Goal: Task Accomplishment & Management: Manage account settings

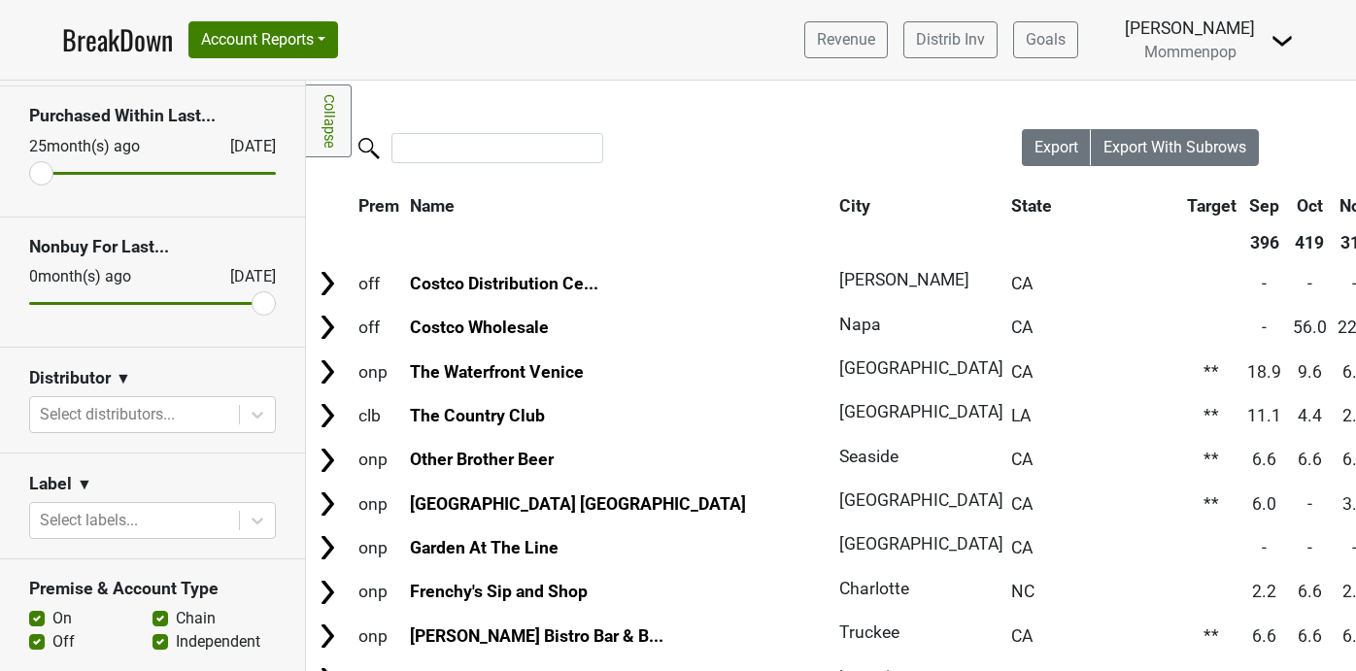
scroll to position [144, 0]
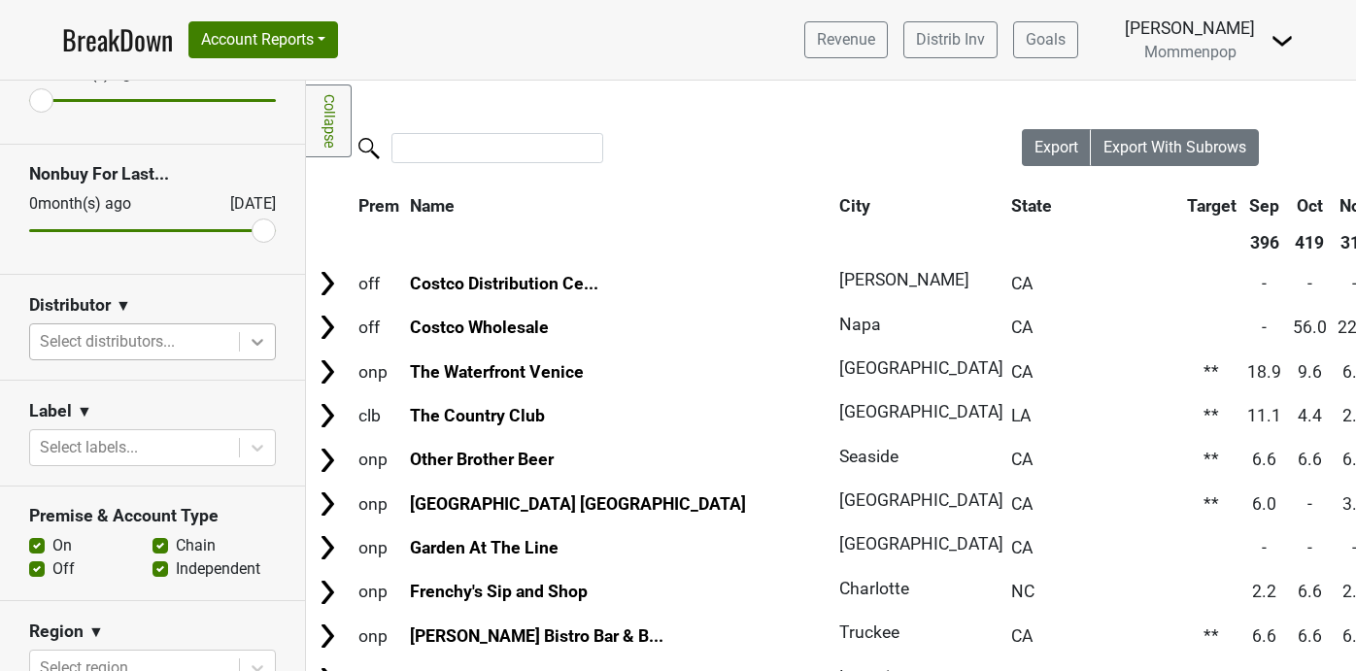
click at [254, 341] on icon at bounding box center [258, 342] width 12 height 7
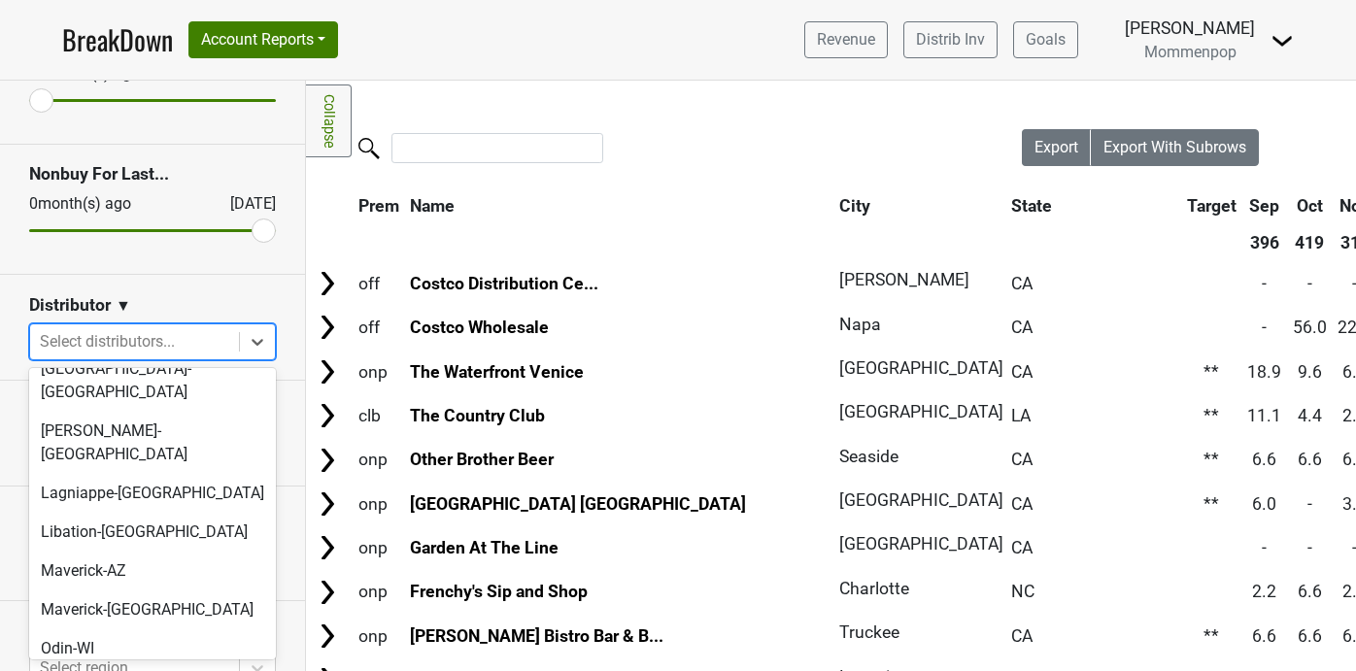
scroll to position [649, 0]
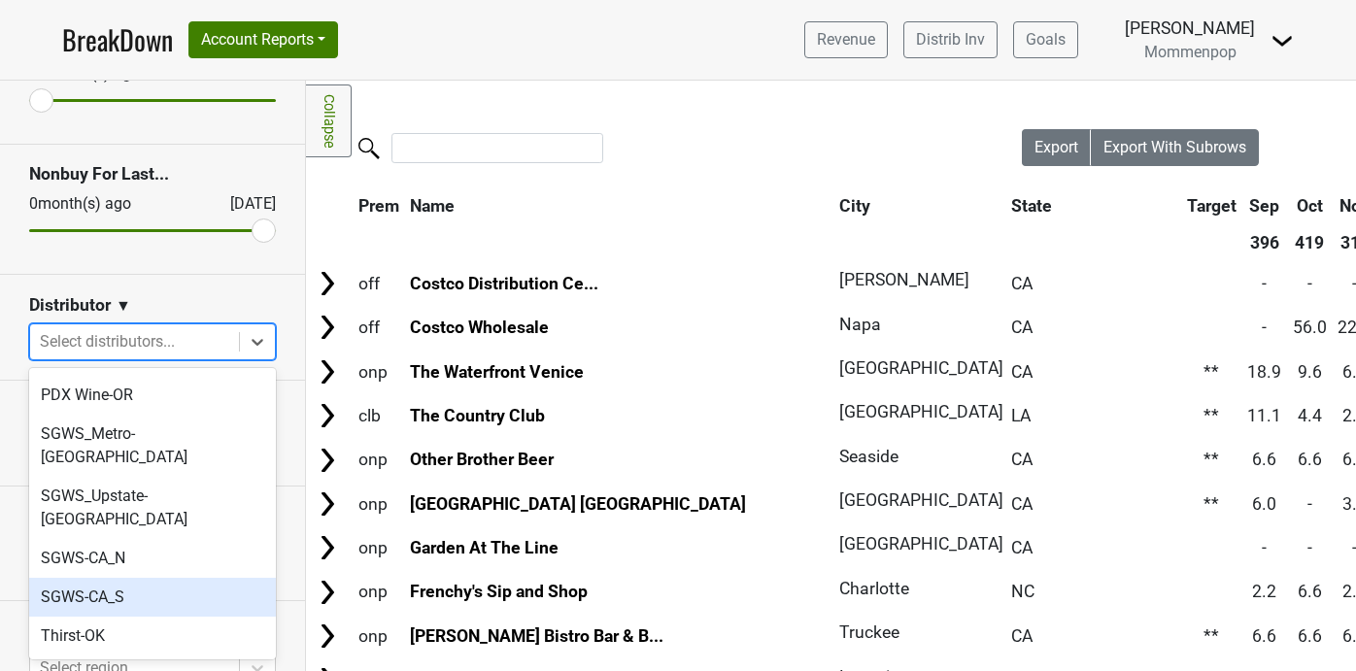
click at [160, 578] on div "SGWS-CA_S" at bounding box center [152, 597] width 247 height 39
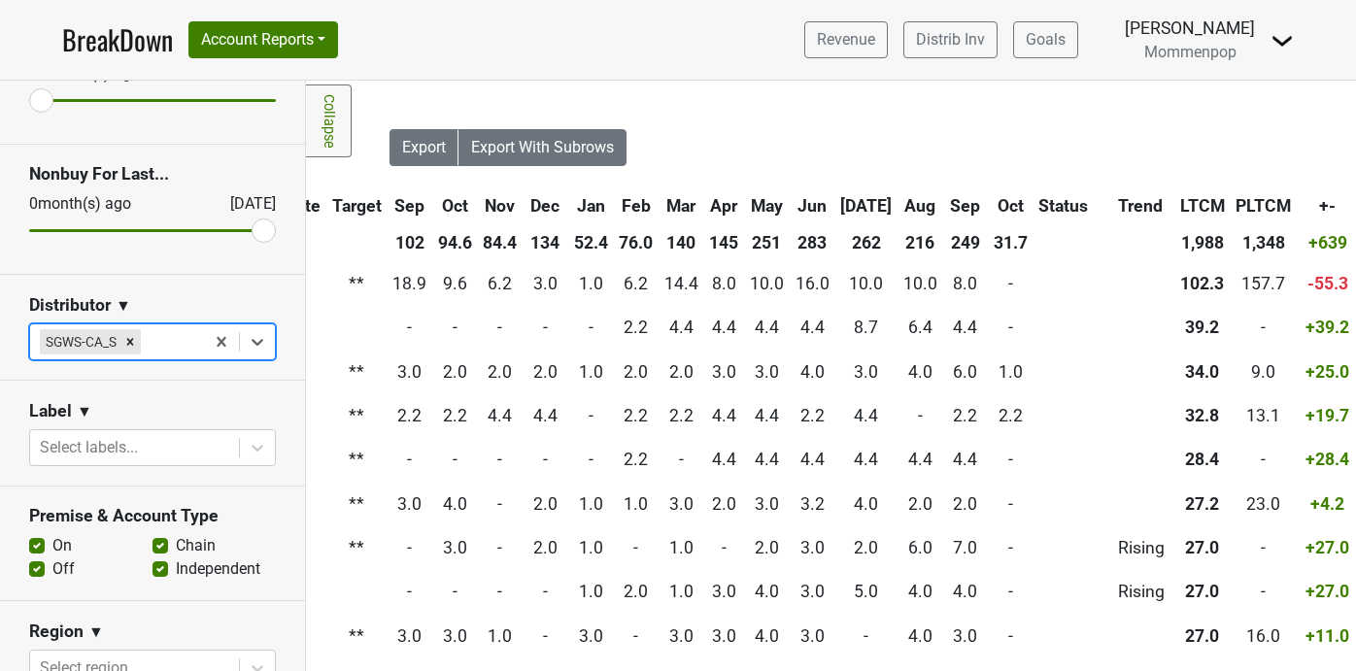
scroll to position [0, 749]
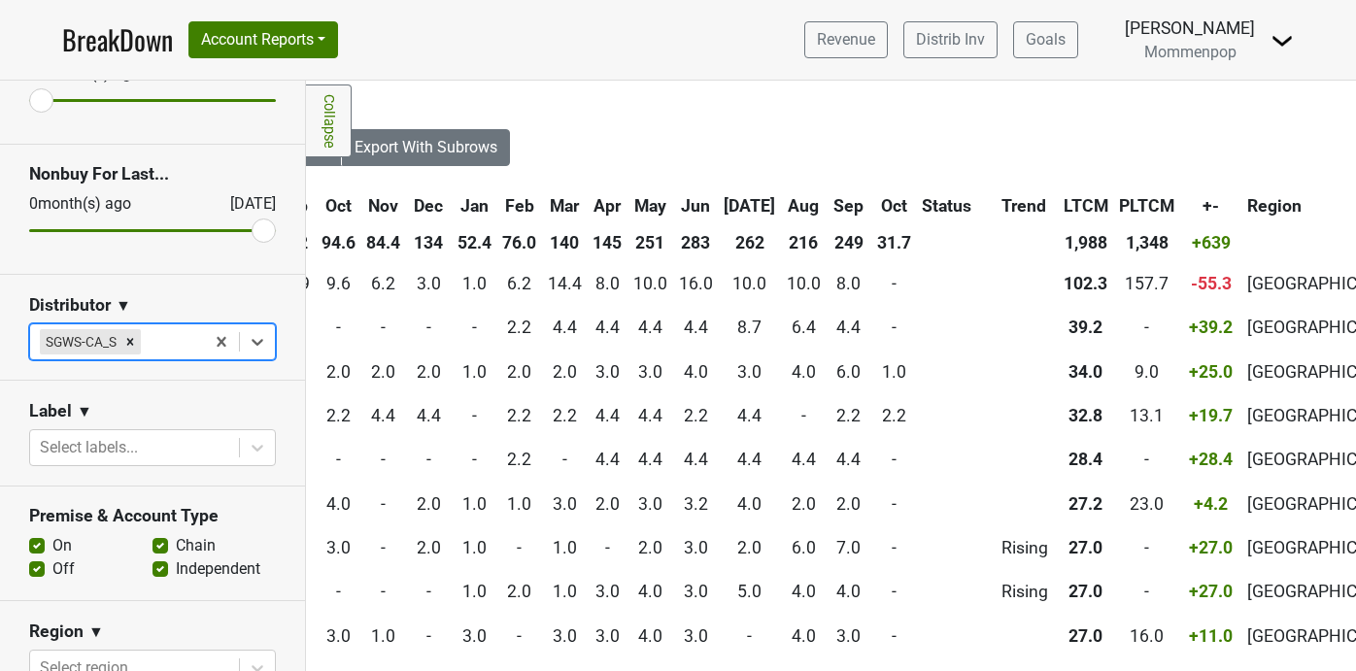
click at [872, 207] on th "Oct" at bounding box center [894, 205] width 44 height 35
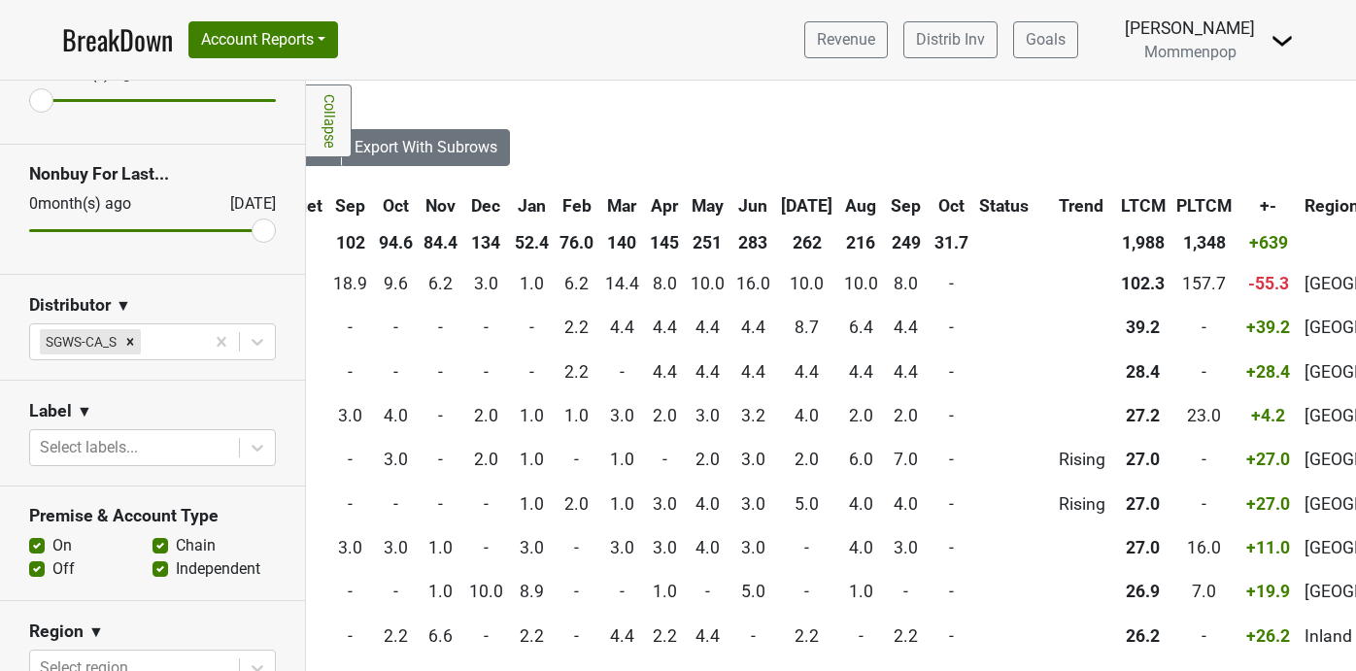
click at [930, 207] on th "Oct" at bounding box center [952, 205] width 44 height 35
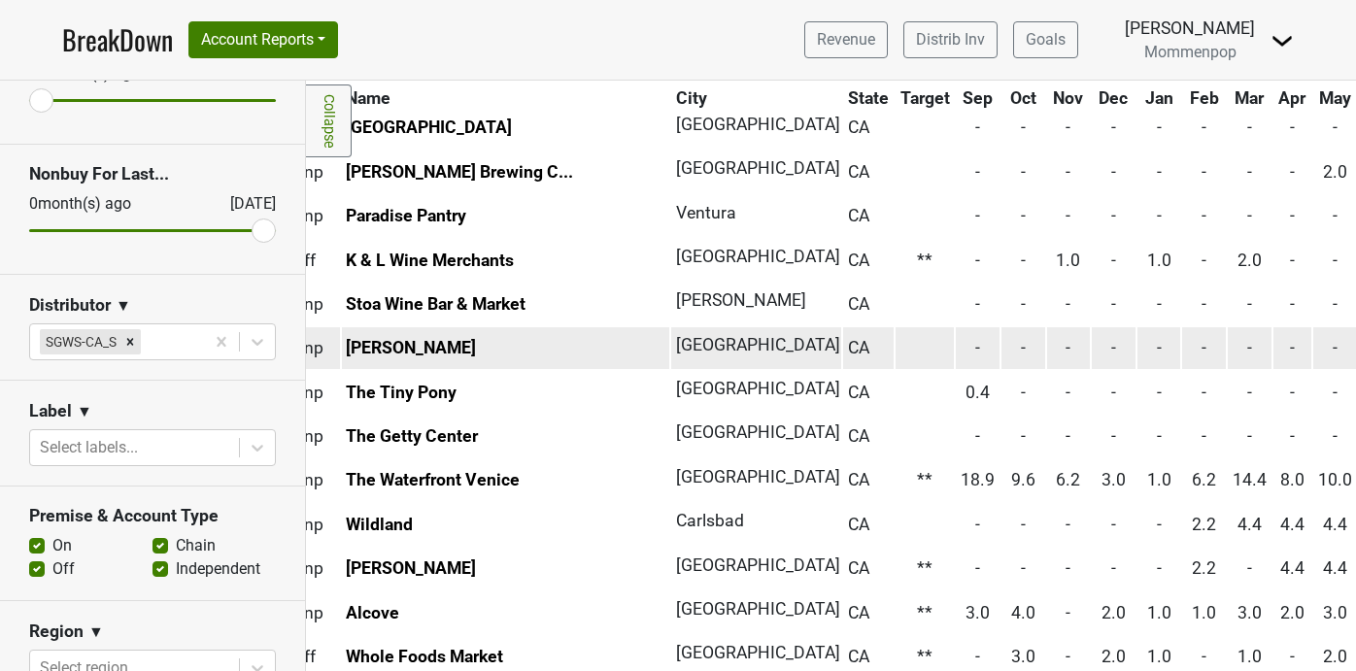
scroll to position [817, 0]
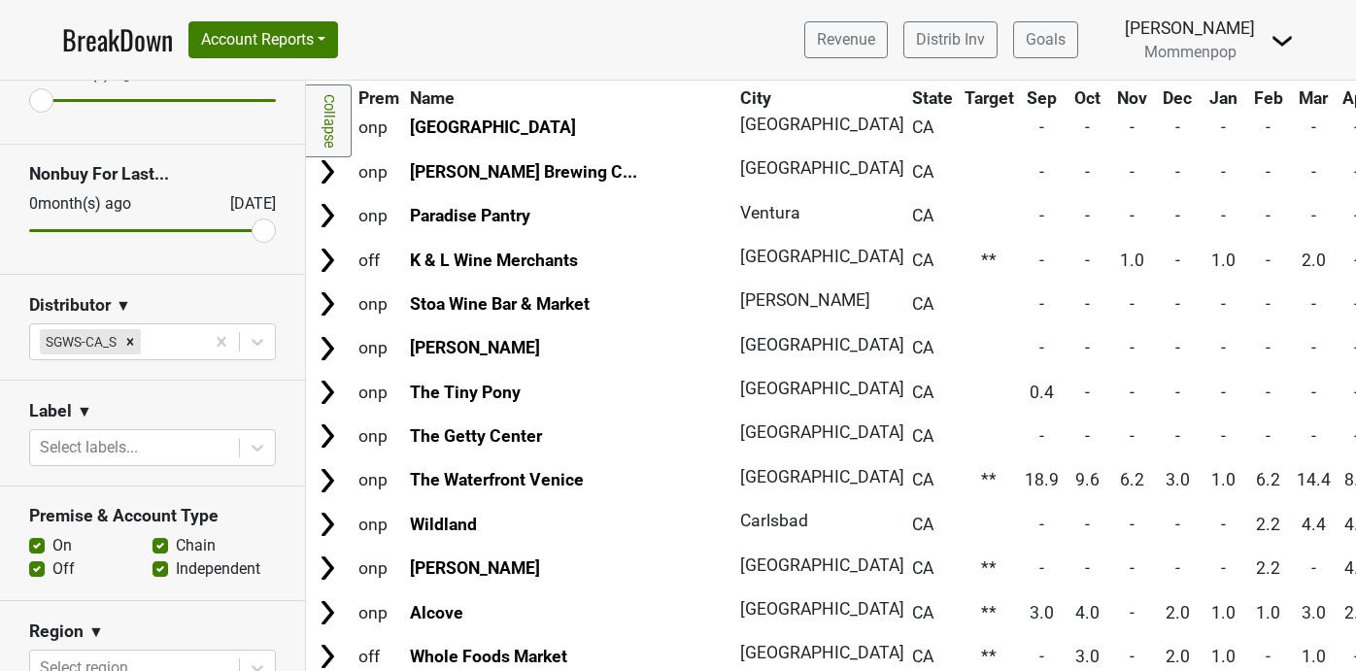
click at [1276, 48] on img at bounding box center [1282, 40] width 23 height 23
click at [1231, 102] on link "Open Leadrank" at bounding box center [1216, 109] width 153 height 31
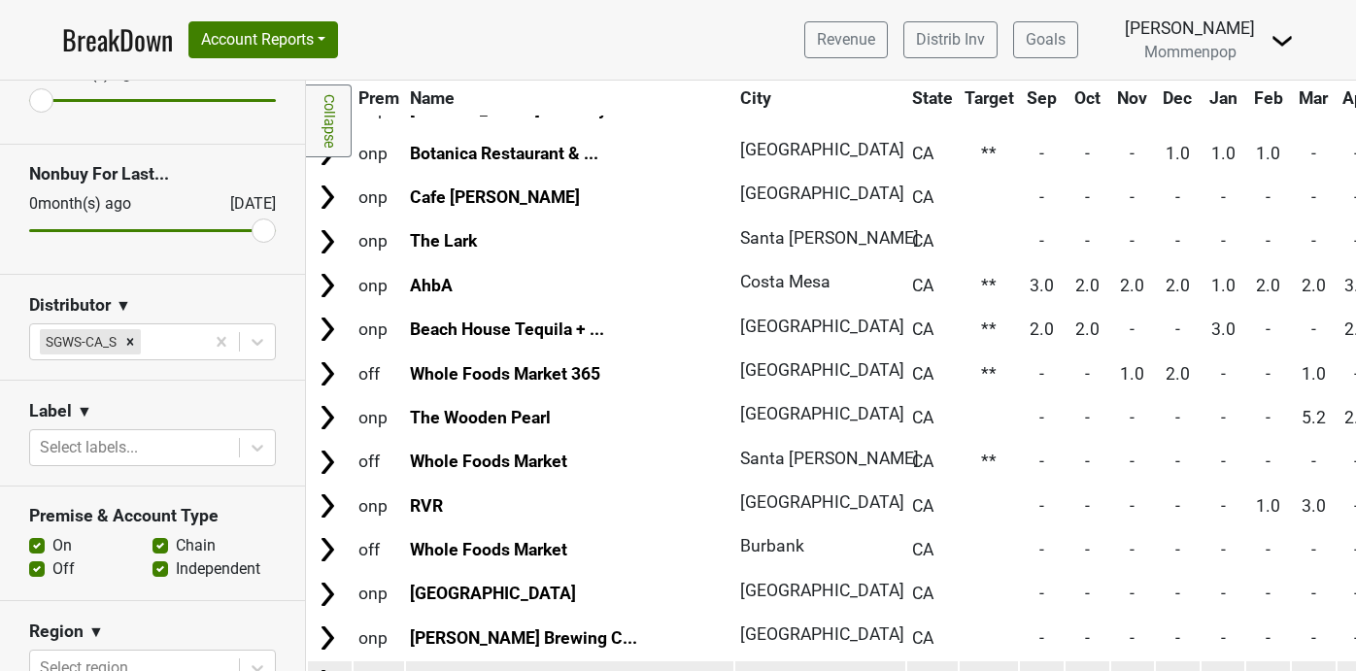
scroll to position [0, 0]
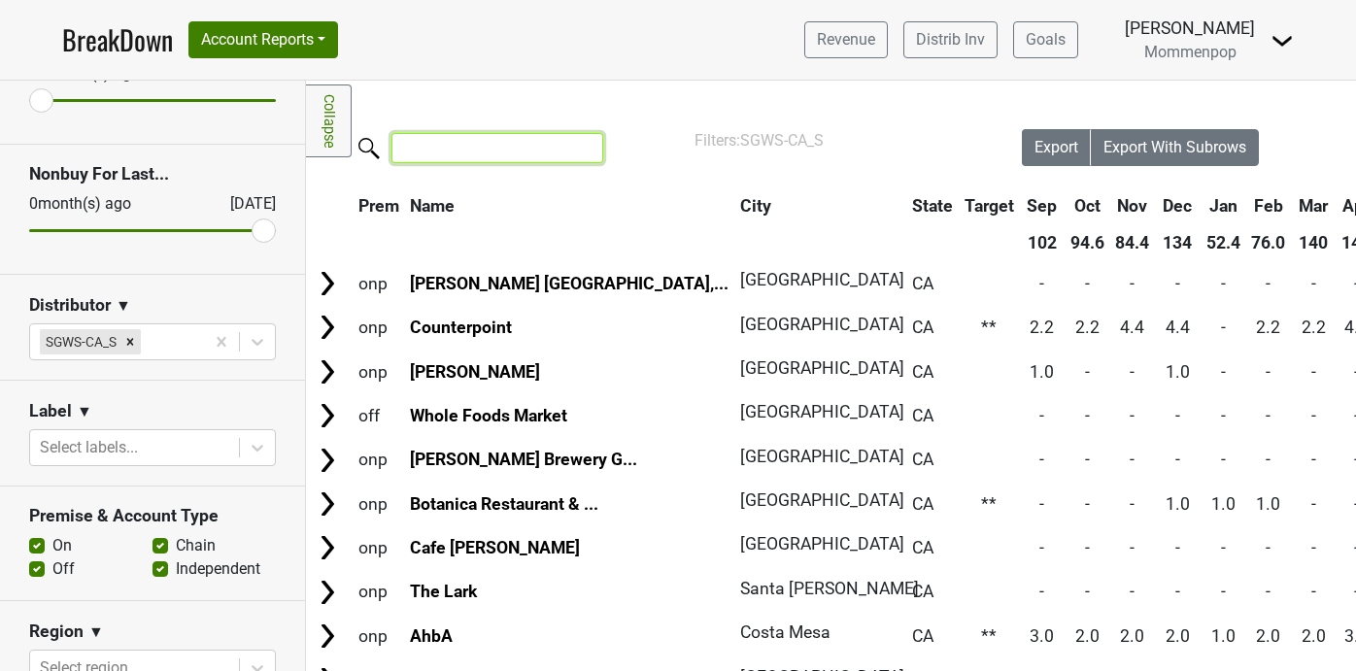
click at [435, 153] on input "search" at bounding box center [498, 148] width 212 height 30
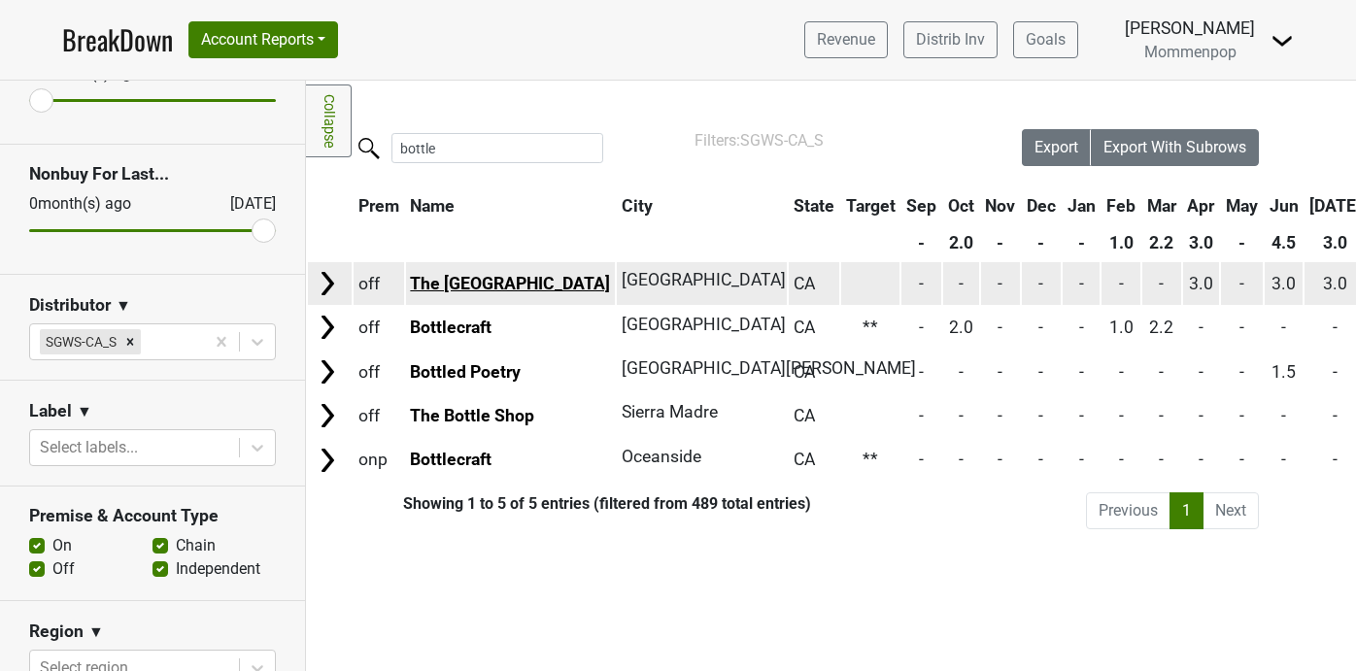
click at [485, 289] on link "The Bottle House" at bounding box center [510, 283] width 200 height 19
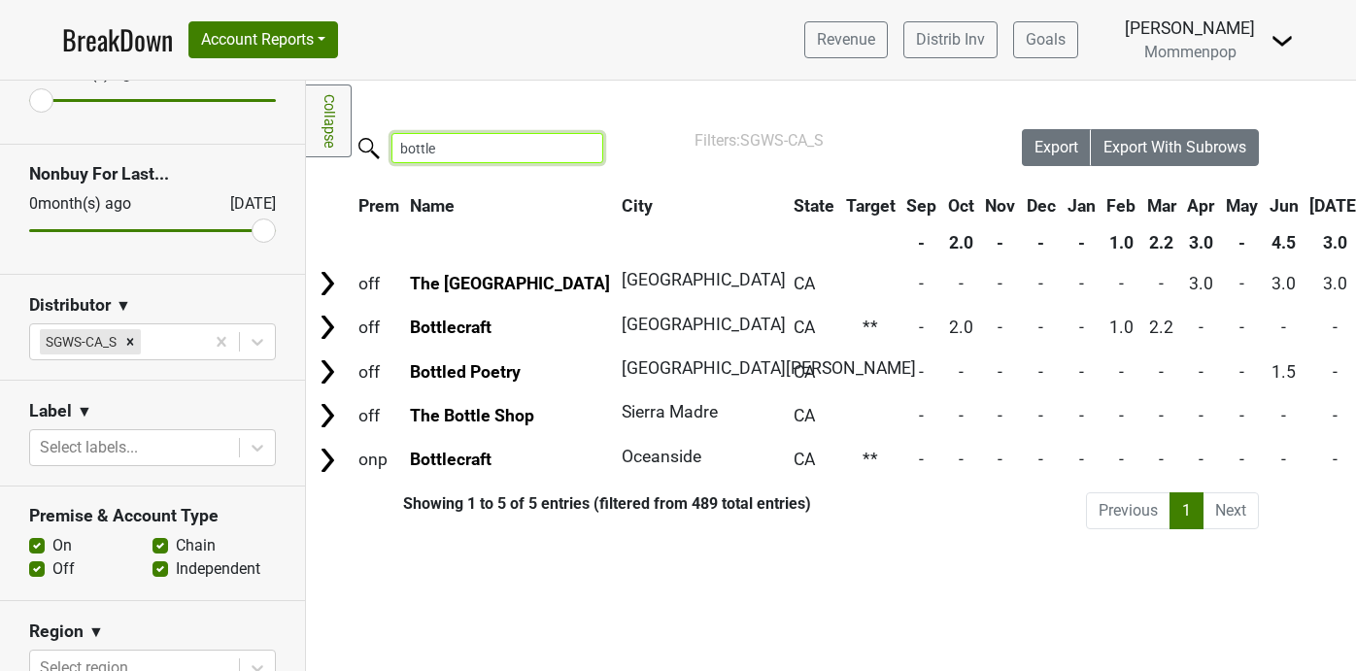
click at [541, 158] on input "bottle" at bounding box center [498, 148] width 212 height 30
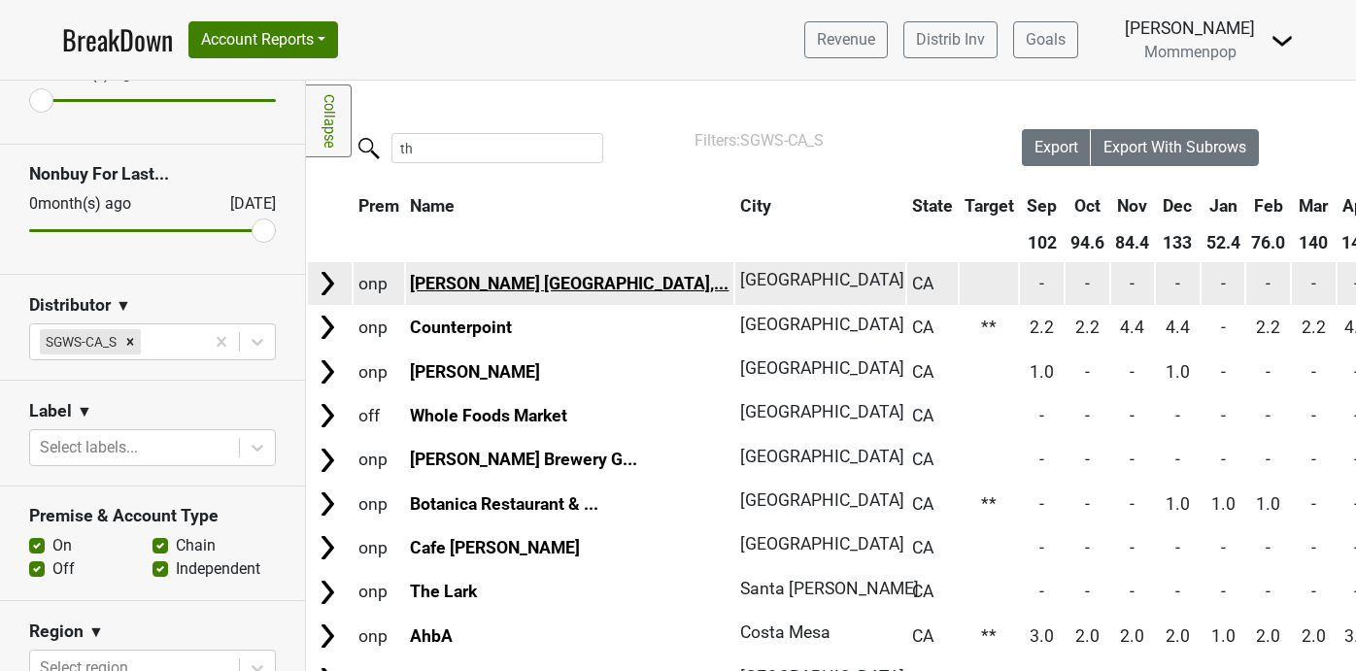
click at [530, 283] on link "Thompson Palm Springs,..." at bounding box center [569, 283] width 319 height 19
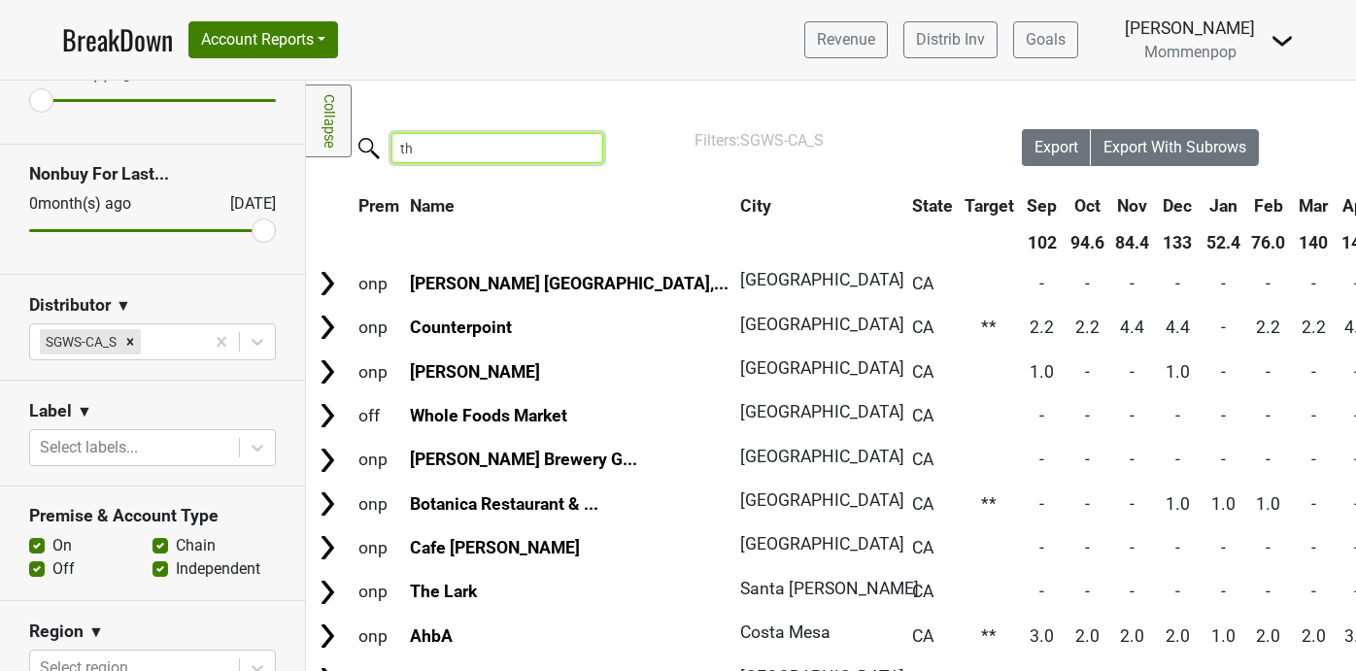
click at [434, 151] on input "th" at bounding box center [498, 148] width 212 height 30
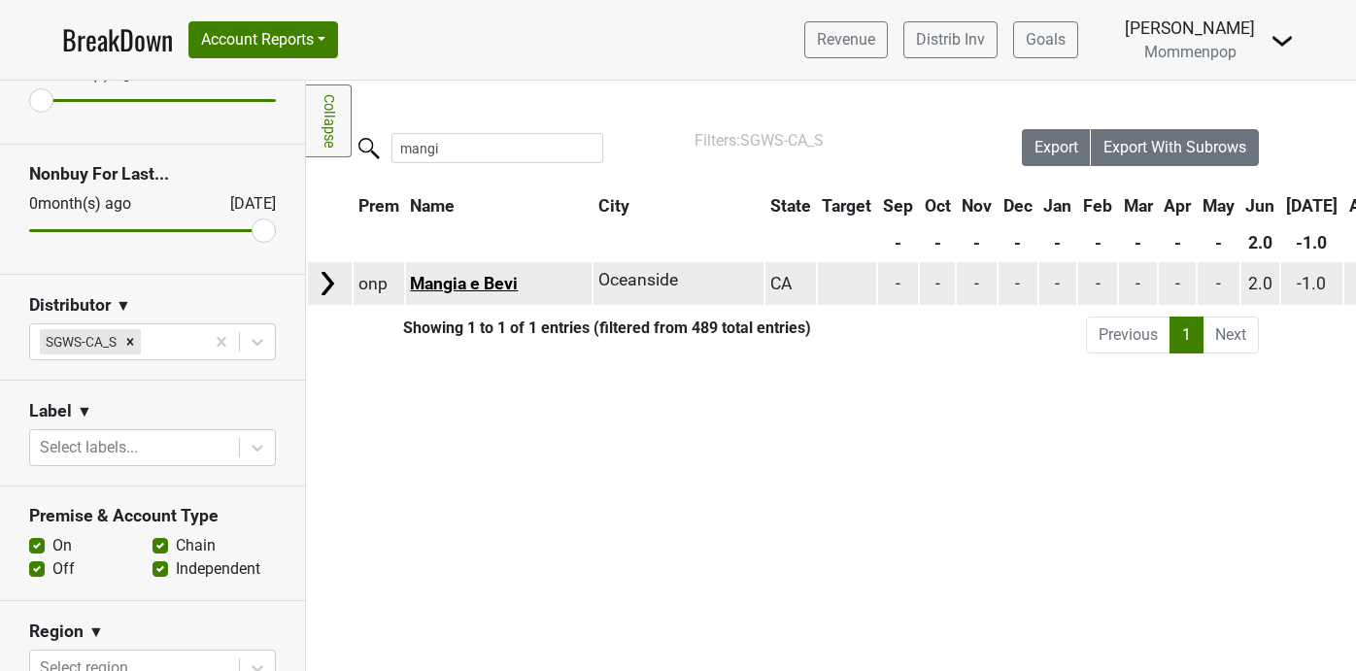
click at [449, 281] on link "Mangia e Bevi" at bounding box center [464, 283] width 108 height 19
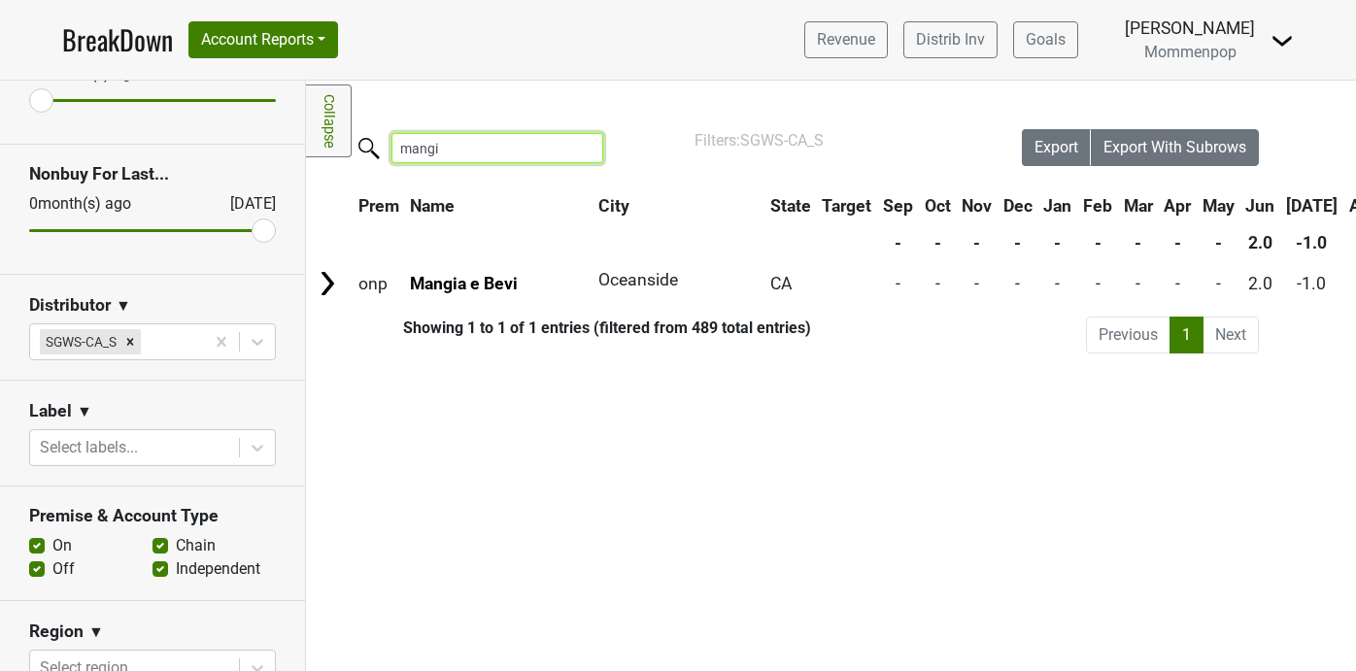
click at [502, 155] on input "mangi" at bounding box center [498, 148] width 212 height 30
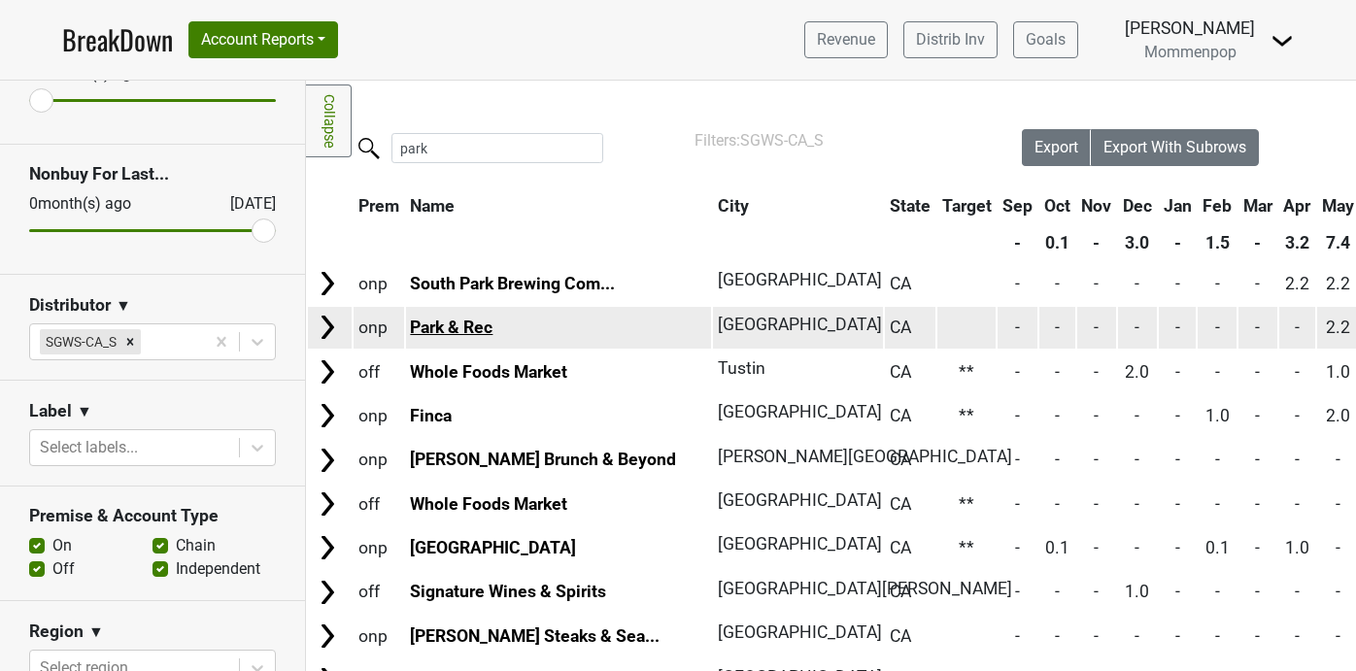
click at [426, 318] on link "Park & Rec" at bounding box center [451, 327] width 83 height 19
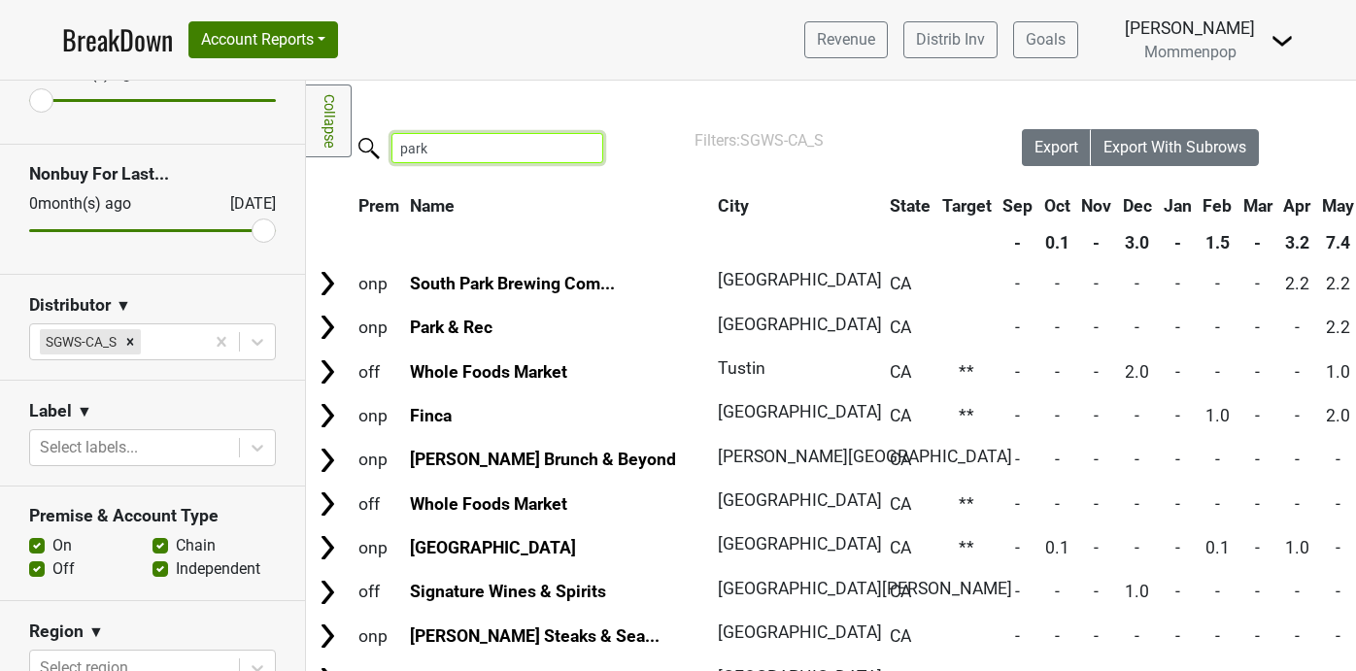
click at [471, 149] on input "park" at bounding box center [498, 148] width 212 height 30
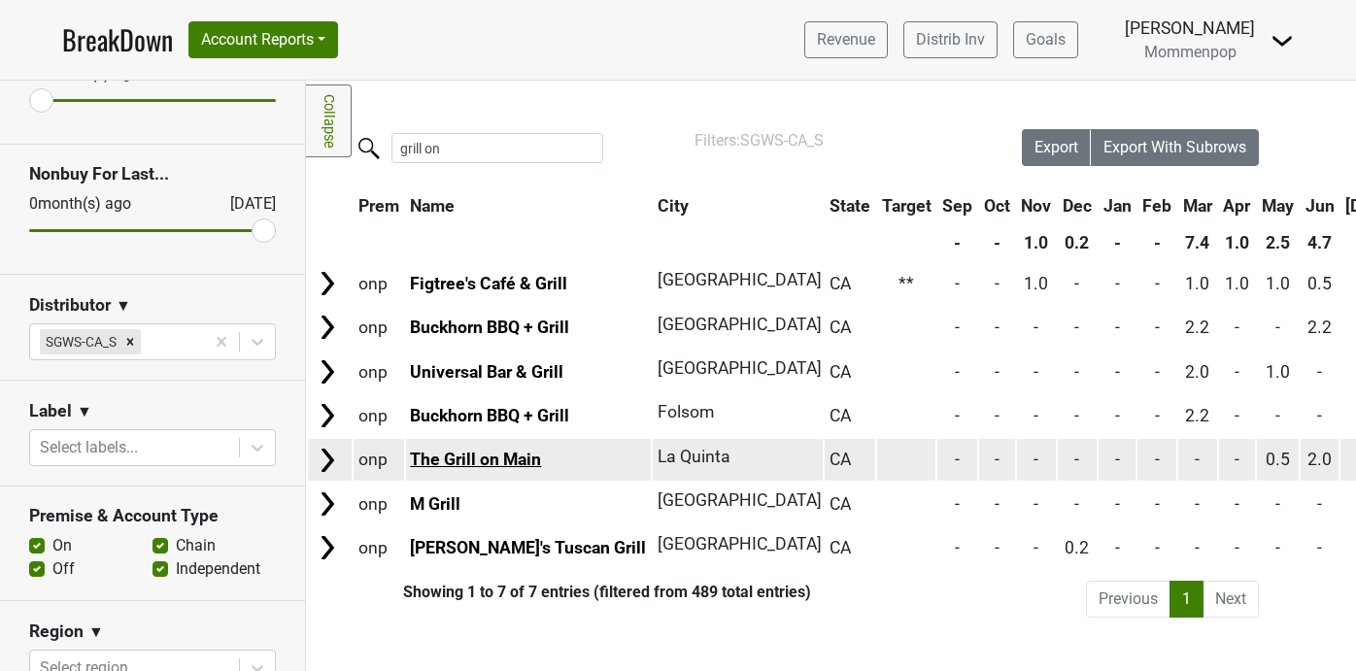
click at [441, 455] on link "The Grill on Main" at bounding box center [475, 459] width 131 height 19
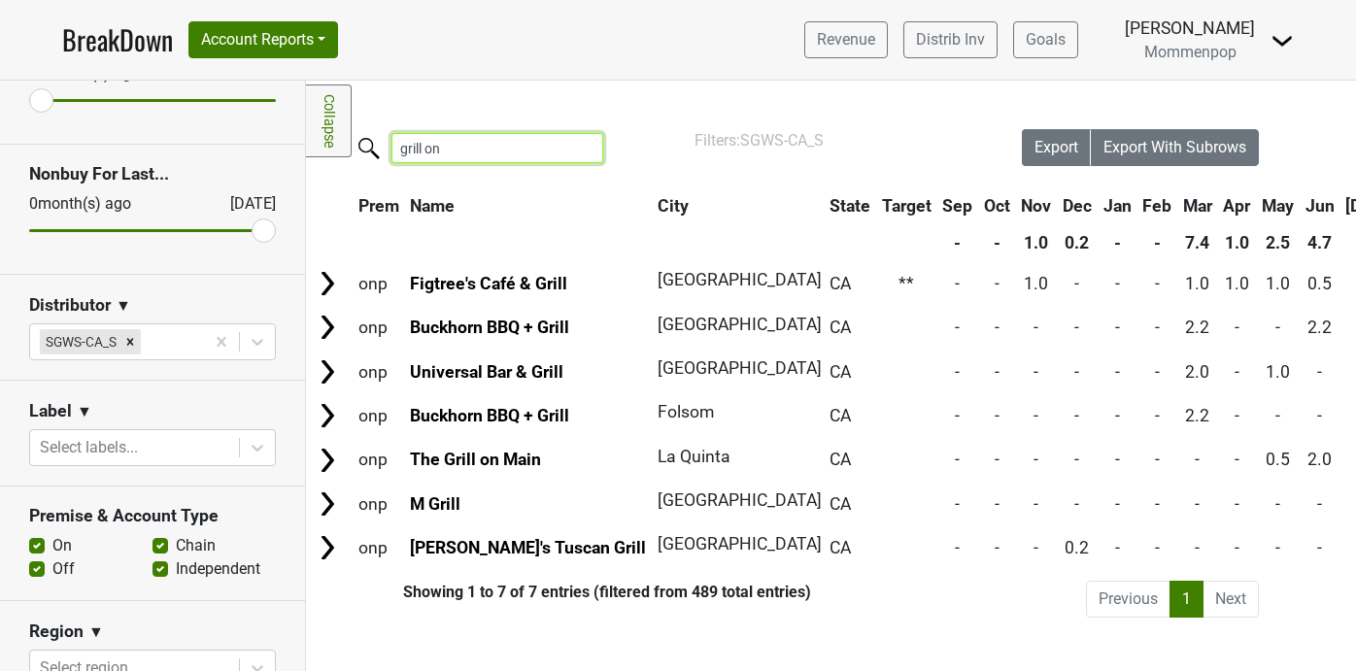
click at [496, 148] on input "grill on" at bounding box center [498, 148] width 212 height 30
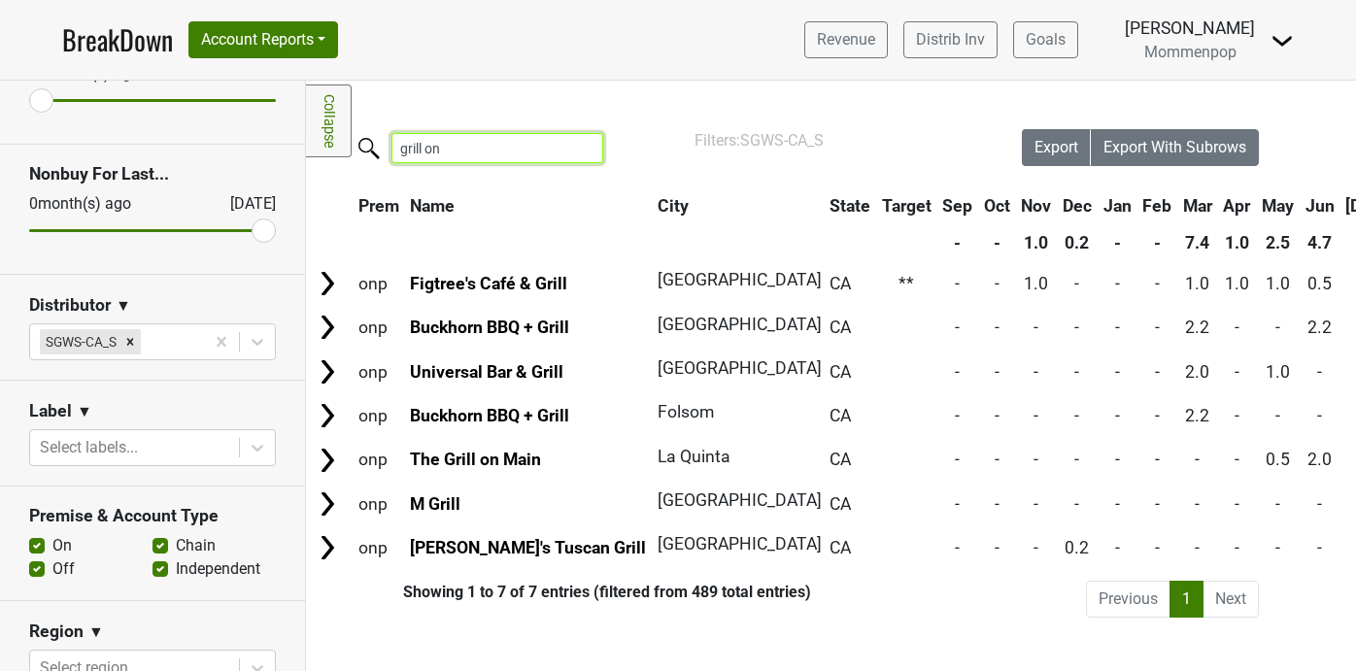
click at [496, 148] on input "grill on" at bounding box center [498, 148] width 212 height 30
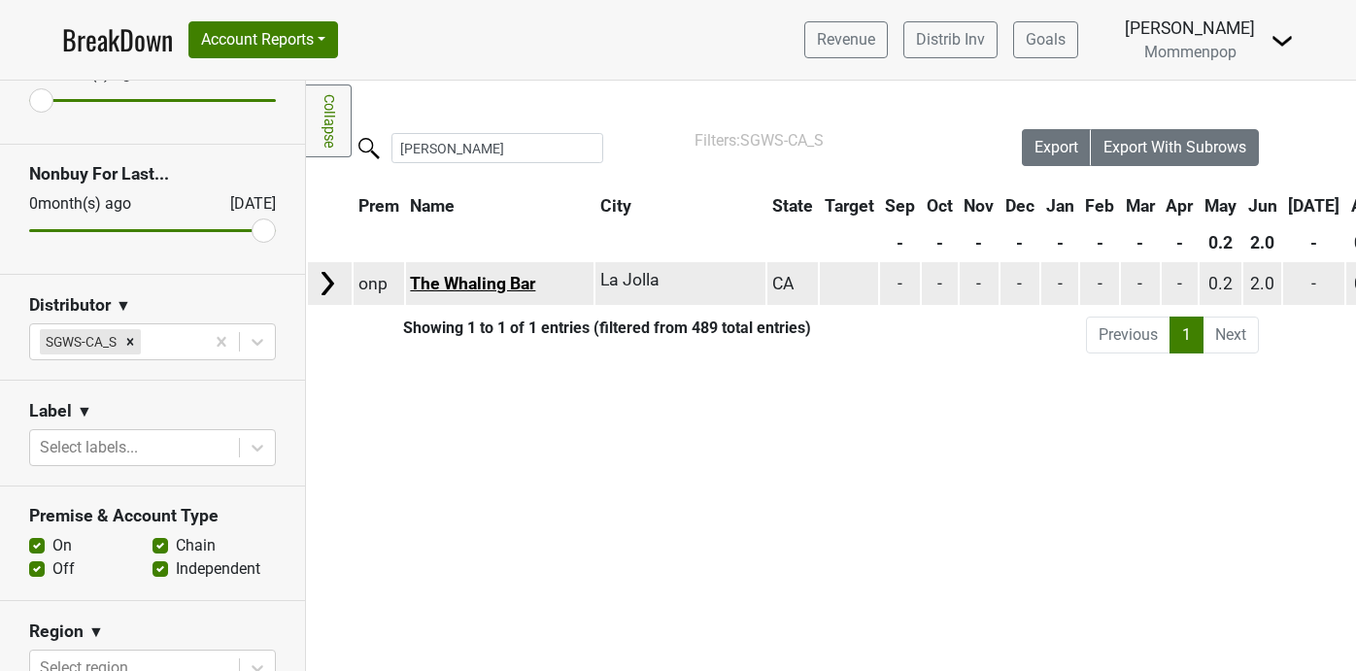
click at [445, 290] on link "The Whaling Bar" at bounding box center [472, 283] width 125 height 19
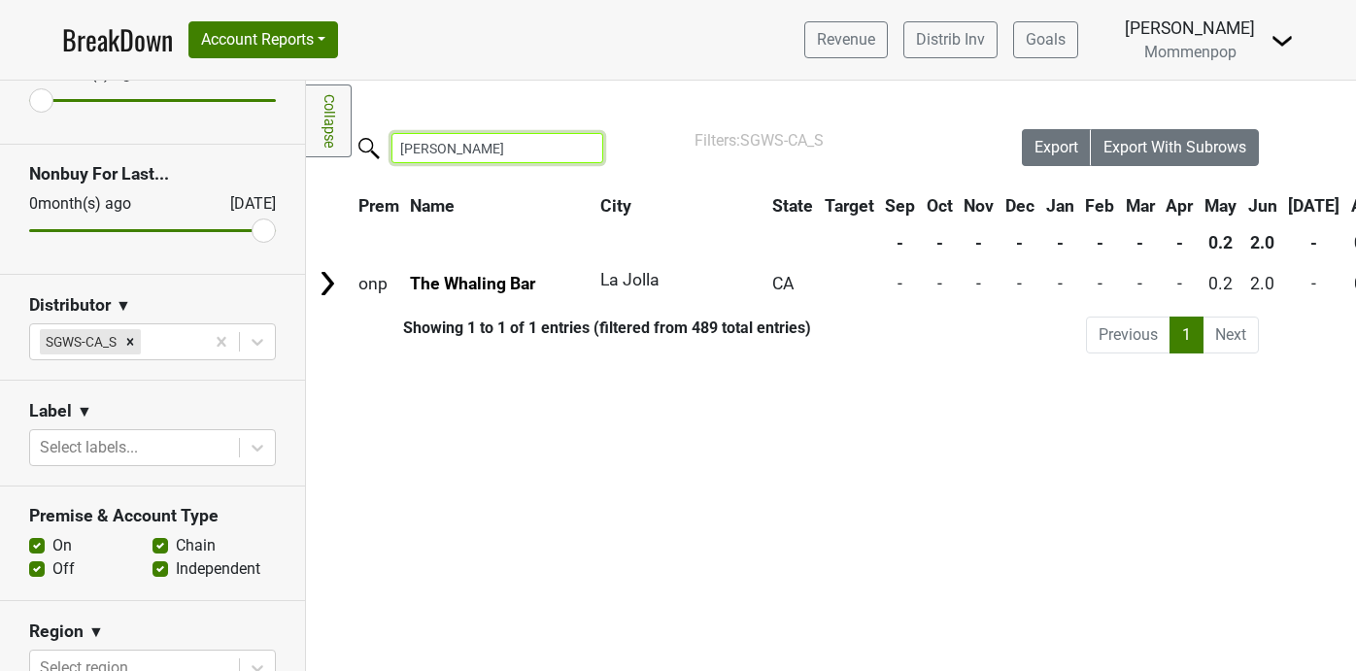
click at [471, 158] on input "whalin" at bounding box center [498, 148] width 212 height 30
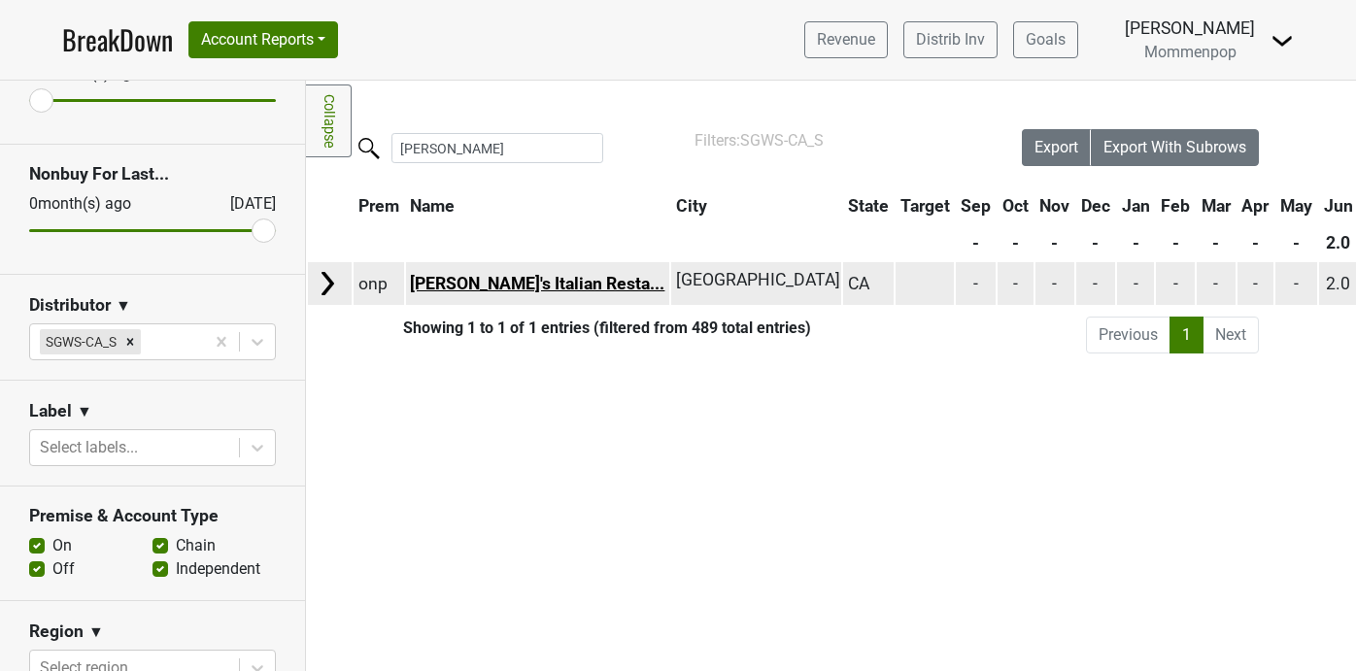
click at [455, 281] on link "Rosina's Italian Resta..." at bounding box center [537, 283] width 255 height 19
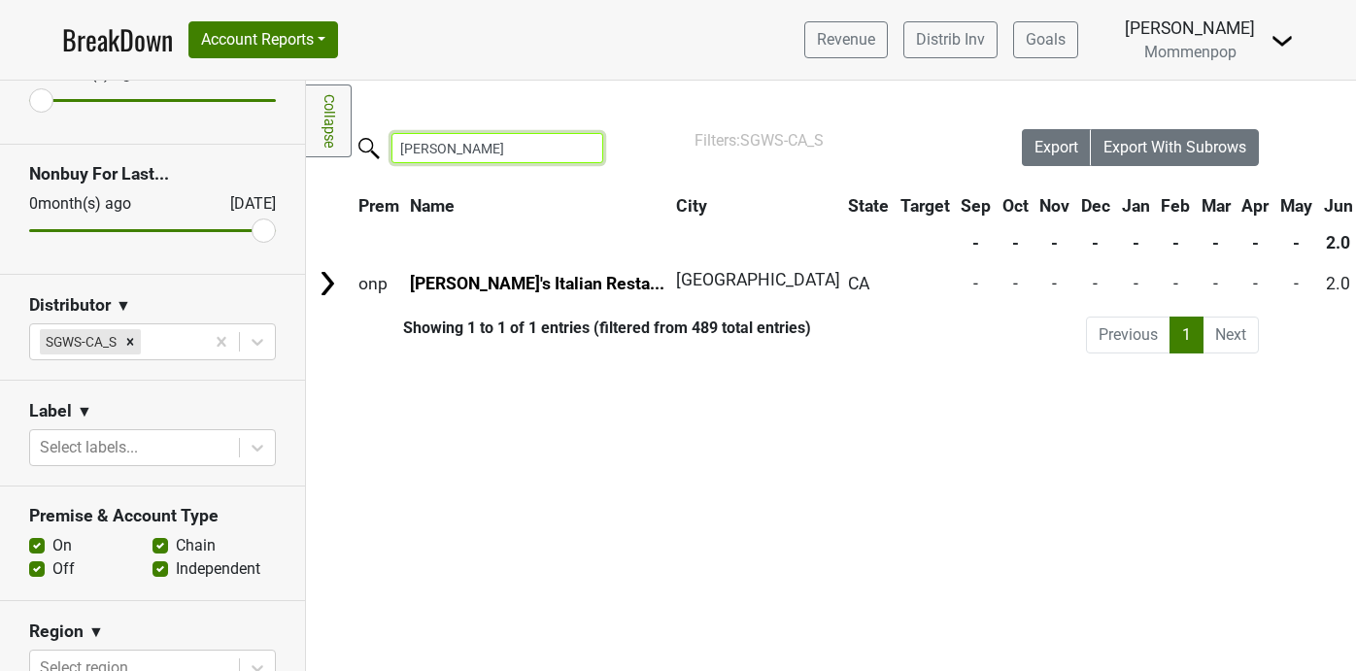
click at [508, 140] on input "rosina" at bounding box center [498, 148] width 212 height 30
click at [506, 140] on input "rosina" at bounding box center [498, 148] width 212 height 30
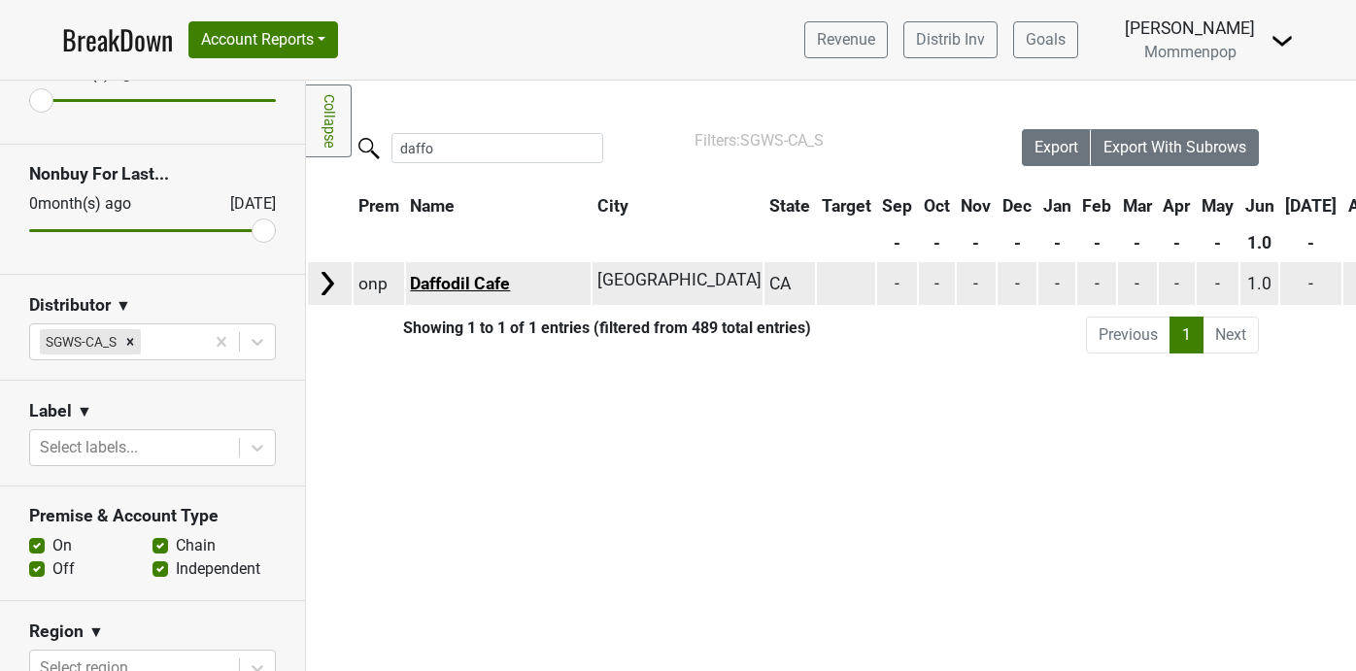
click at [468, 278] on link "Daffodil Cafe" at bounding box center [460, 283] width 100 height 19
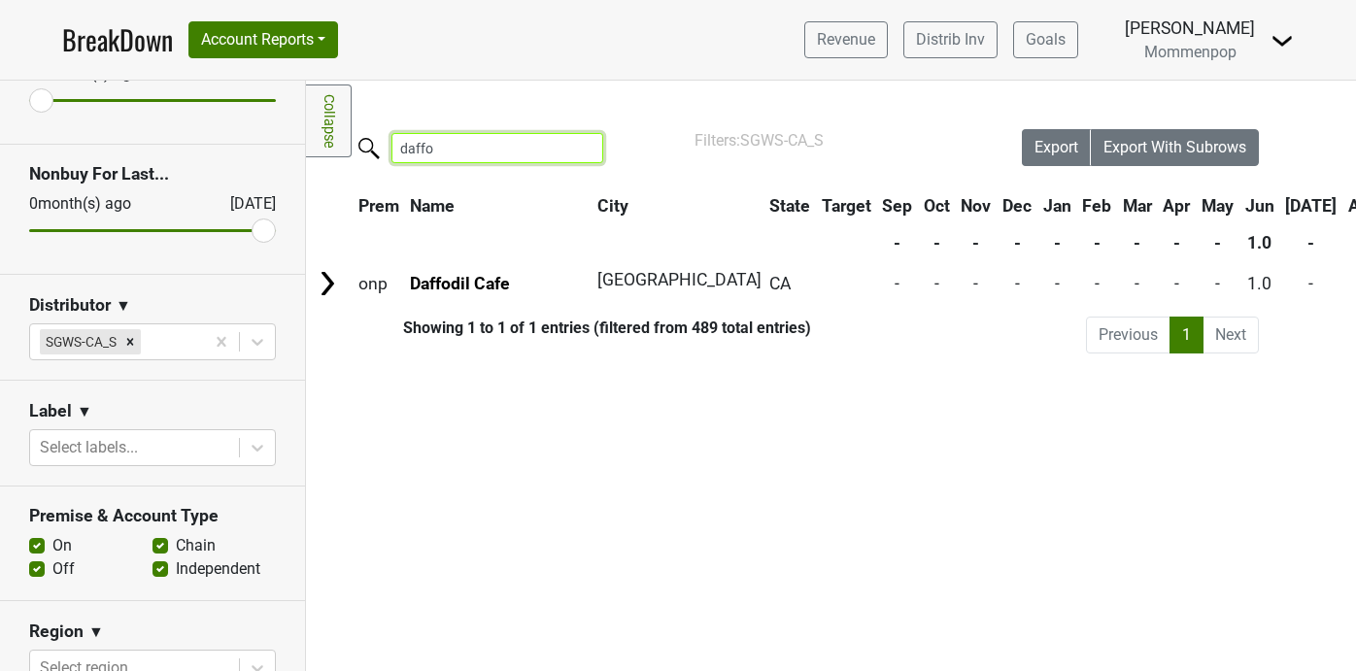
click at [494, 141] on input "daffo" at bounding box center [498, 148] width 212 height 30
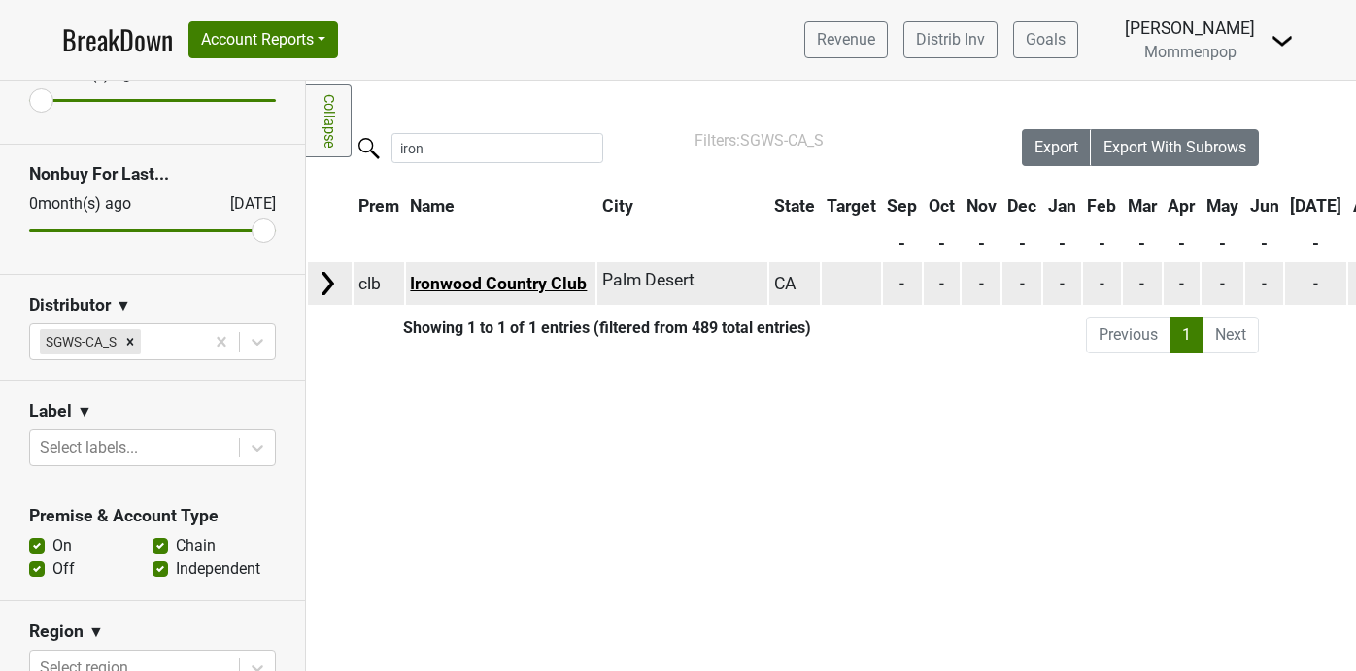
click at [473, 274] on link "Ironwood Country Club" at bounding box center [498, 283] width 177 height 19
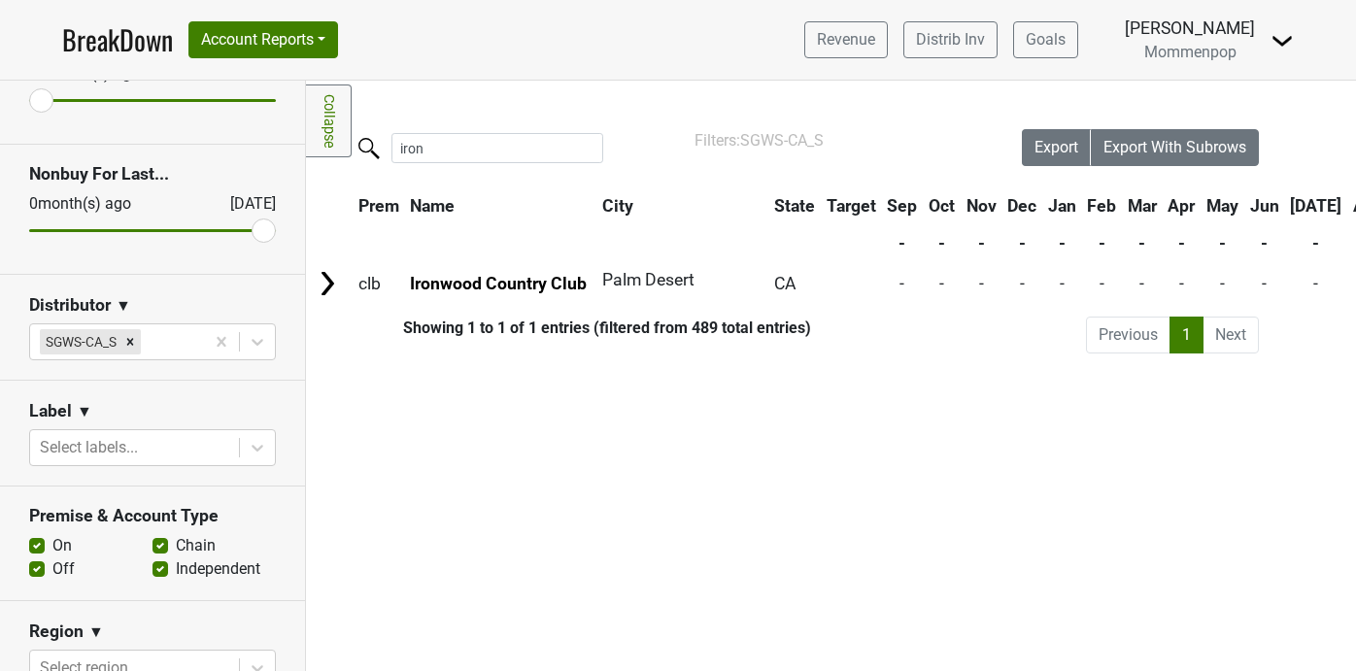
click at [1285, 40] on img at bounding box center [1282, 40] width 23 height 23
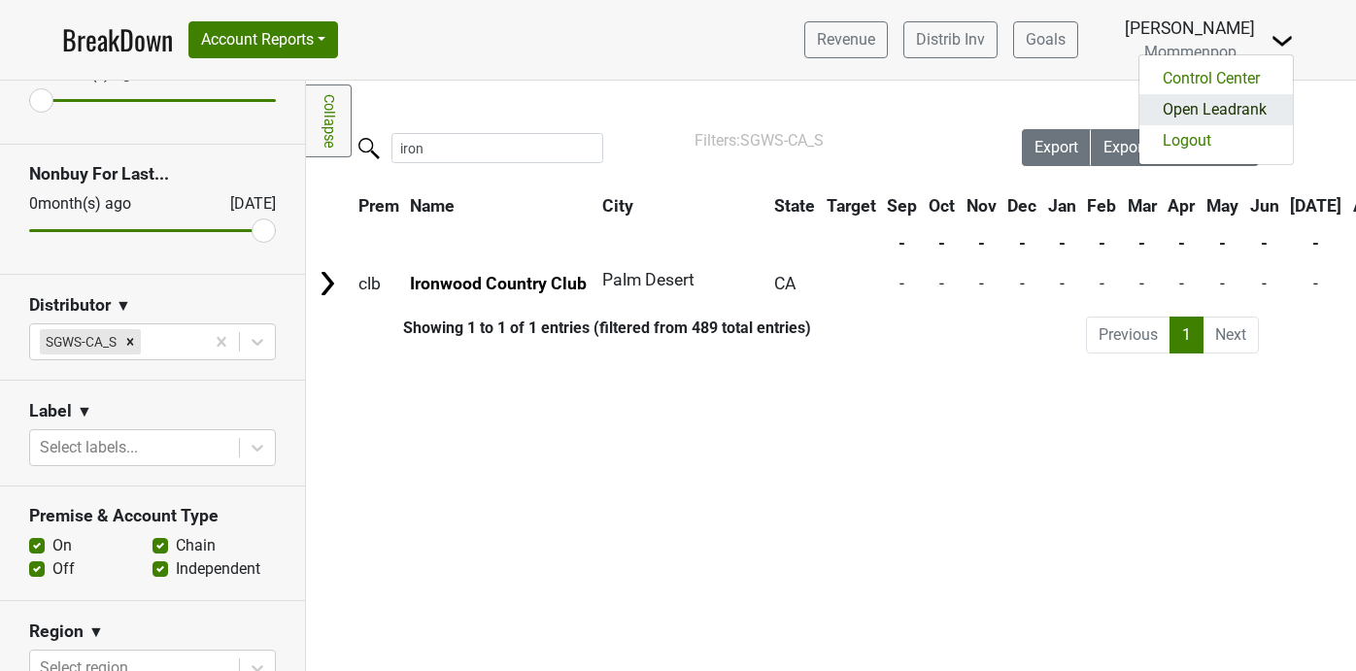
click at [1229, 102] on link "Open Leadrank" at bounding box center [1216, 109] width 153 height 31
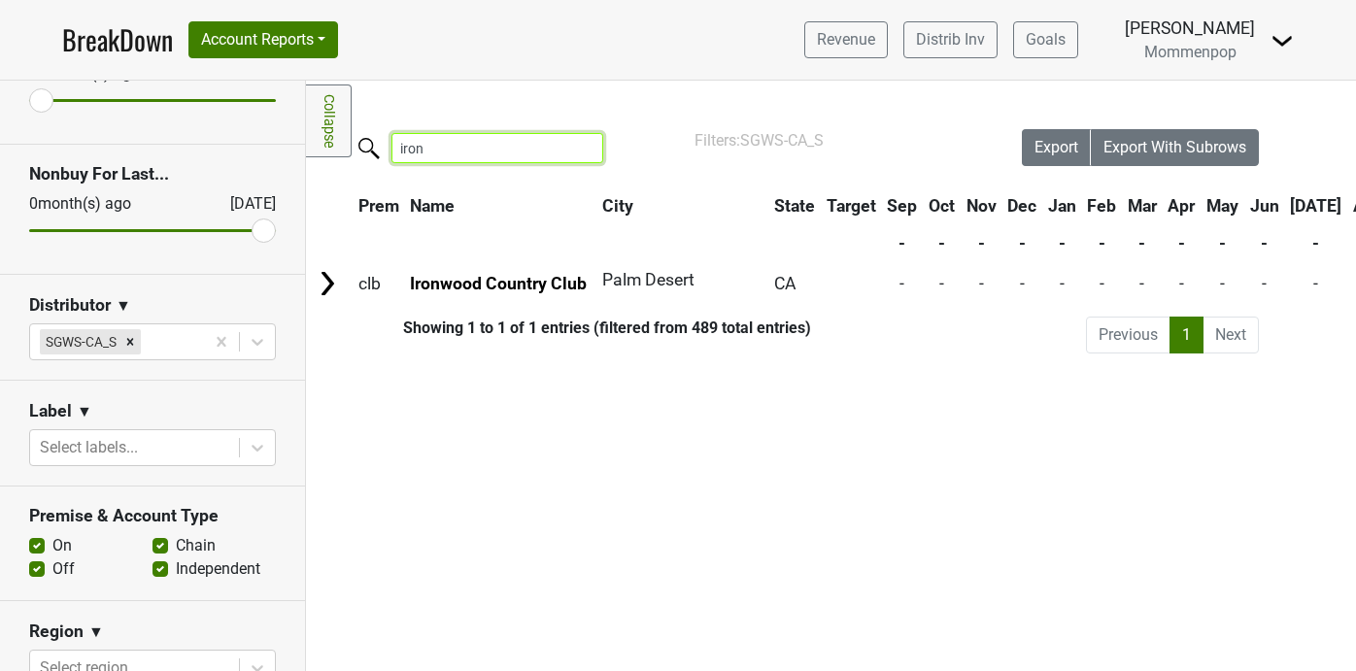
click at [465, 136] on input "iron" at bounding box center [498, 148] width 212 height 30
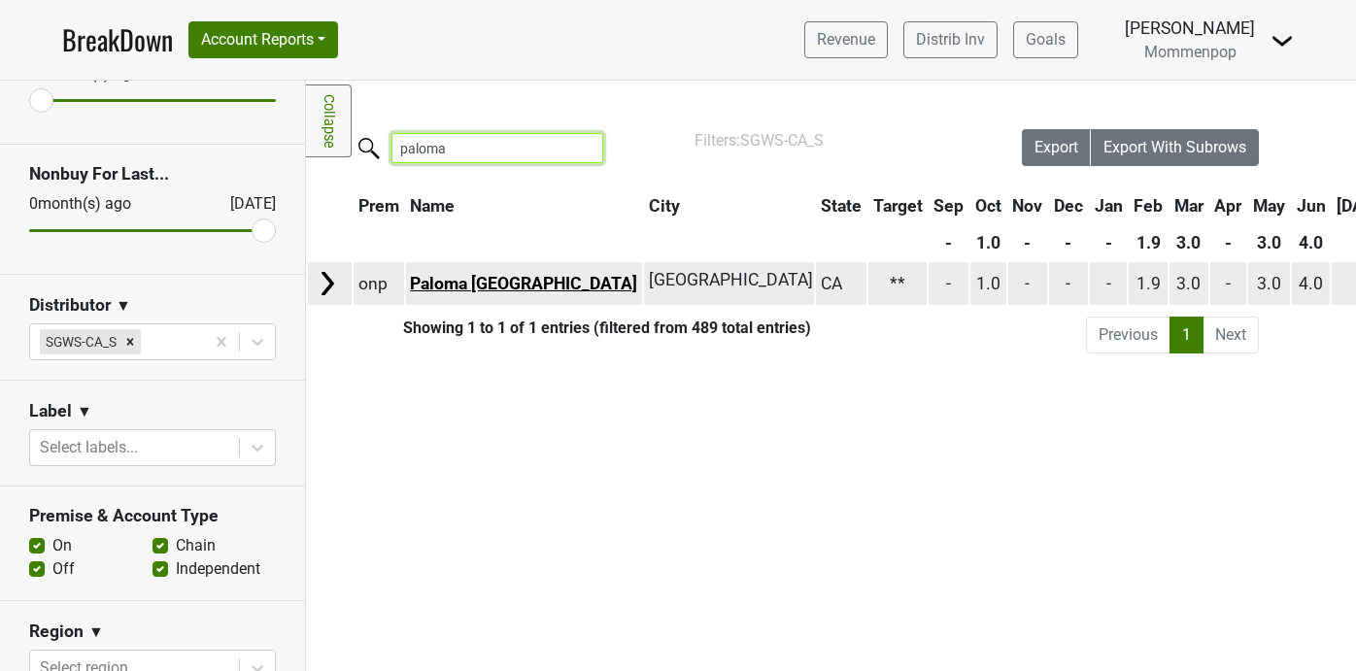
type input "paloma"
click at [445, 277] on link "Paloma Venice" at bounding box center [523, 283] width 227 height 19
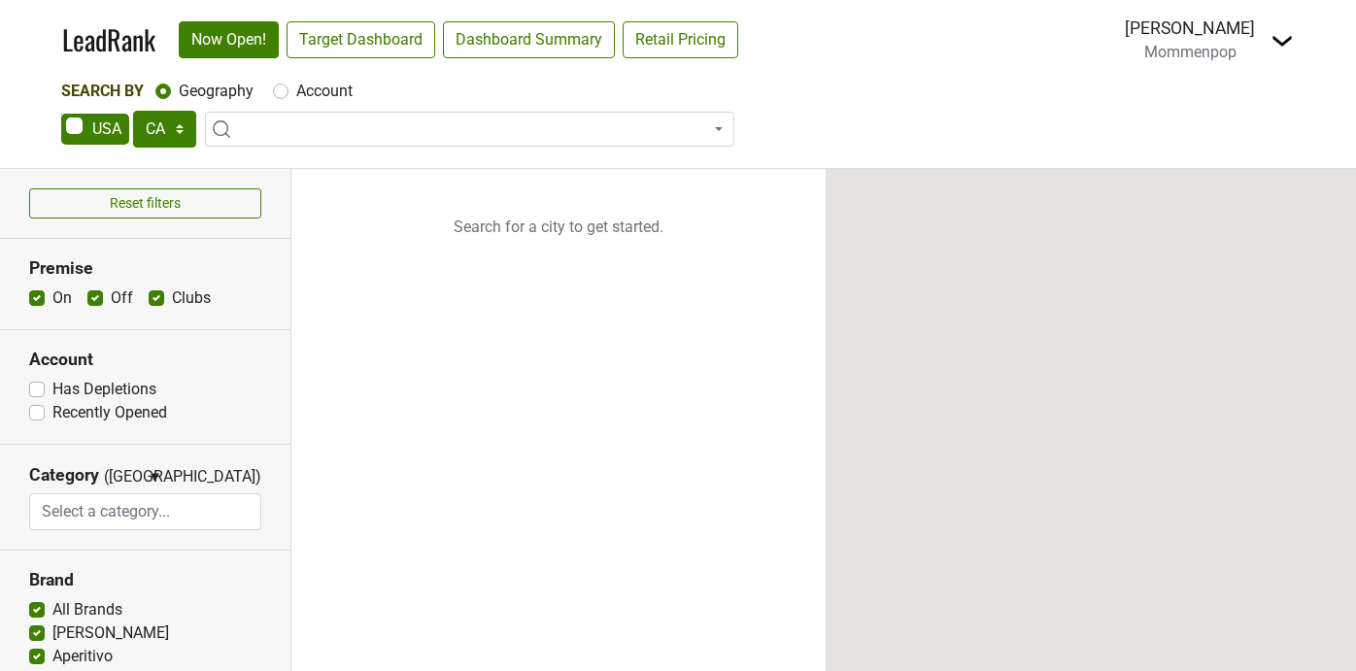
select select "CA"
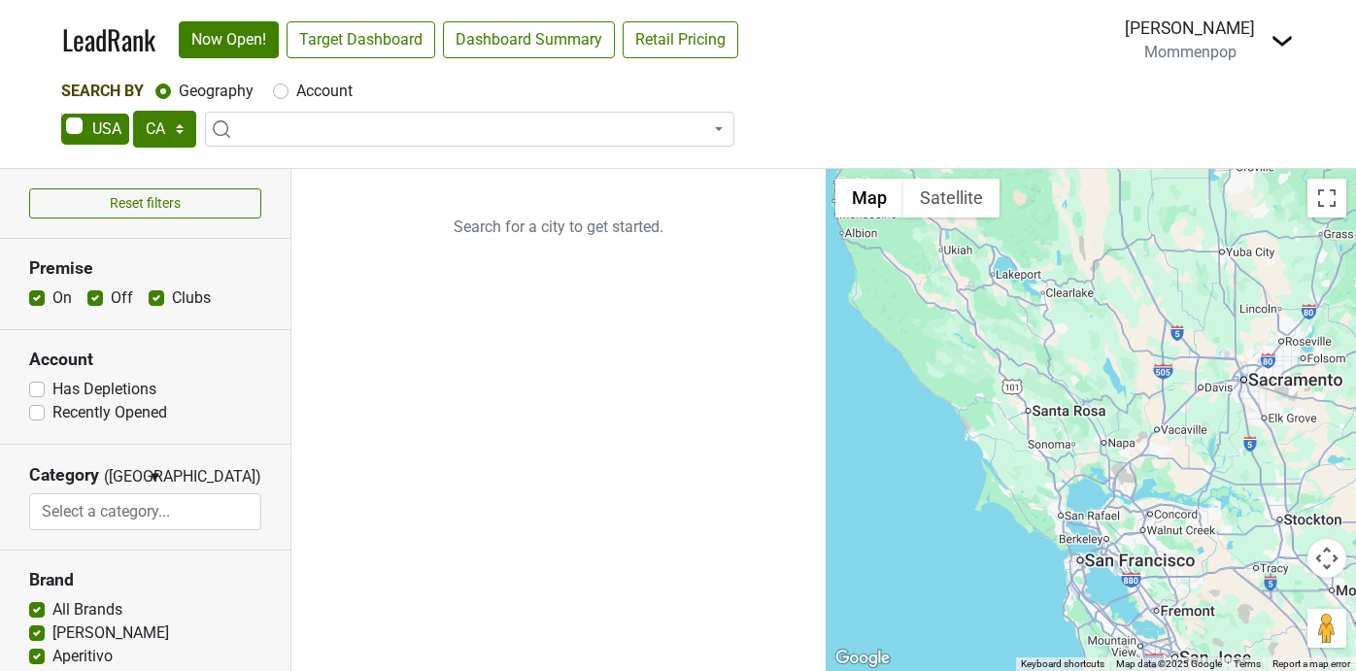
click at [296, 91] on label "Account" at bounding box center [324, 91] width 56 height 23
click at [278, 91] on input "Account" at bounding box center [281, 89] width 16 height 19
radio input "true"
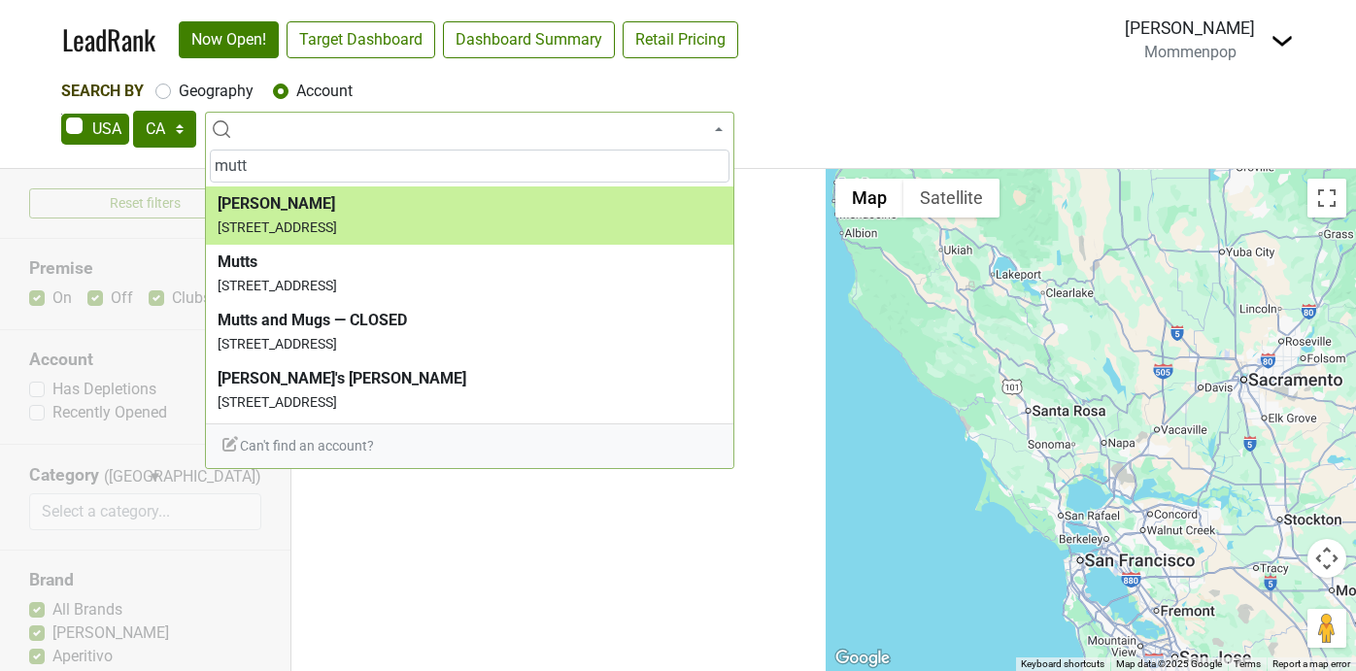
type input "mutt"
select select "48745"
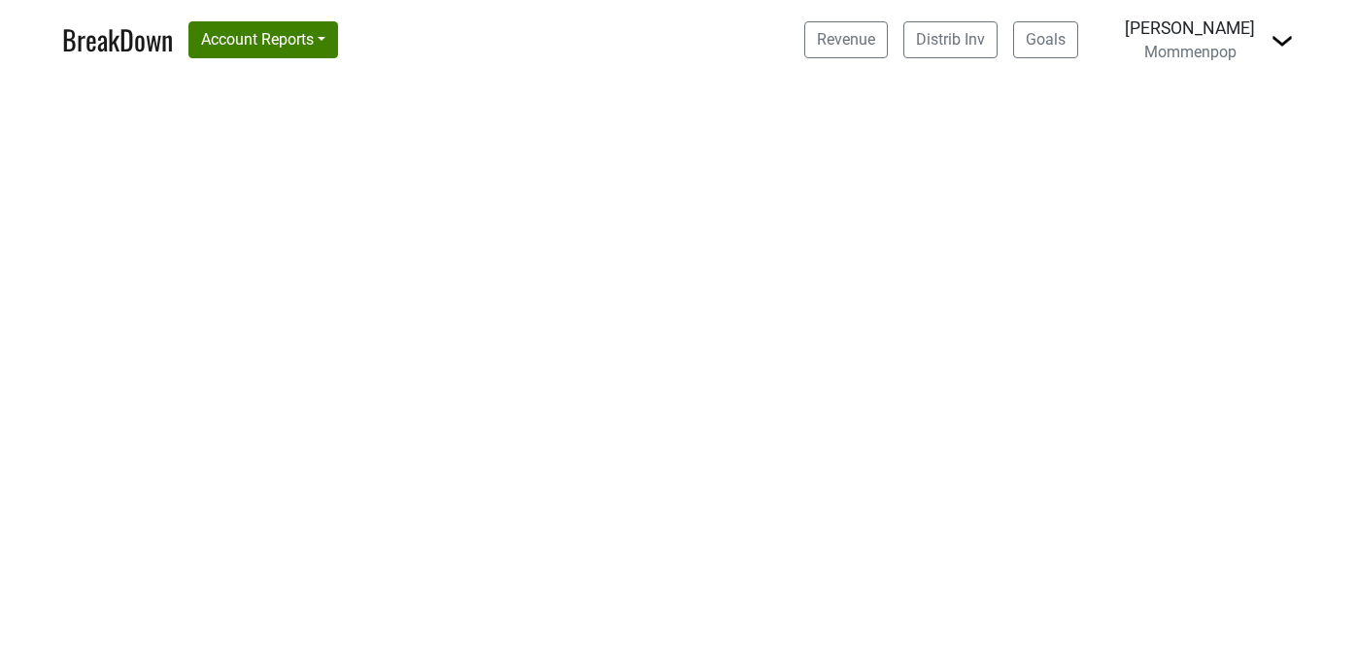
select select "CA"
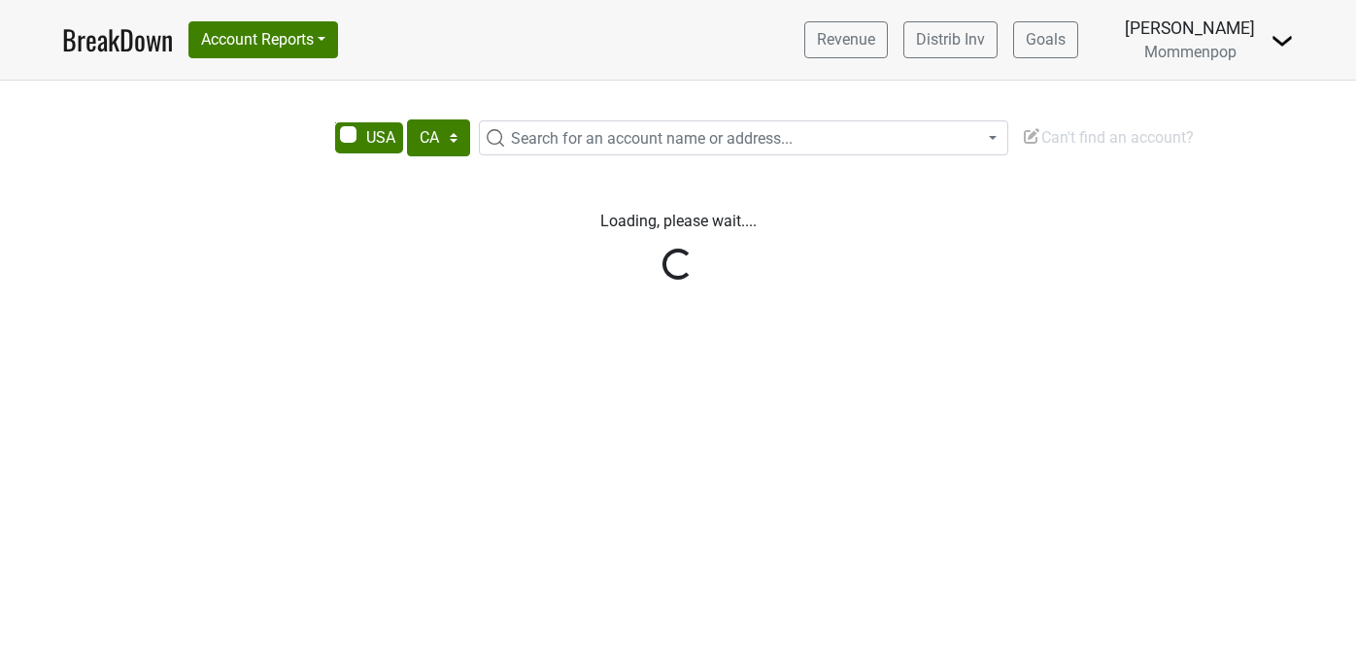
select select "CA"
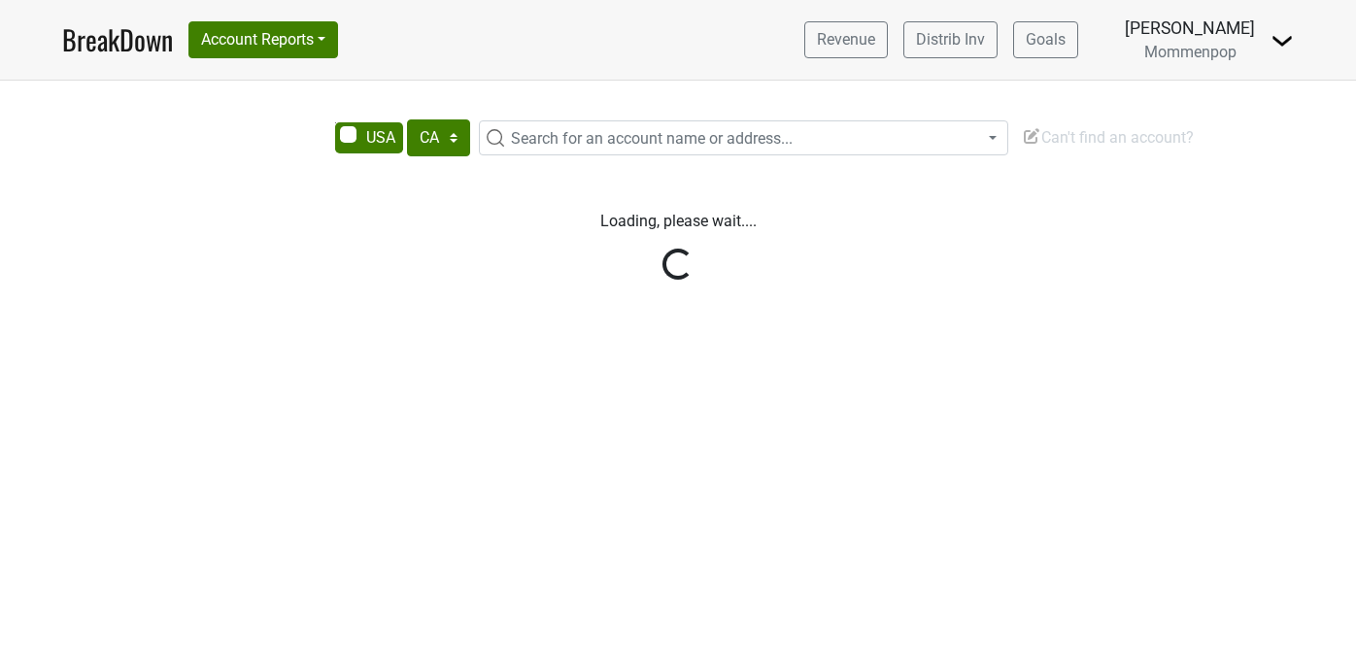
select select "CA"
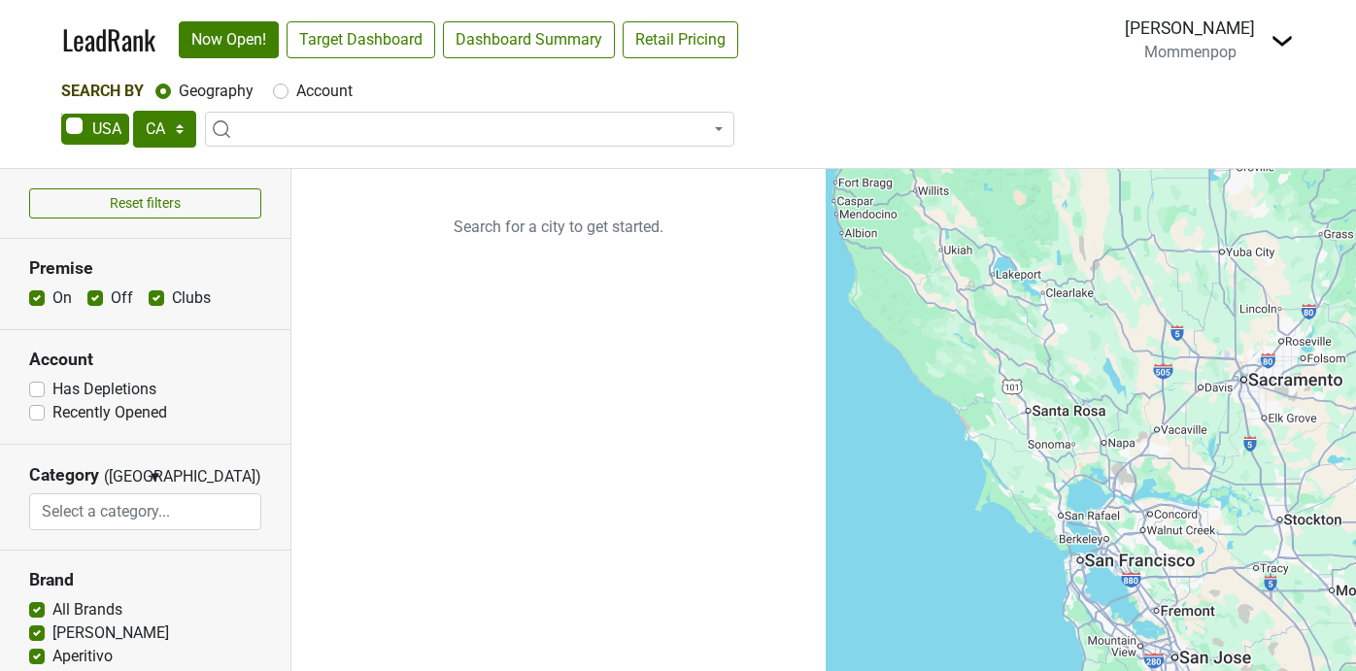
select select "CA"
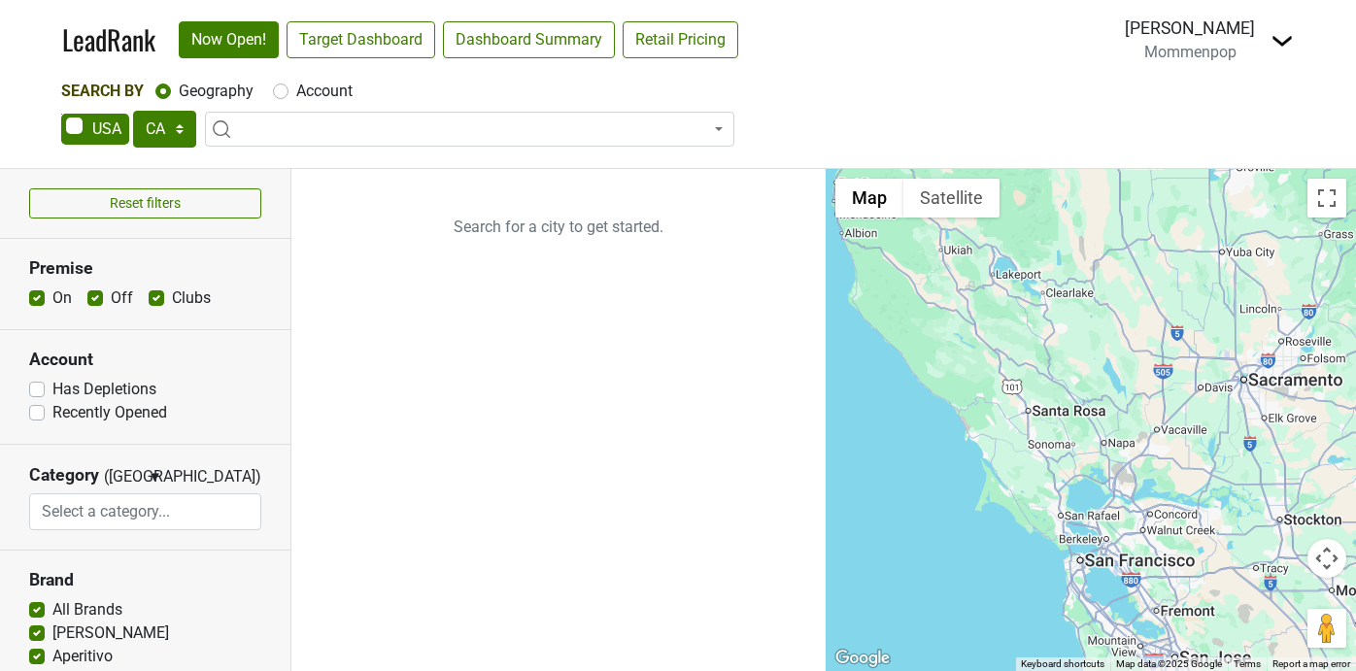
click at [290, 91] on div "Account" at bounding box center [313, 91] width 80 height 23
click at [296, 90] on label "Account" at bounding box center [324, 91] width 56 height 23
click at [281, 90] on input "Account" at bounding box center [281, 89] width 16 height 19
radio input "true"
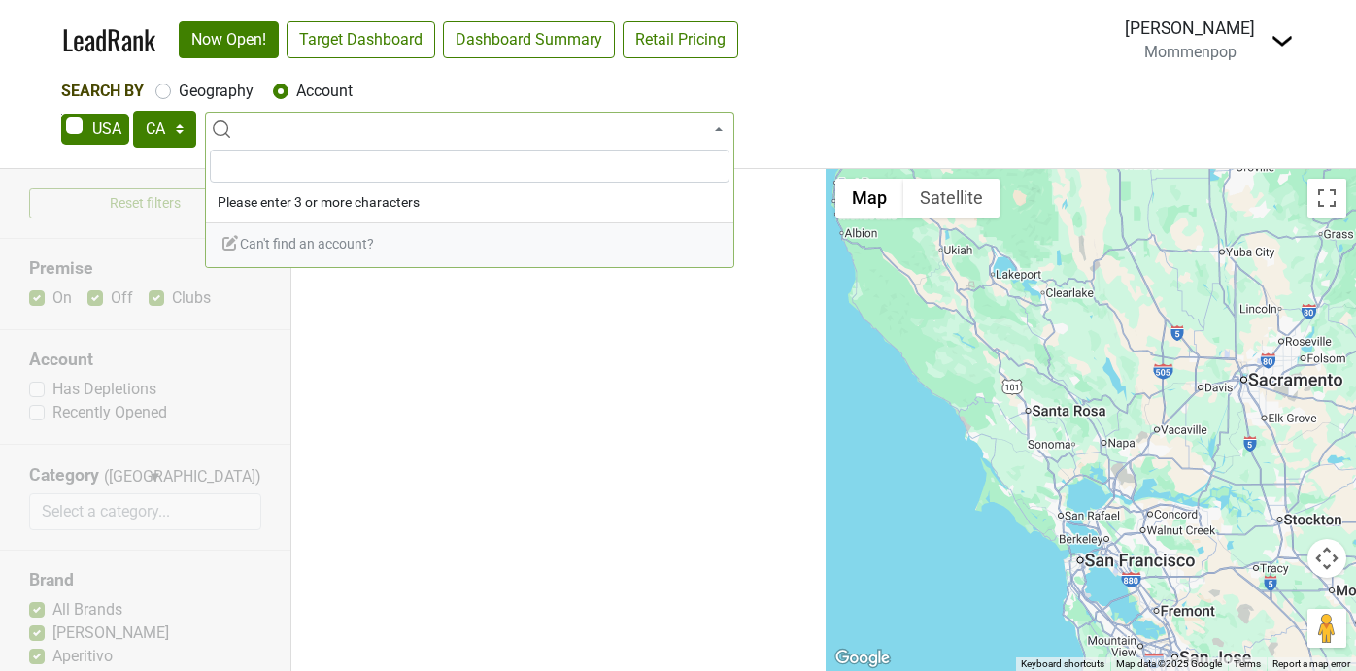
type input "d"
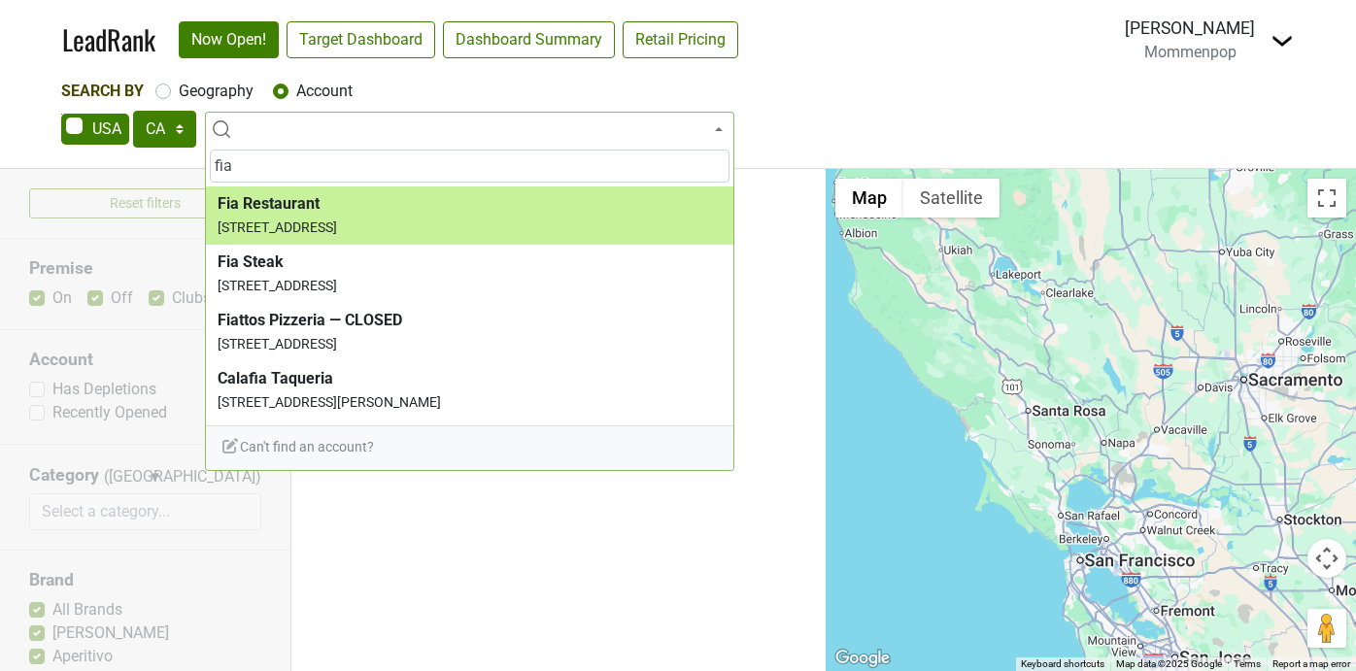
type input "fia"
select select "123797712"
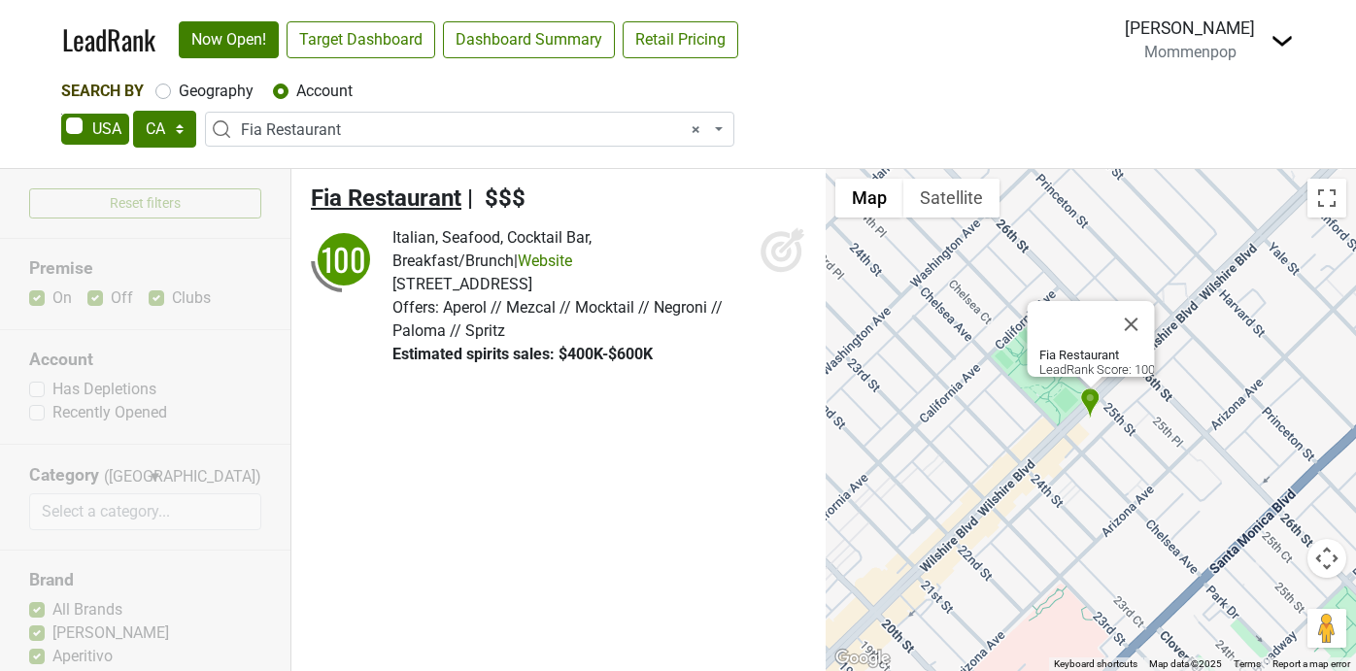
click at [419, 202] on span "Fia Restaurant" at bounding box center [386, 198] width 151 height 27
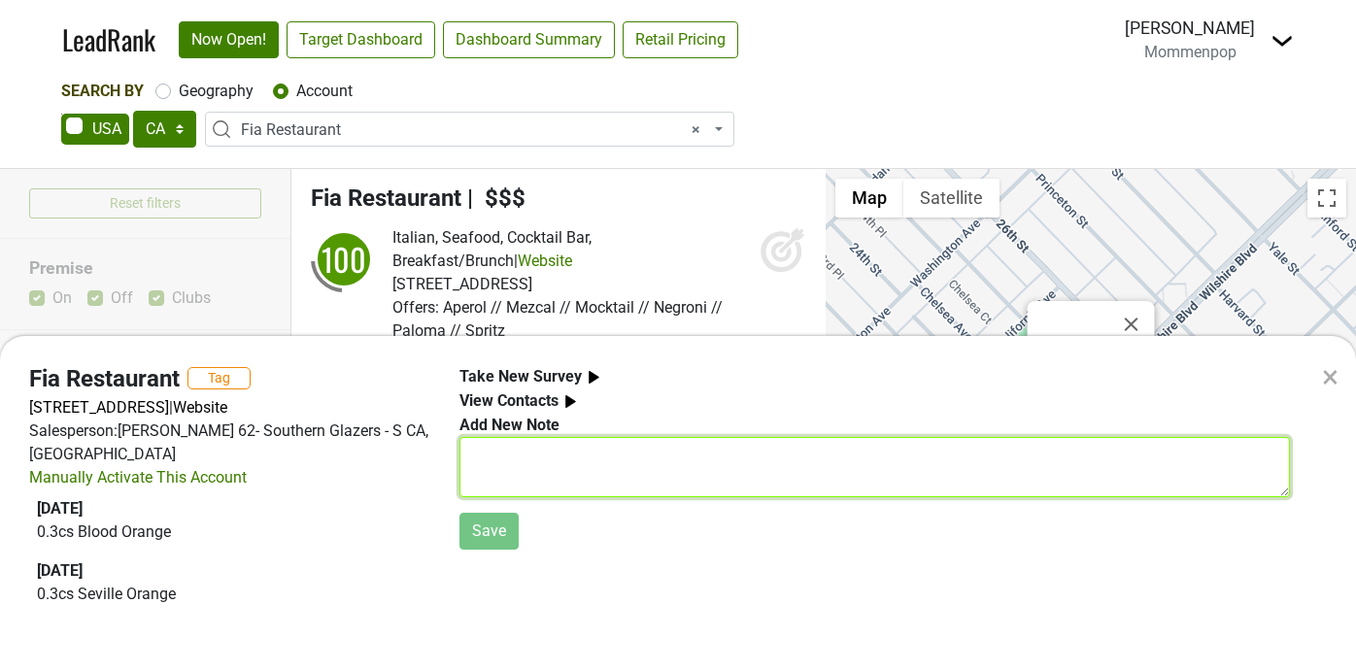
click at [583, 459] on textarea at bounding box center [875, 467] width 831 height 60
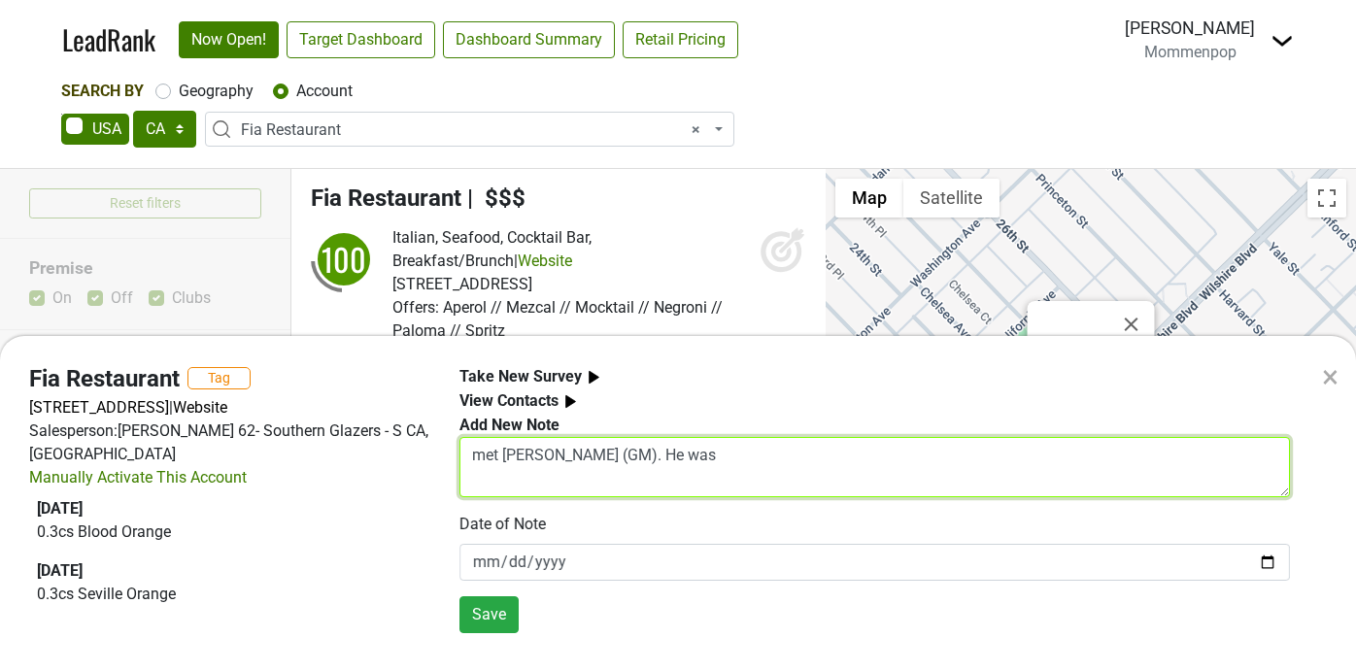
click at [482, 460] on textarea "met Josh (GM). He was" at bounding box center [875, 467] width 831 height 60
click at [674, 465] on textarea "Met Josh (GM). He was" at bounding box center [875, 467] width 831 height 60
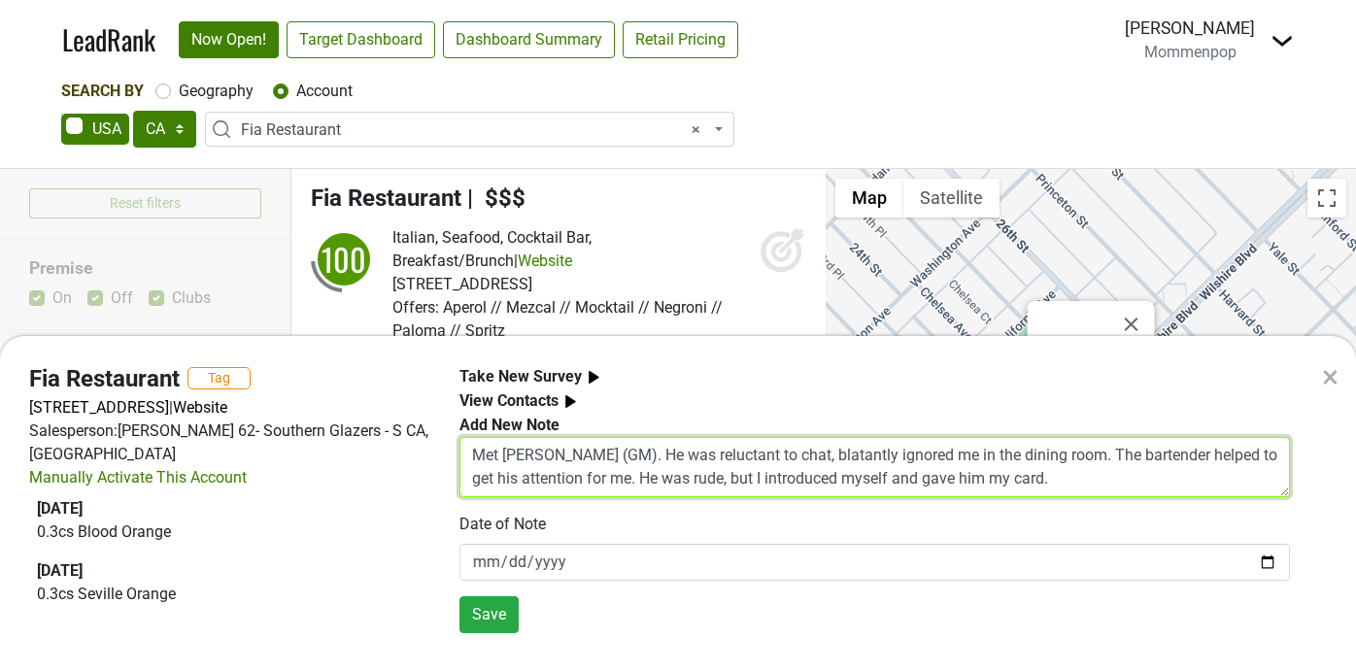
click at [1040, 477] on textarea "Met Josh (GM). He was reluctant to chat, blatantly ignored me in the dining roo…" at bounding box center [875, 467] width 831 height 60
click at [1072, 479] on textarea "Met Josh (GM). He was reluctant to chat, blatantly ignored me in the dining roo…" at bounding box center [875, 467] width 831 height 60
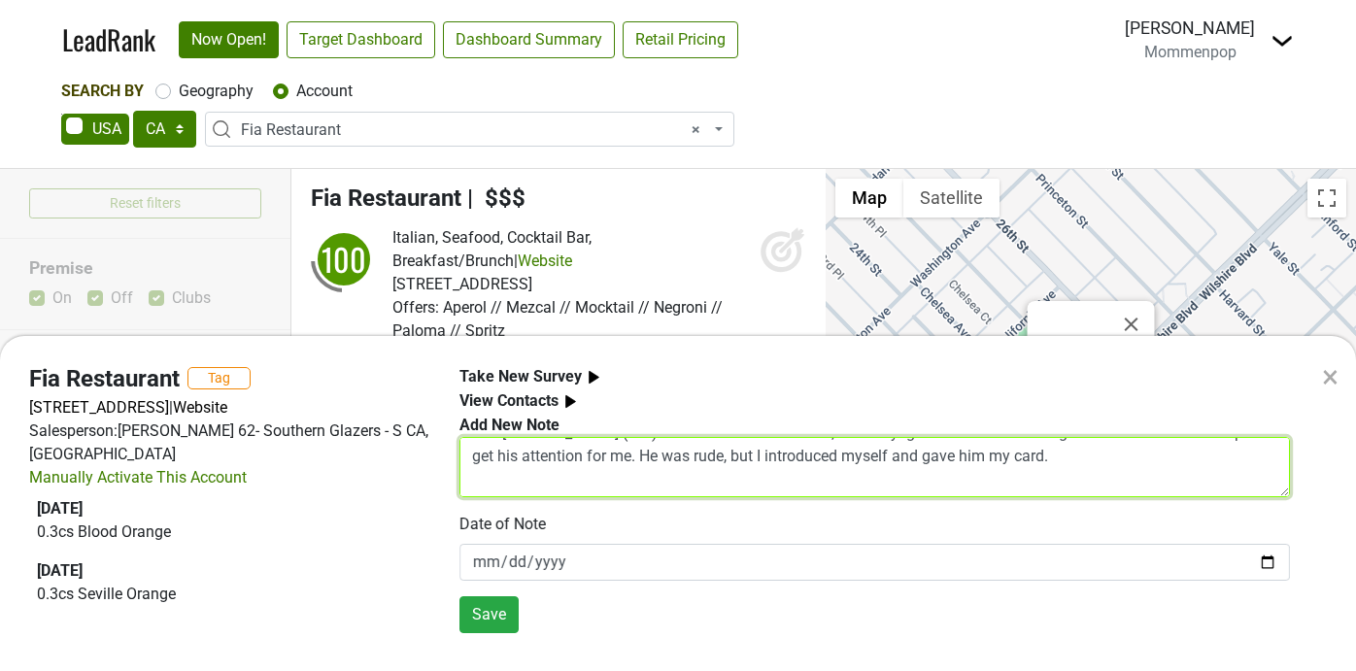
scroll to position [47, 0]
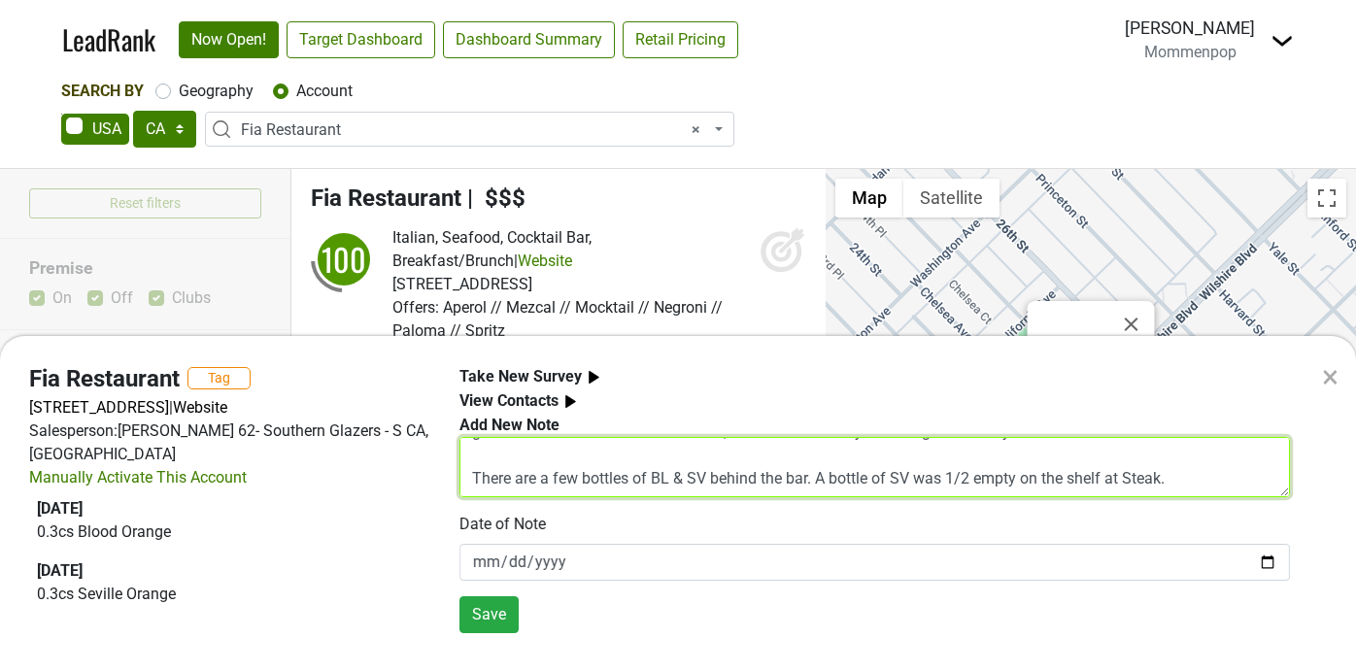
click at [877, 462] on textarea "Met Josh (GM). He was reluctant to chat, blatantly ignored me in the dining roo…" at bounding box center [875, 467] width 831 height 60
click at [472, 481] on textarea "Met Josh (GM). He was reluctant to chat, blatantly ignored me in the dining roo…" at bounding box center [875, 467] width 831 height 60
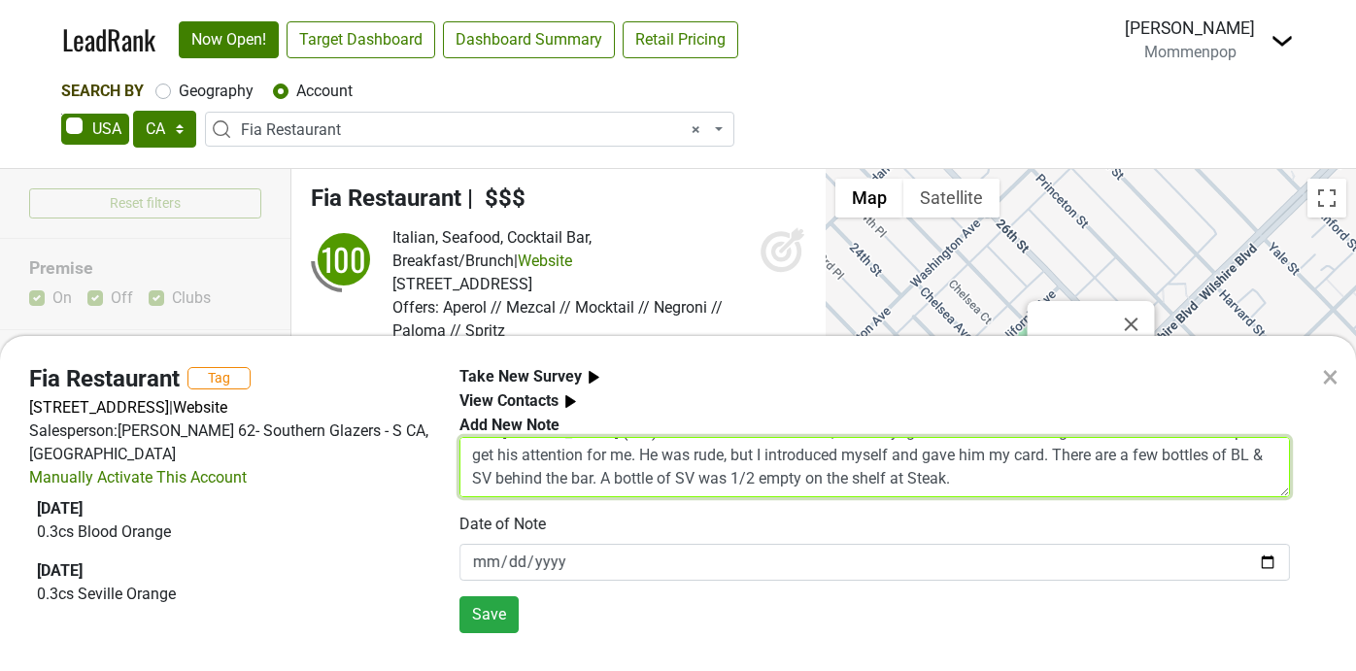
click at [980, 483] on textarea "Met Josh (GM). He was reluctant to chat, blatantly ignored me in the dining roo…" at bounding box center [875, 467] width 831 height 60
click at [932, 480] on textarea "Met Josh (GM). He was reluctant to chat, blatantly ignored me in the dining roo…" at bounding box center [875, 467] width 831 height 60
click at [969, 479] on textarea "Met Josh (GM). He was reluctant to chat, blatantly ignored me in the dining roo…" at bounding box center [875, 467] width 831 height 60
click at [1005, 483] on textarea "Met Josh (GM). He was reluctant to chat, blatantly ignored me in the dining roo…" at bounding box center [875, 467] width 831 height 60
click at [1095, 481] on textarea "Met Josh (GM). He was reluctant to chat, blatantly ignored me in the dining roo…" at bounding box center [875, 467] width 831 height 60
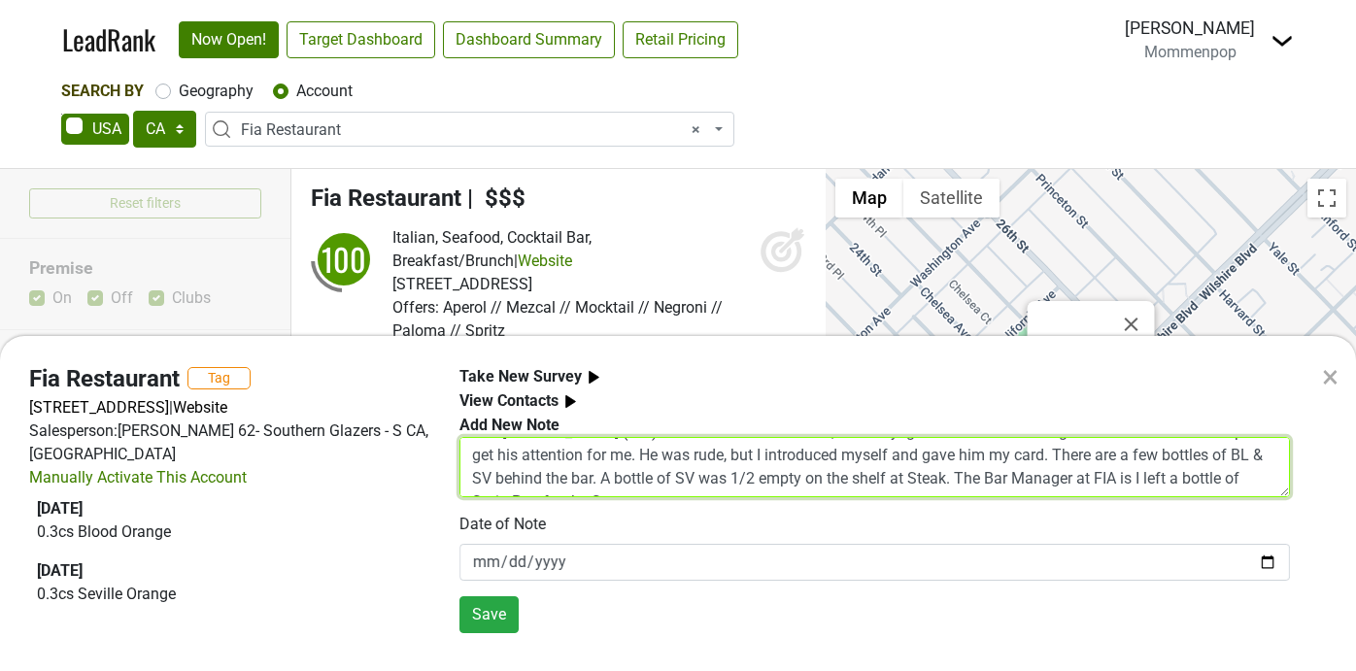
click at [1113, 482] on textarea "Met Josh (GM). He was reluctant to chat, blatantly ignored me in the dining roo…" at bounding box center [875, 467] width 831 height 60
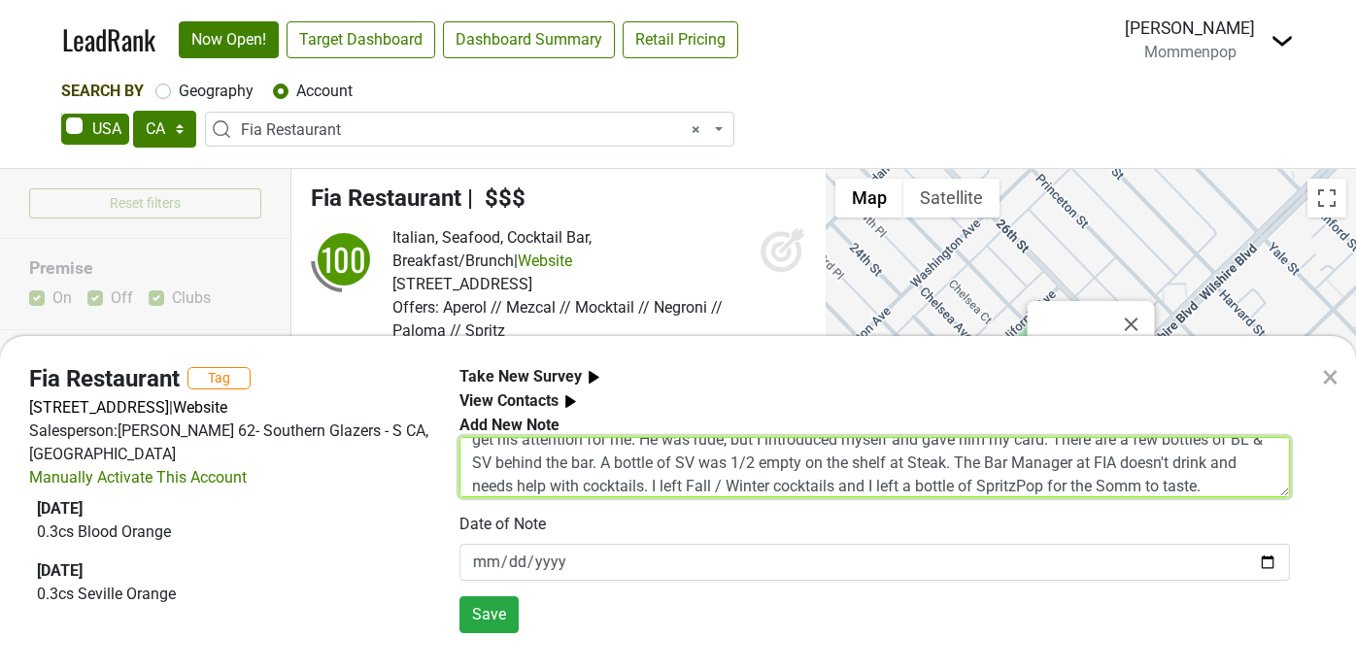
click at [862, 488] on textarea "Met Josh (GM). He was reluctant to chat, blatantly ignored me in the dining roo…" at bounding box center [875, 467] width 831 height 60
drag, startPoint x: 1129, startPoint y: 486, endPoint x: 965, endPoint y: 484, distance: 164.2
click at [965, 484] on textarea "Met Josh (GM). He was reluctant to chat, blatantly ignored me in the dining roo…" at bounding box center [875, 467] width 831 height 60
type textarea "Met Josh (GM). He was reluctant to chat, blatantly ignored me in the dining roo…"
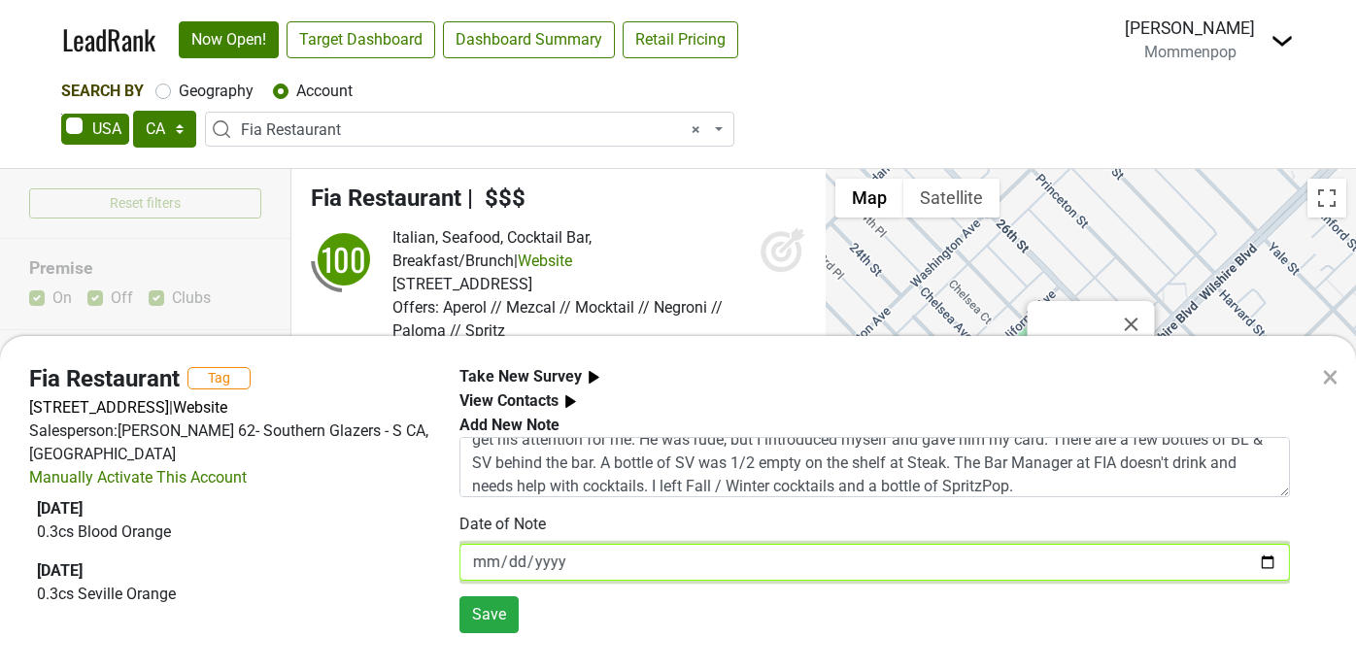
click at [518, 559] on input "[DATE]" at bounding box center [875, 562] width 831 height 37
click at [1272, 565] on input "[DATE]" at bounding box center [875, 562] width 831 height 37
type input "[DATE]"
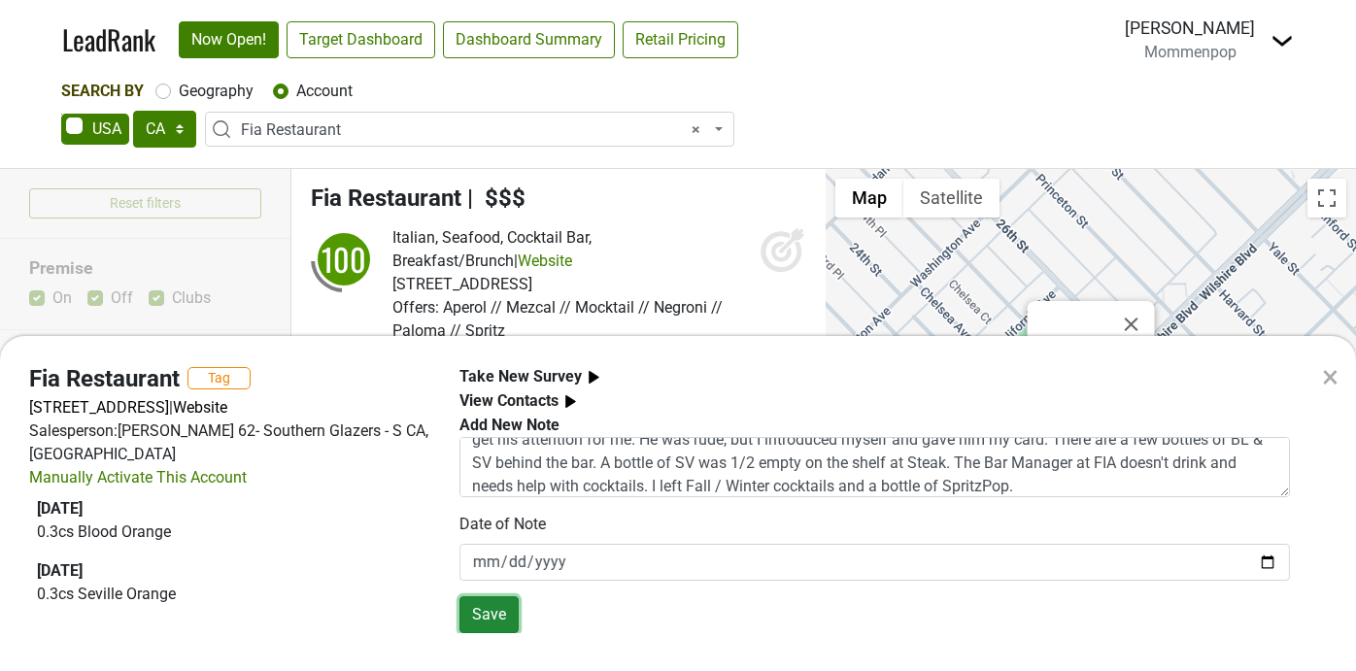
click at [489, 626] on button "Save" at bounding box center [489, 614] width 59 height 37
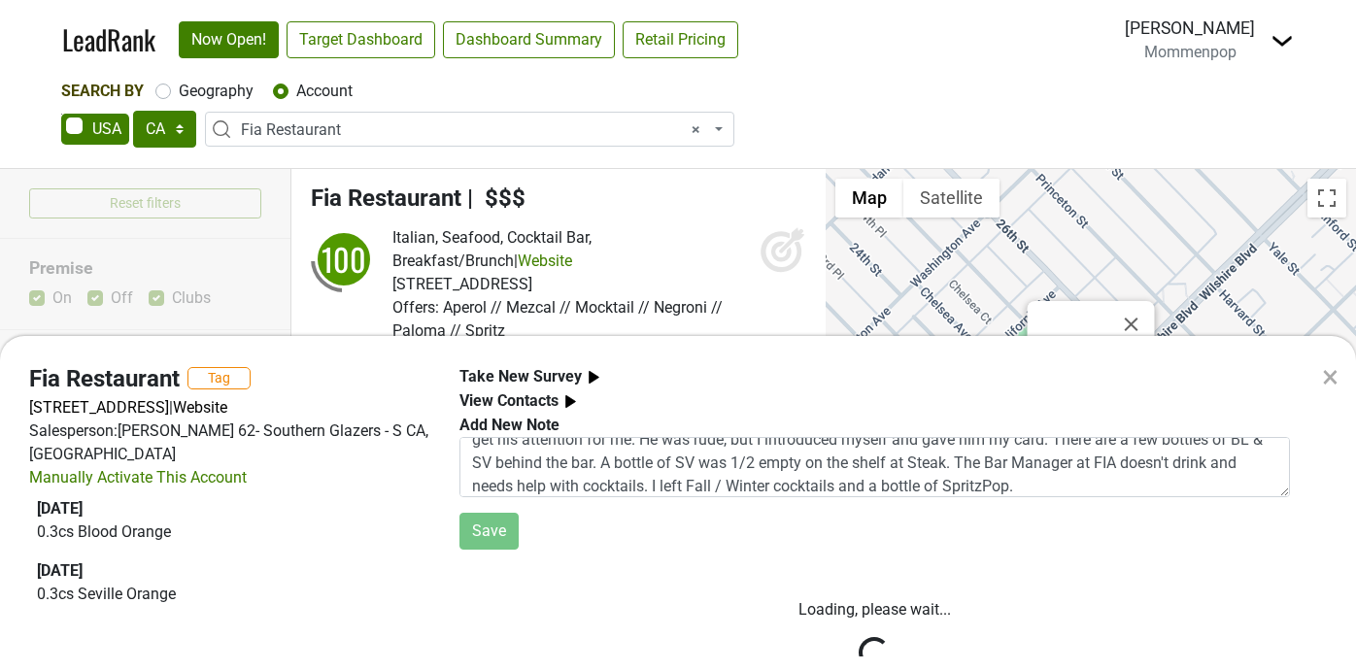
scroll to position [0, 0]
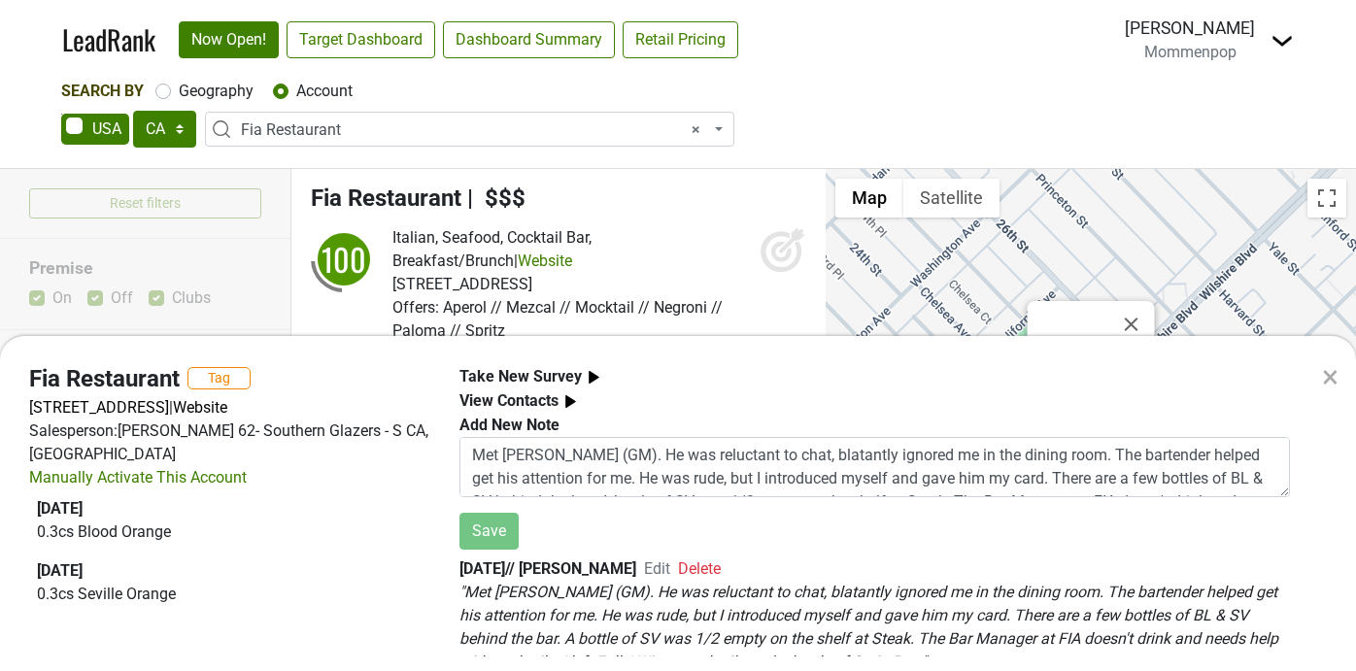
click at [1327, 379] on div "×" at bounding box center [1330, 377] width 17 height 47
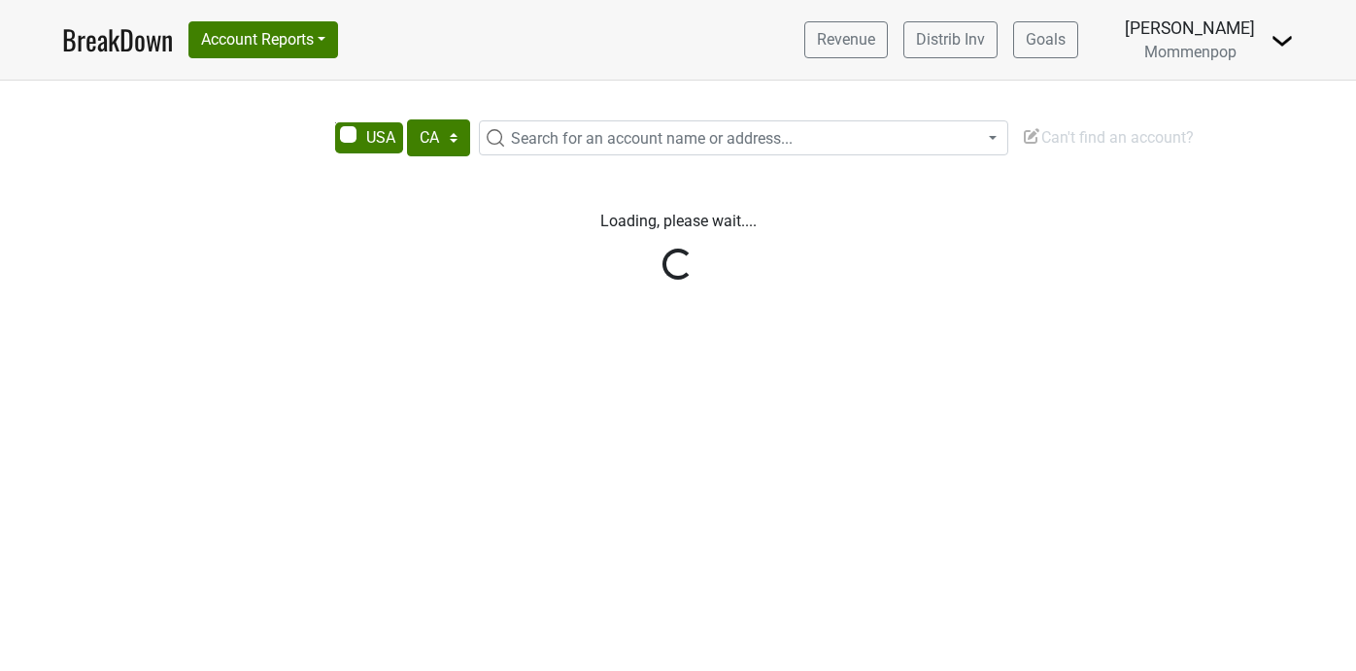
select select "CA"
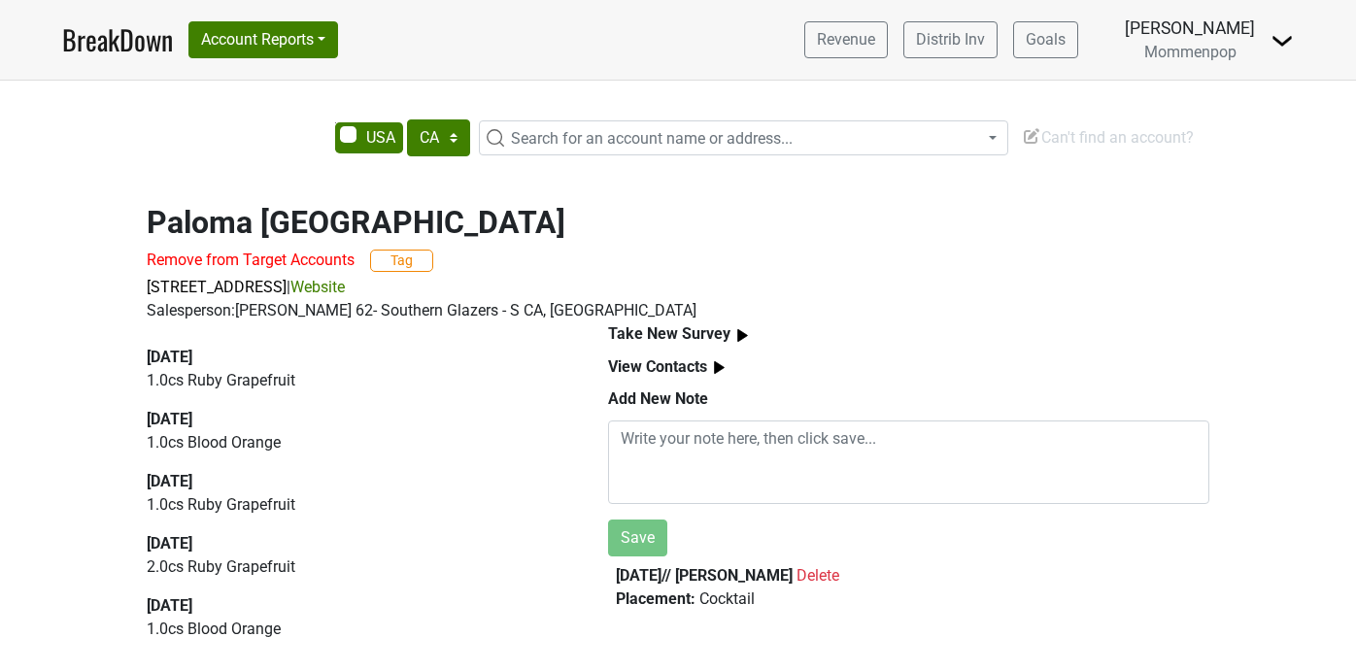
click at [138, 49] on link "BreakDown" at bounding box center [117, 39] width 111 height 41
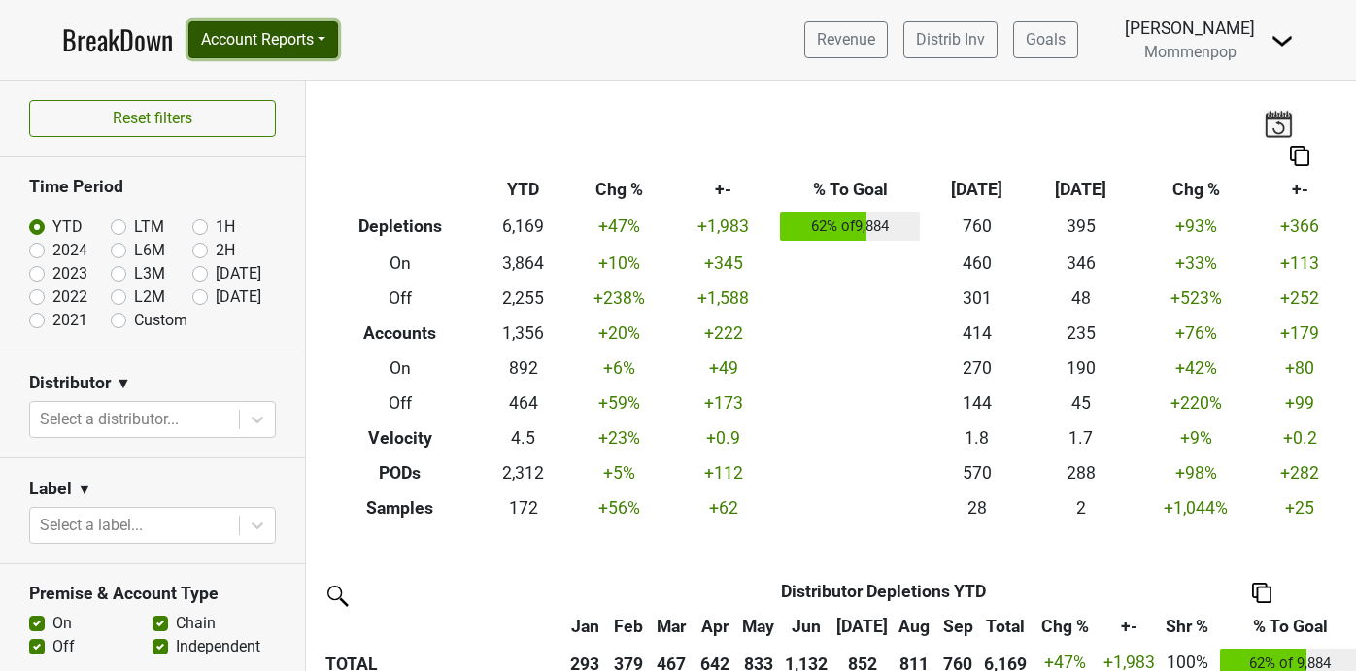
click at [289, 40] on button "Account Reports" at bounding box center [263, 39] width 150 height 37
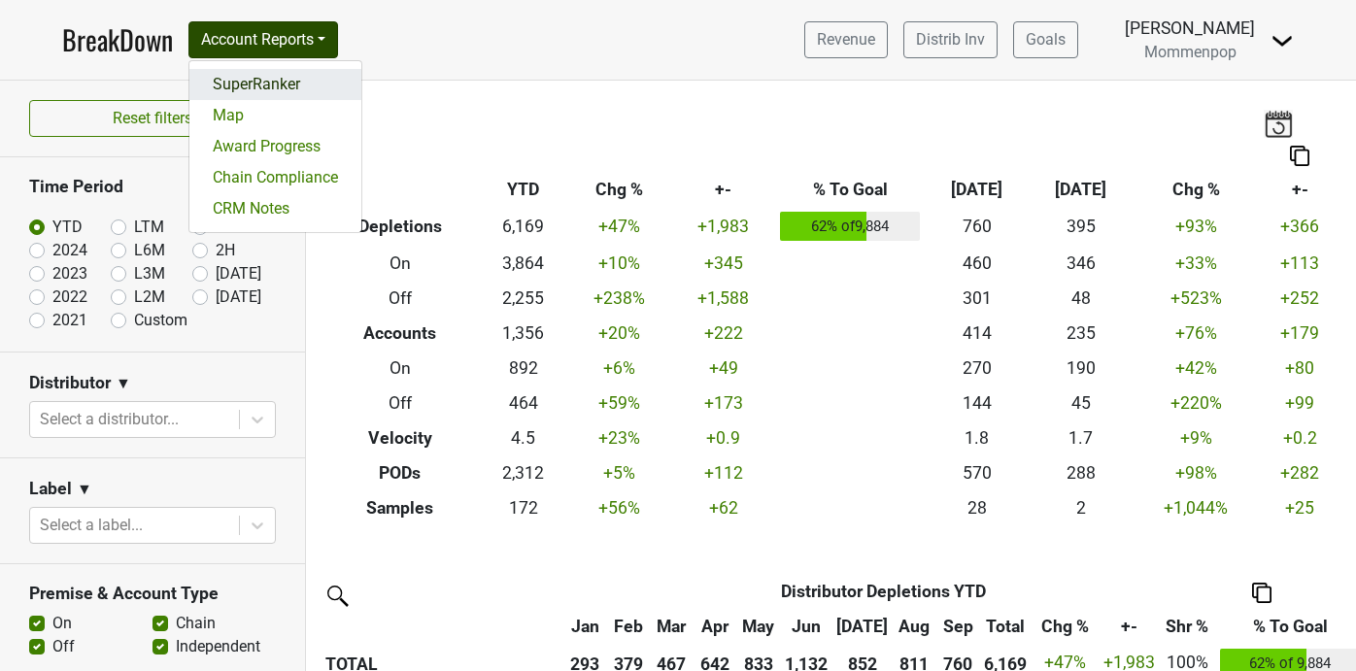
click at [295, 86] on link "SuperRanker" at bounding box center [275, 84] width 172 height 31
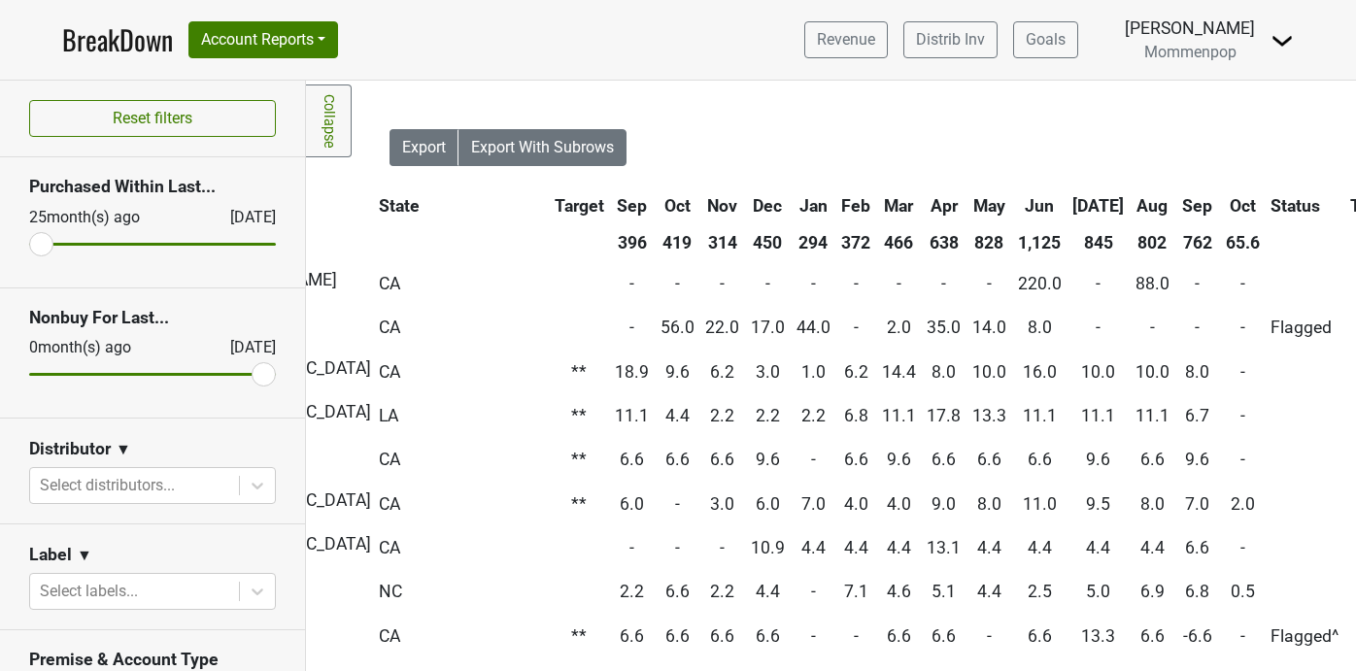
scroll to position [0, 688]
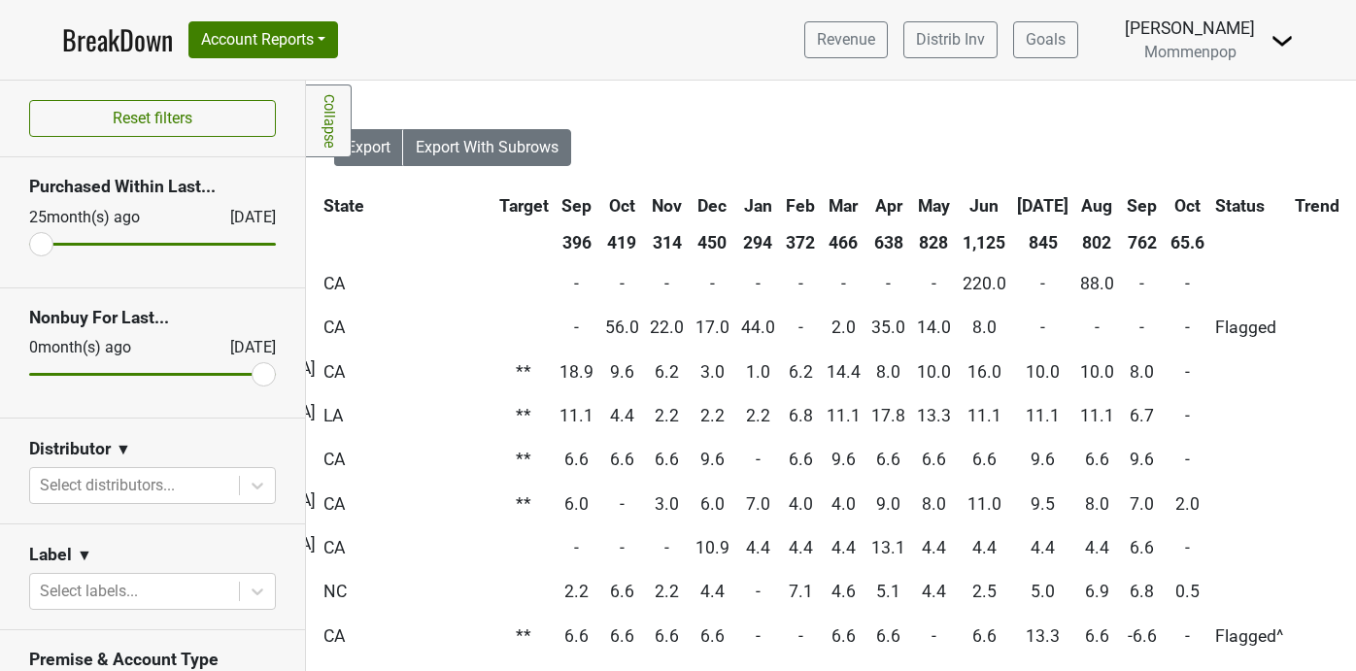
click at [1166, 208] on th "Oct" at bounding box center [1188, 205] width 44 height 35
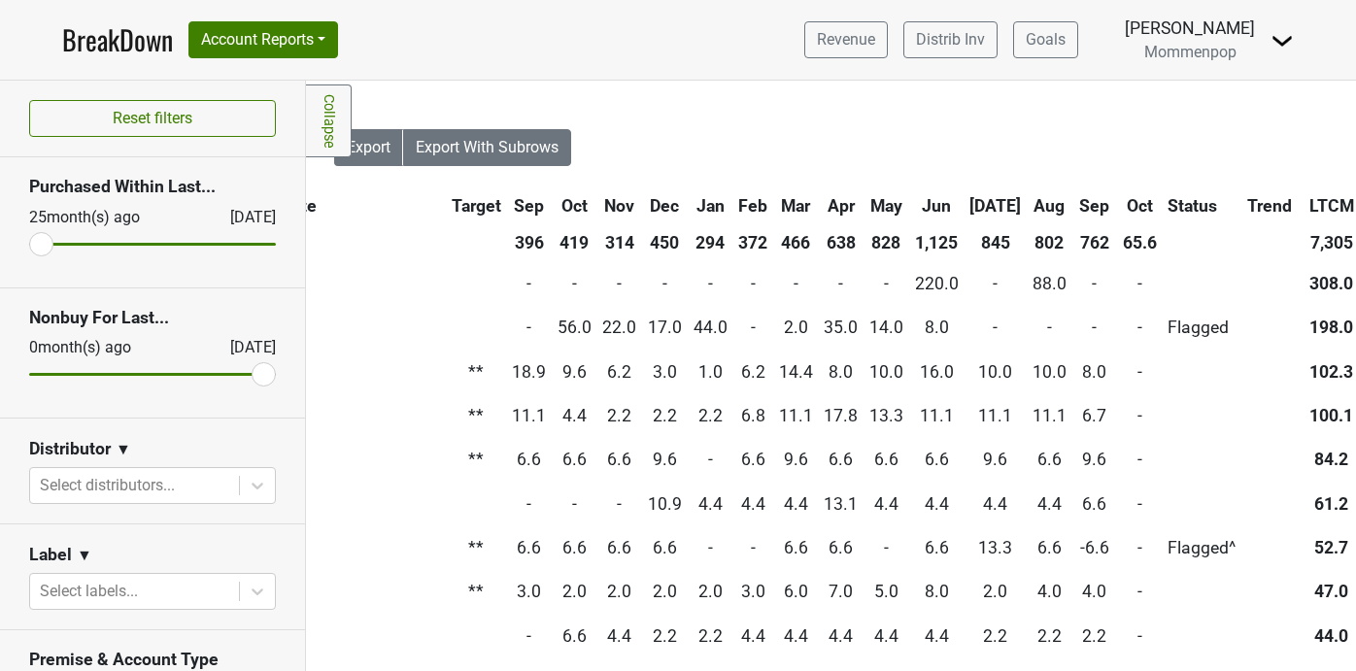
click at [1118, 208] on th "Oct" at bounding box center [1140, 205] width 44 height 35
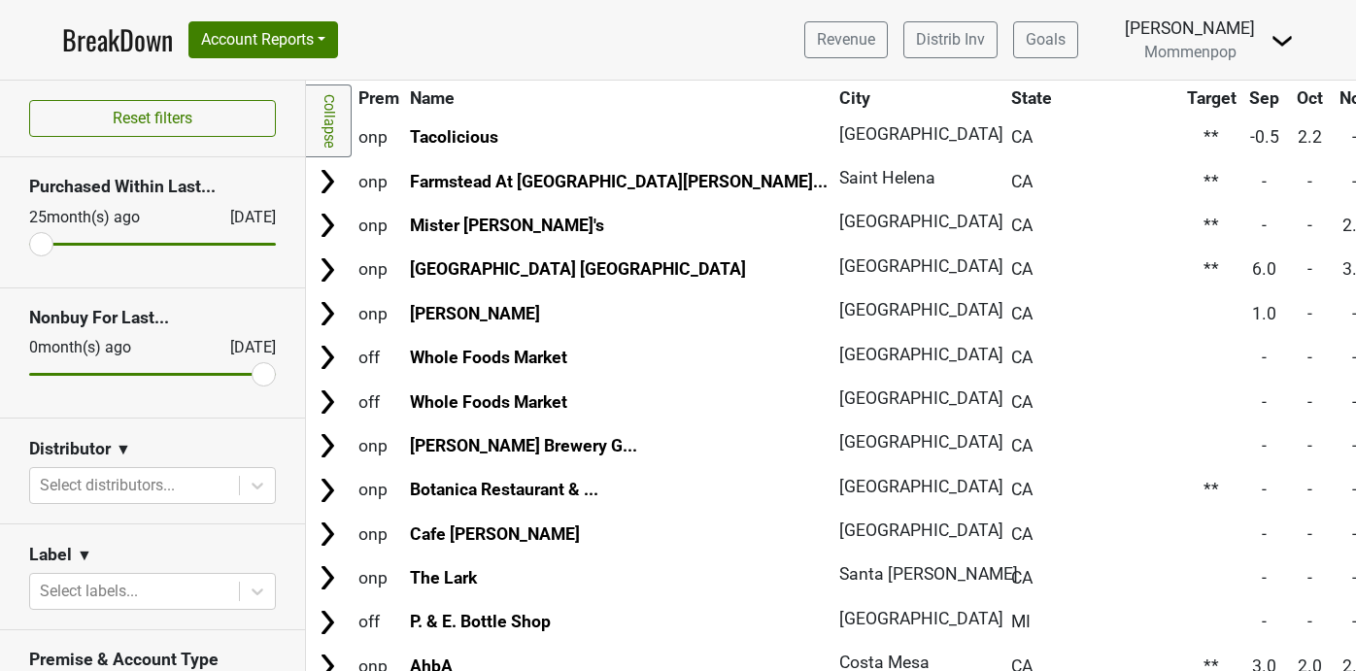
scroll to position [0, 0]
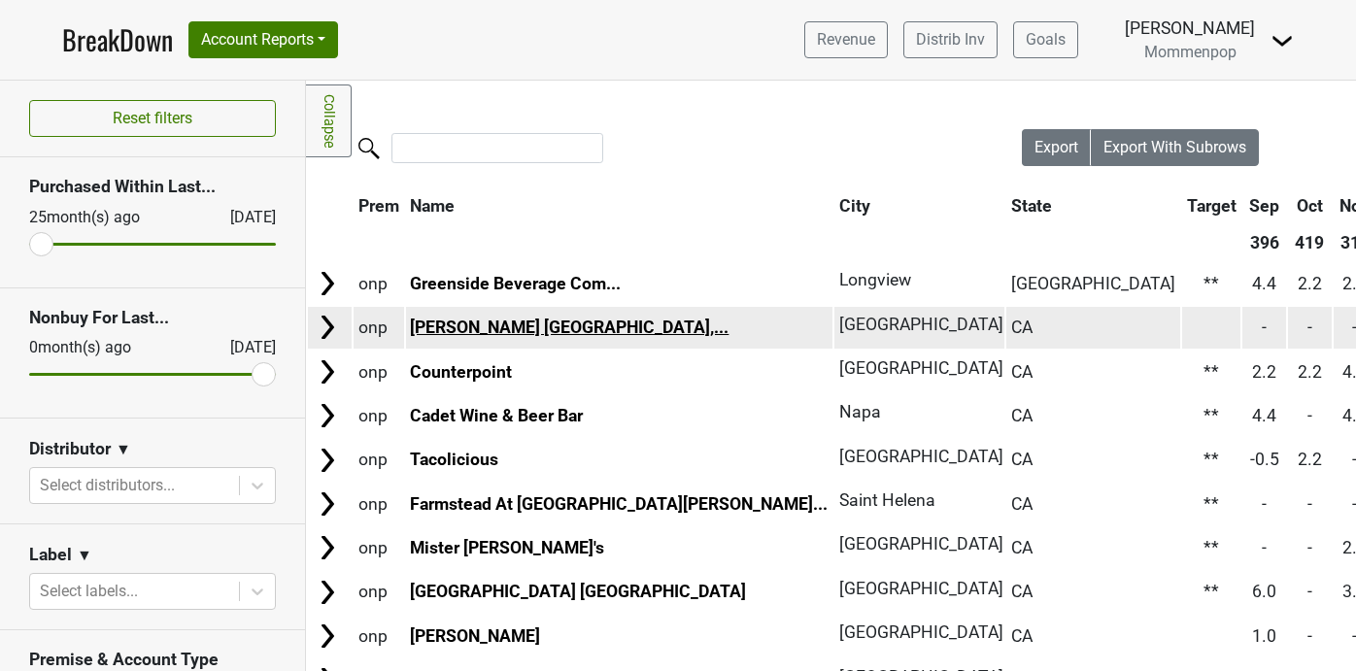
click at [464, 337] on link "Thompson Palm Springs,..." at bounding box center [569, 327] width 319 height 19
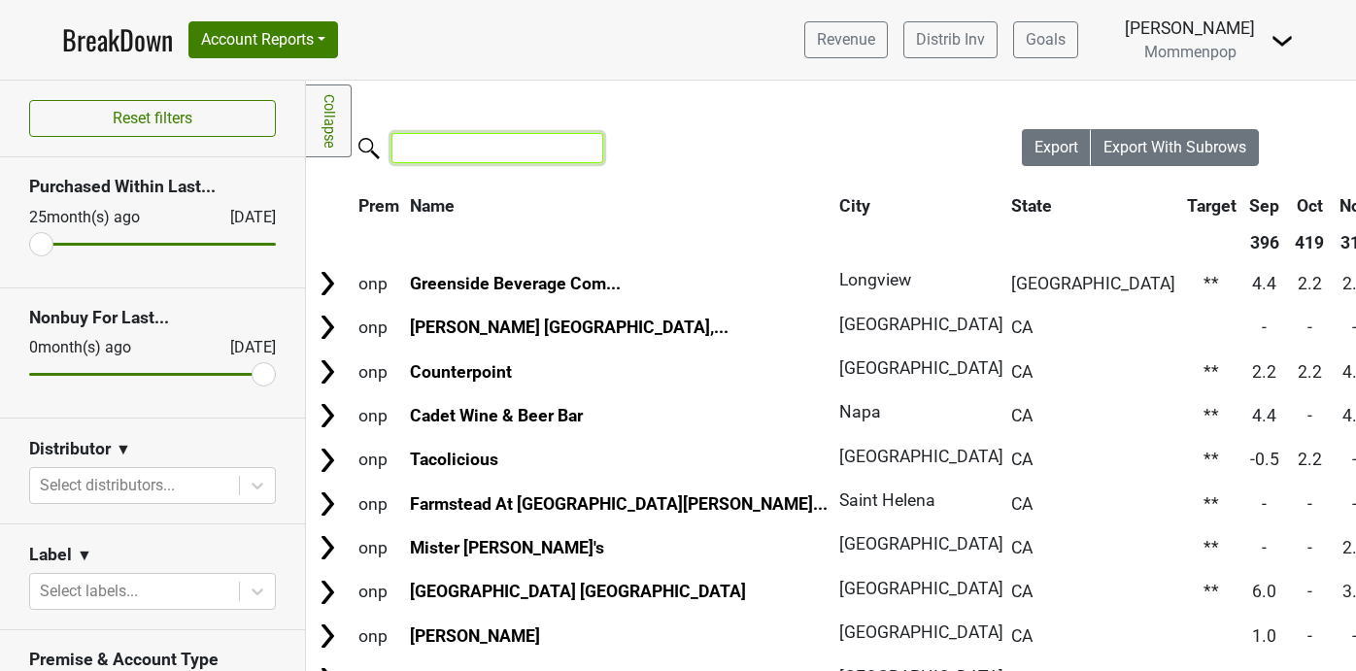
click at [527, 153] on input "search" at bounding box center [498, 148] width 212 height 30
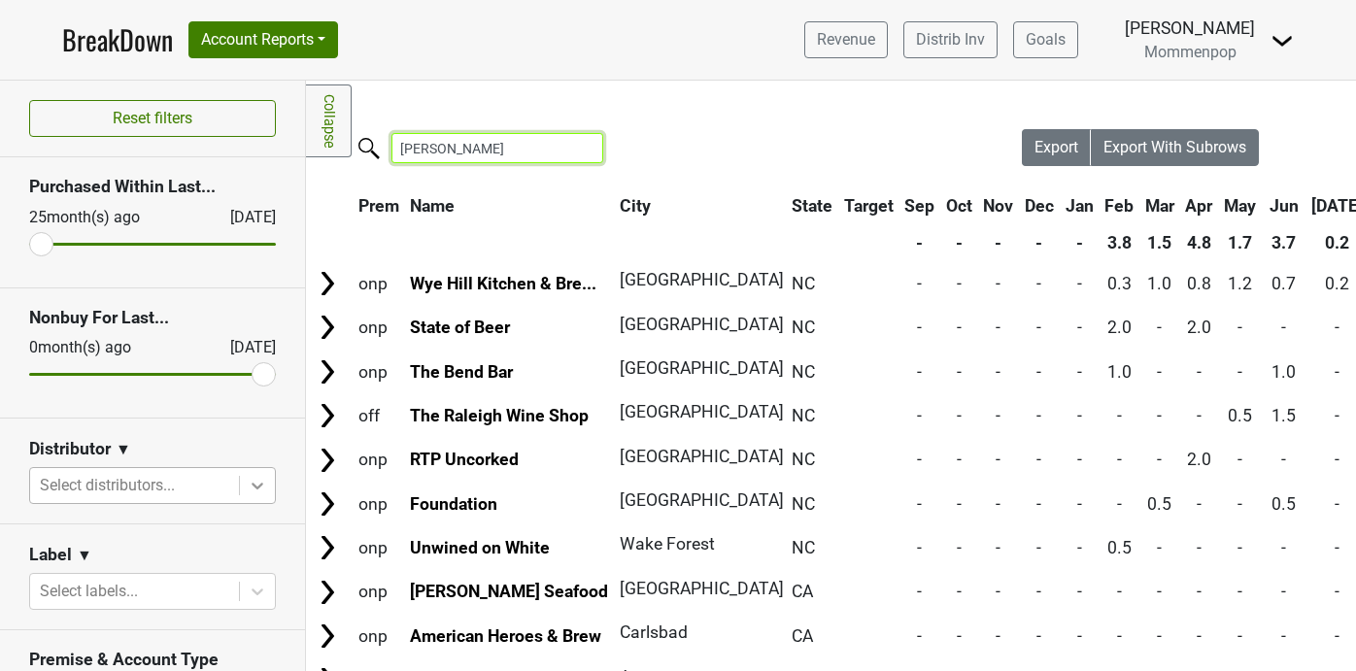
type input "roe"
click at [265, 483] on icon at bounding box center [257, 485] width 19 height 19
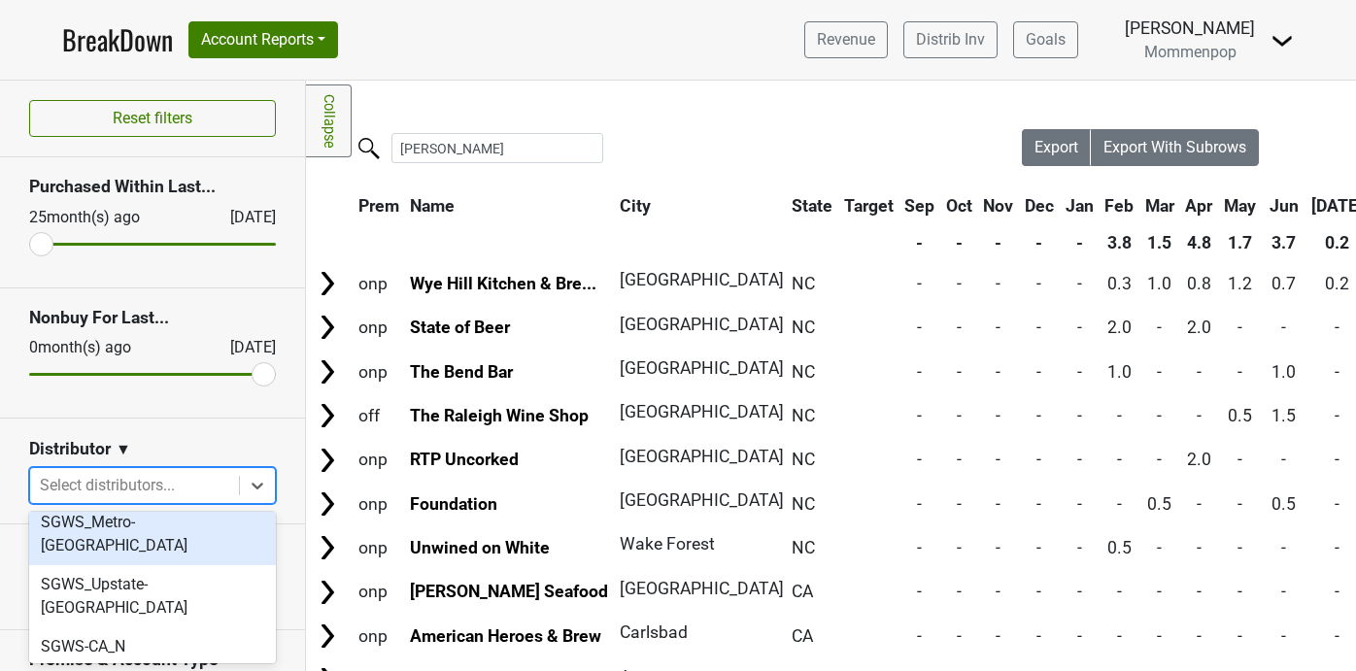
scroll to position [627, 0]
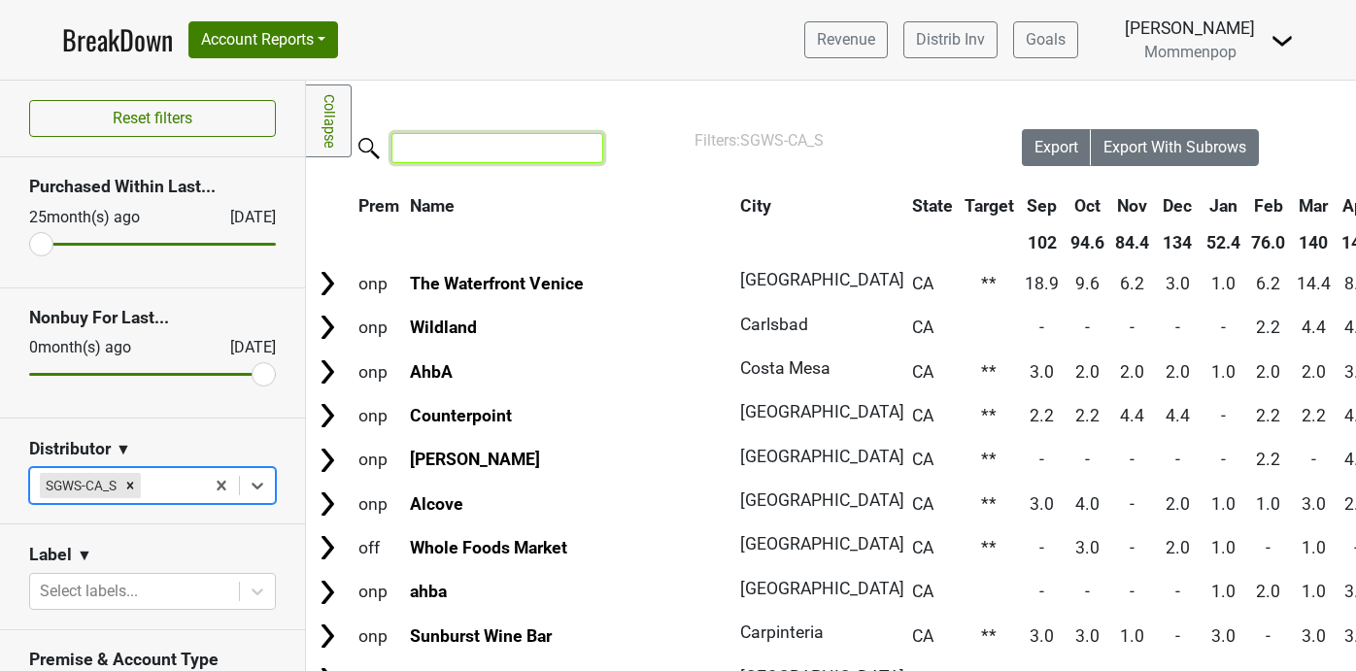
click at [473, 146] on input "search" at bounding box center [498, 148] width 212 height 30
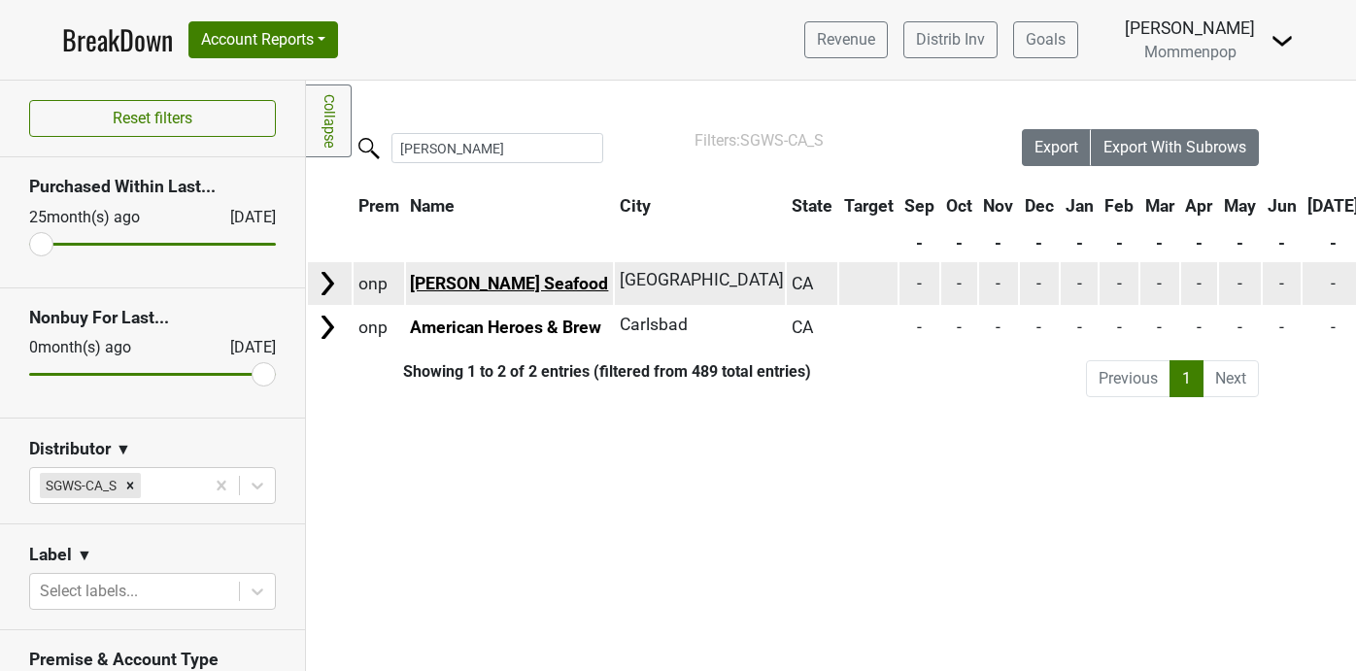
click at [482, 280] on link "Roe Seafood" at bounding box center [509, 283] width 198 height 19
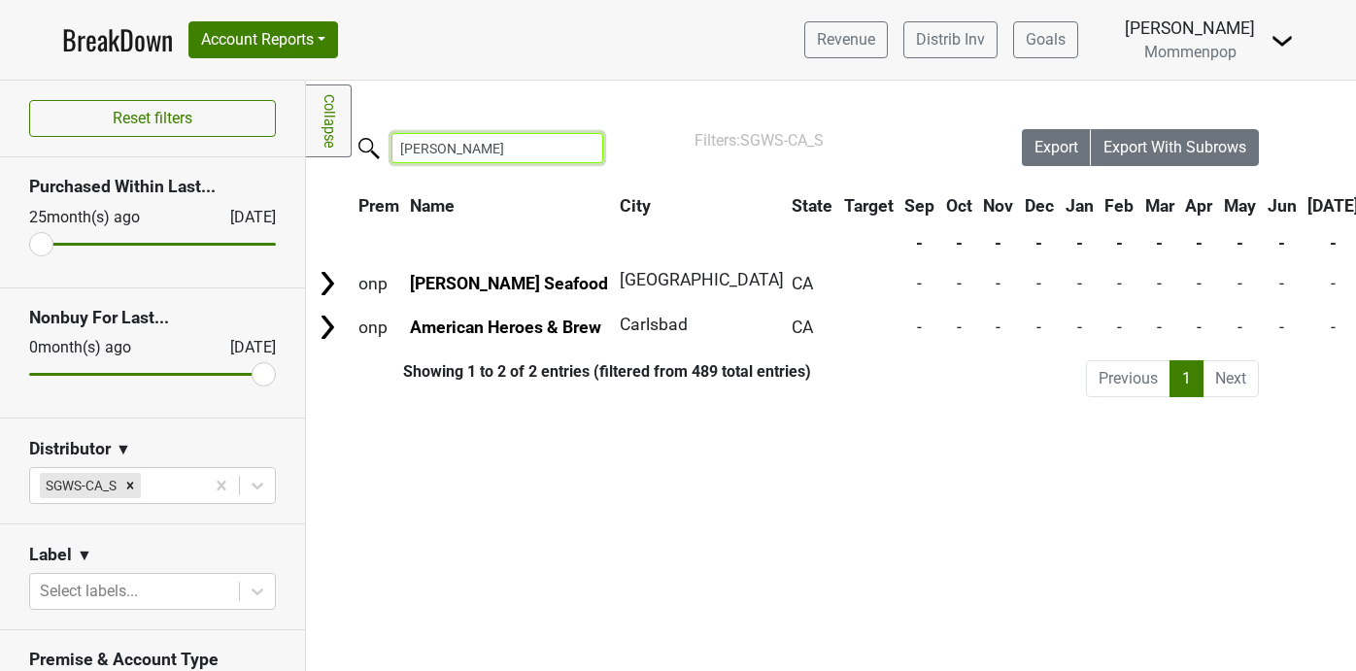
click at [466, 144] on input "roe" at bounding box center [498, 148] width 212 height 30
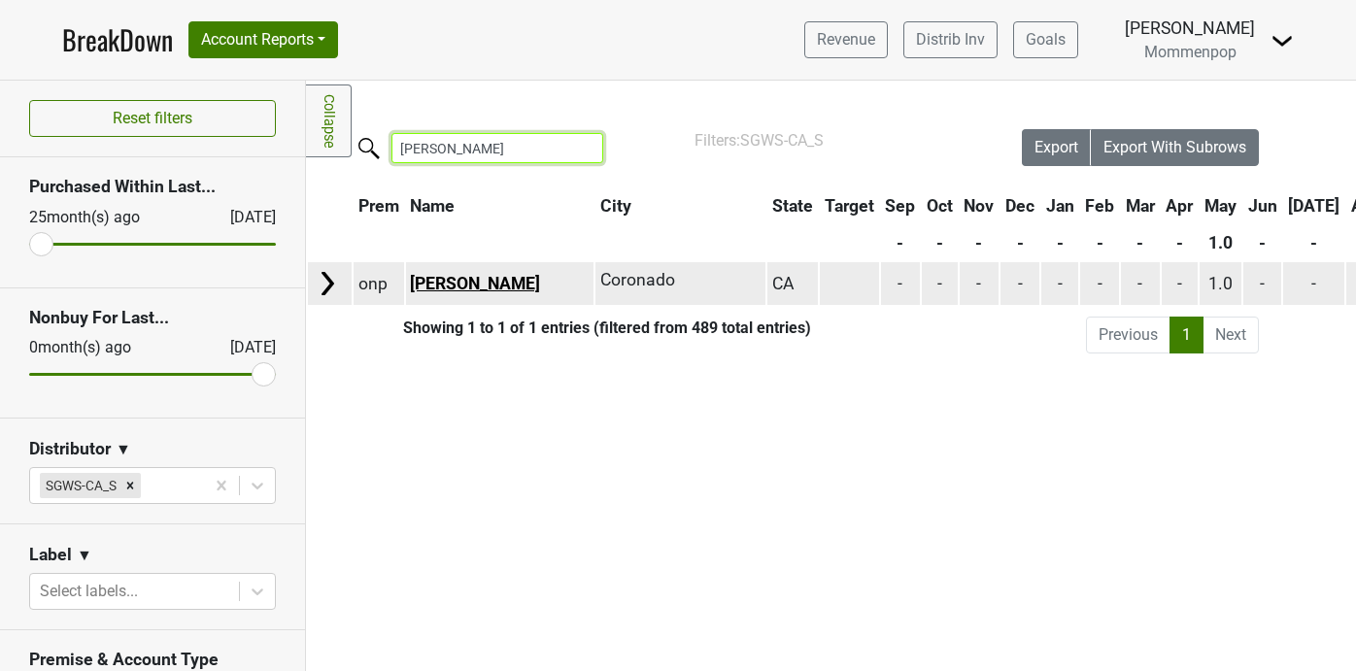
type input "rosemary"
click at [444, 287] on link "[PERSON_NAME]" at bounding box center [475, 283] width 130 height 19
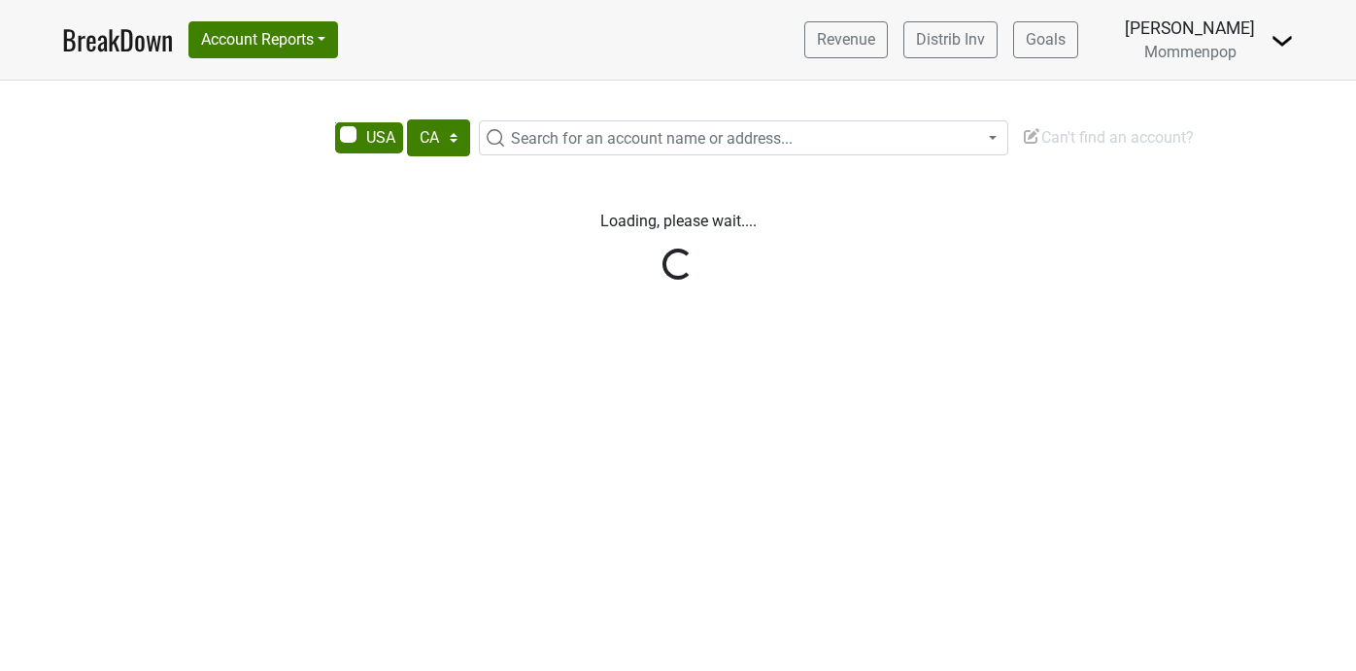
select select "CA"
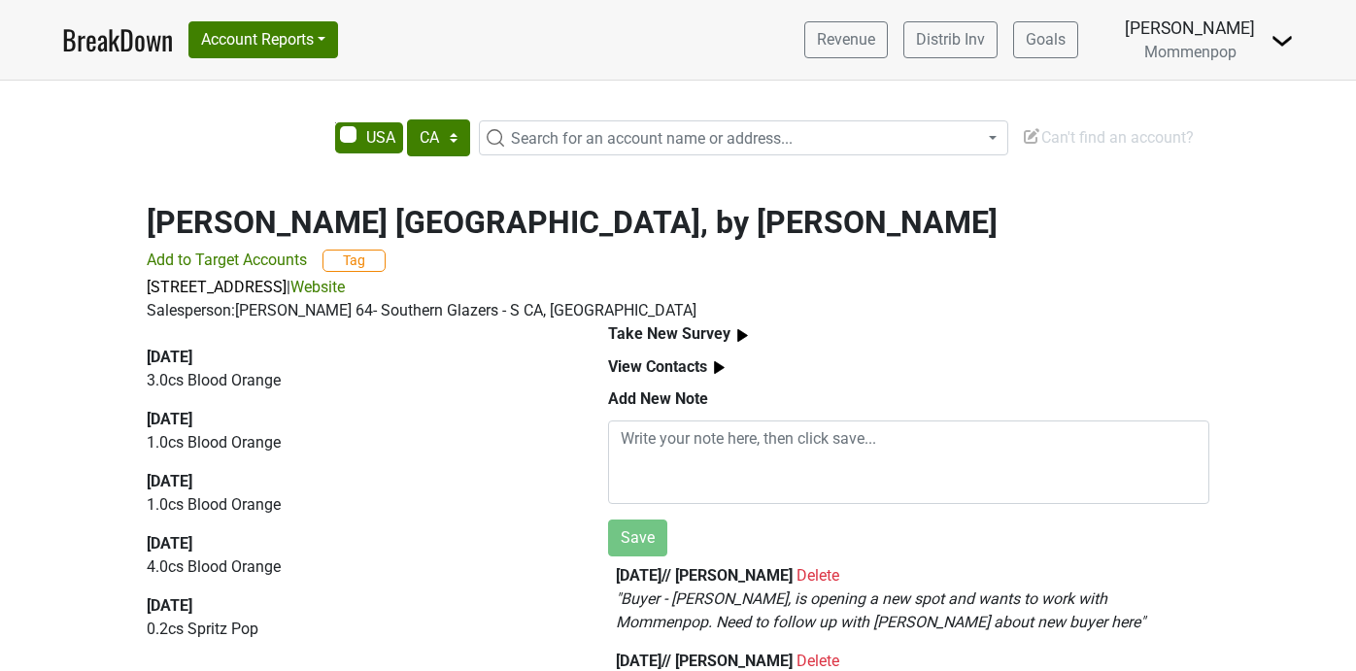
scroll to position [88, 0]
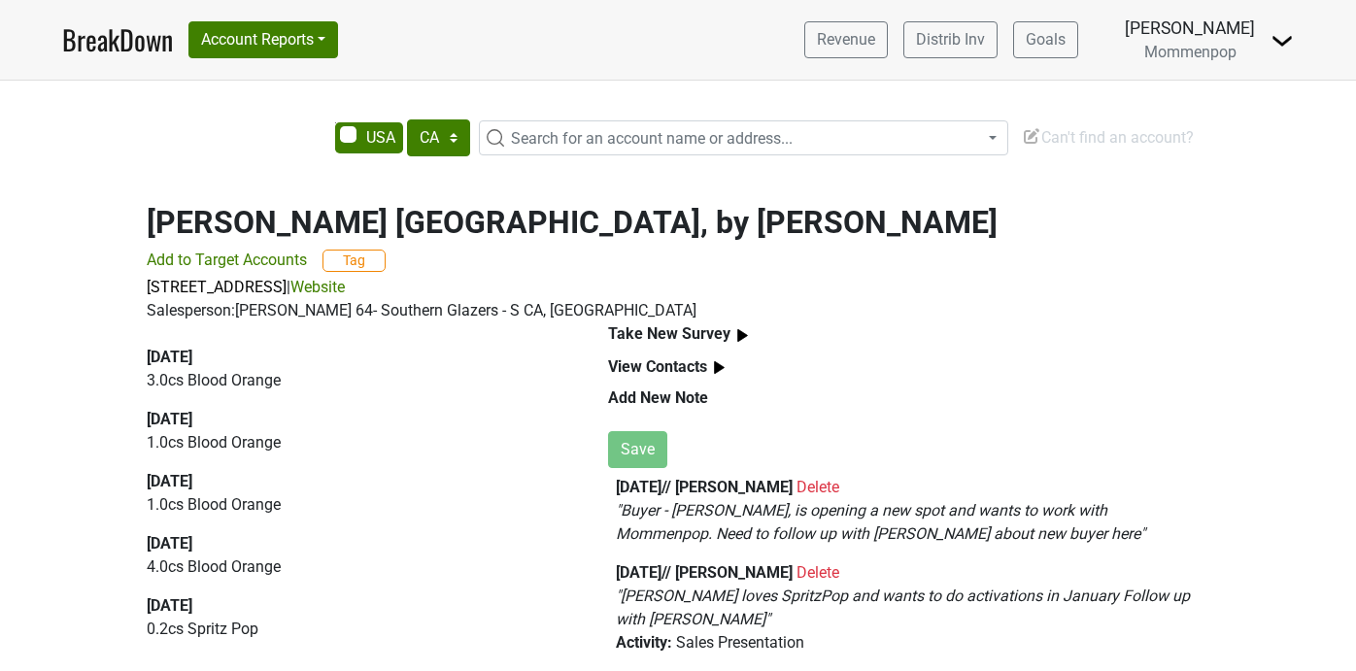
click at [704, 331] on b "Take New Survey" at bounding box center [669, 333] width 122 height 18
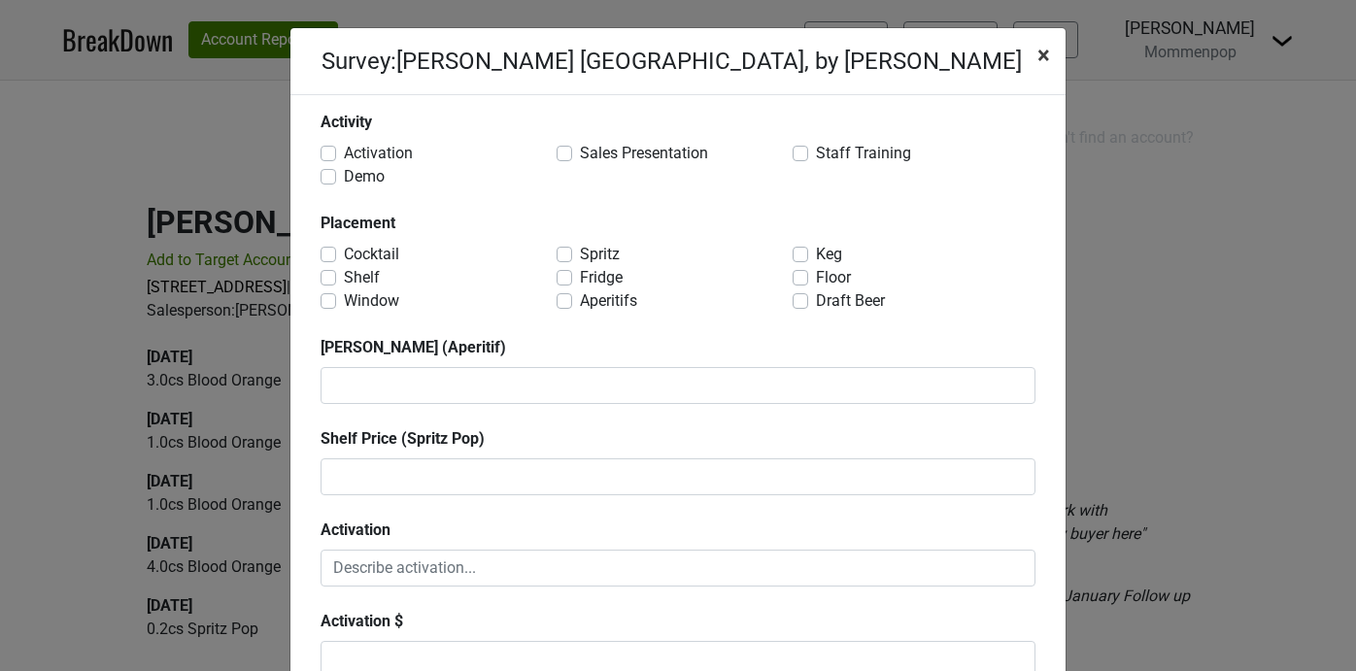
click at [1041, 52] on span "×" at bounding box center [1044, 55] width 13 height 27
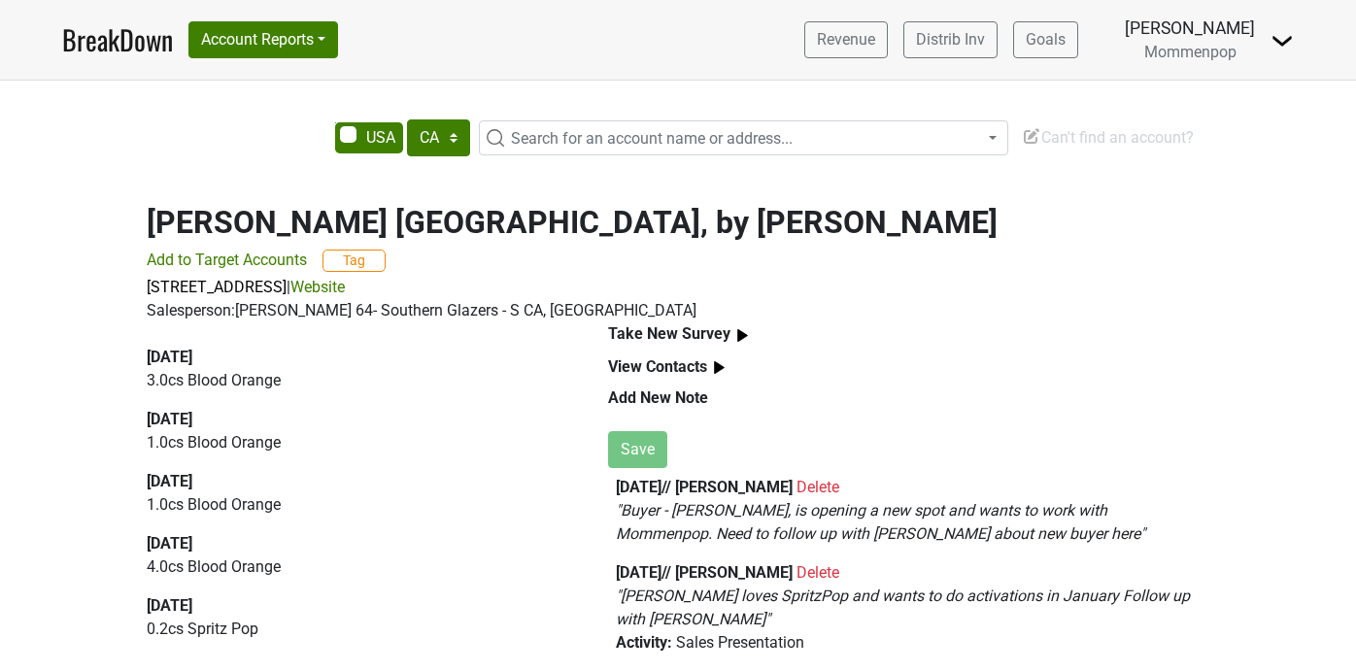
scroll to position [0, 0]
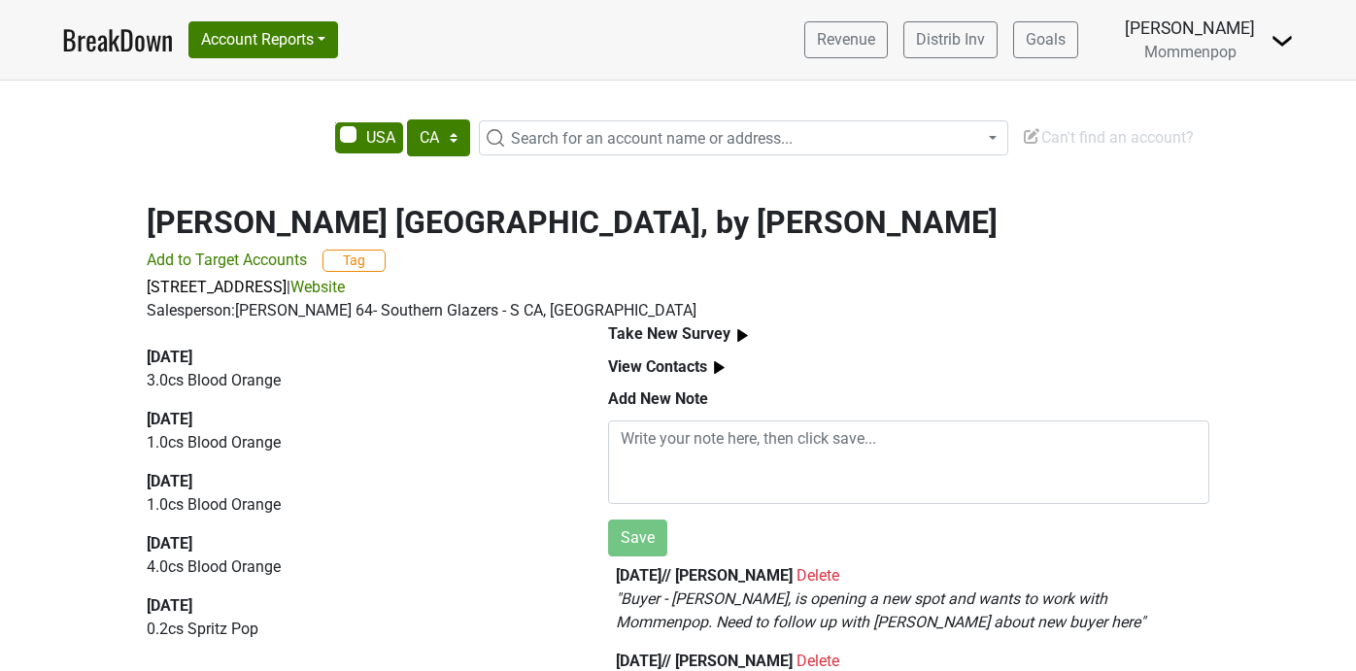
click at [704, 330] on b "Take New Survey" at bounding box center [669, 333] width 122 height 18
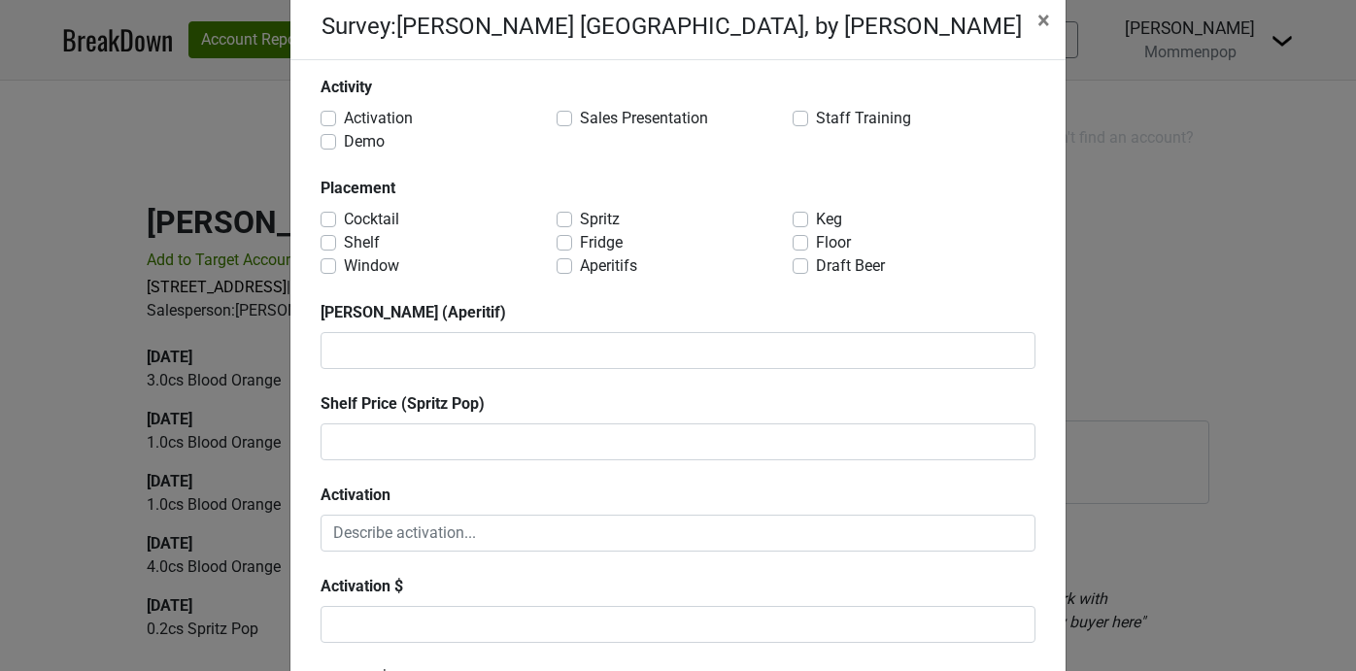
scroll to position [38, 0]
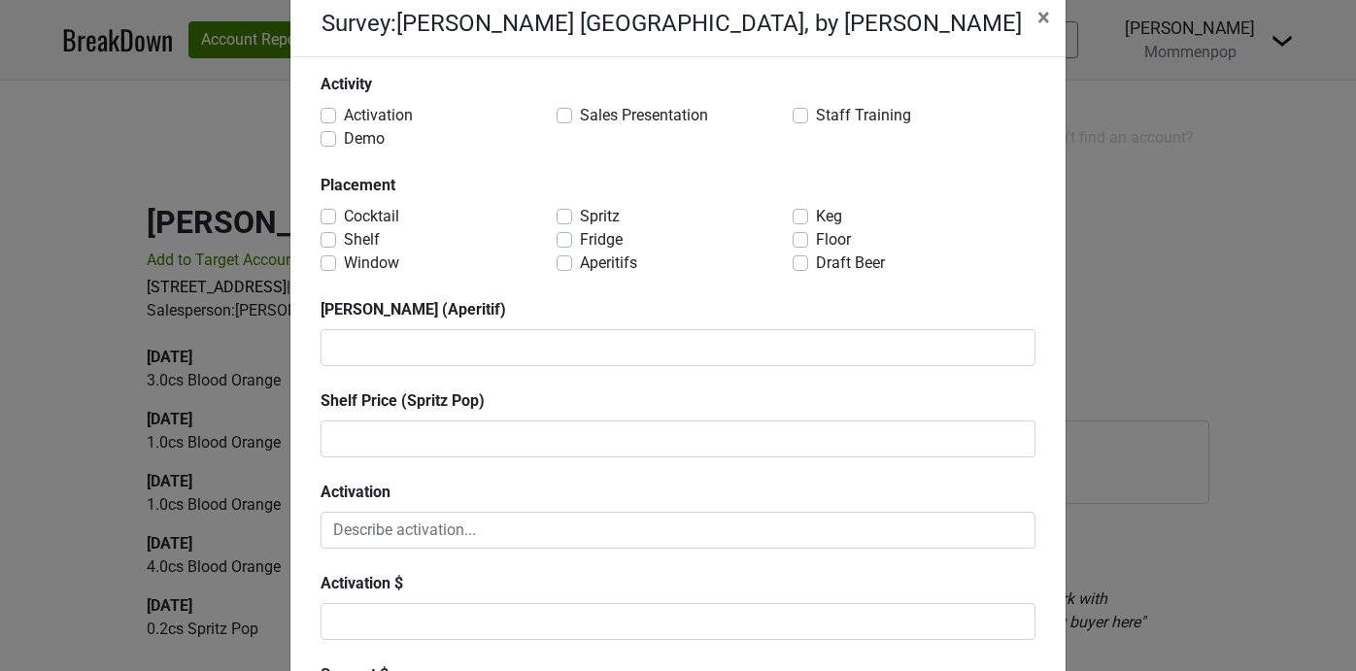
click at [344, 219] on label "Cocktail" at bounding box center [371, 216] width 55 height 23
click at [332, 219] on input "Cocktail" at bounding box center [329, 214] width 16 height 19
click at [344, 219] on label "Cocktail" at bounding box center [371, 216] width 55 height 23
click at [332, 219] on input "Cocktail" at bounding box center [329, 214] width 16 height 19
checkbox input "false"
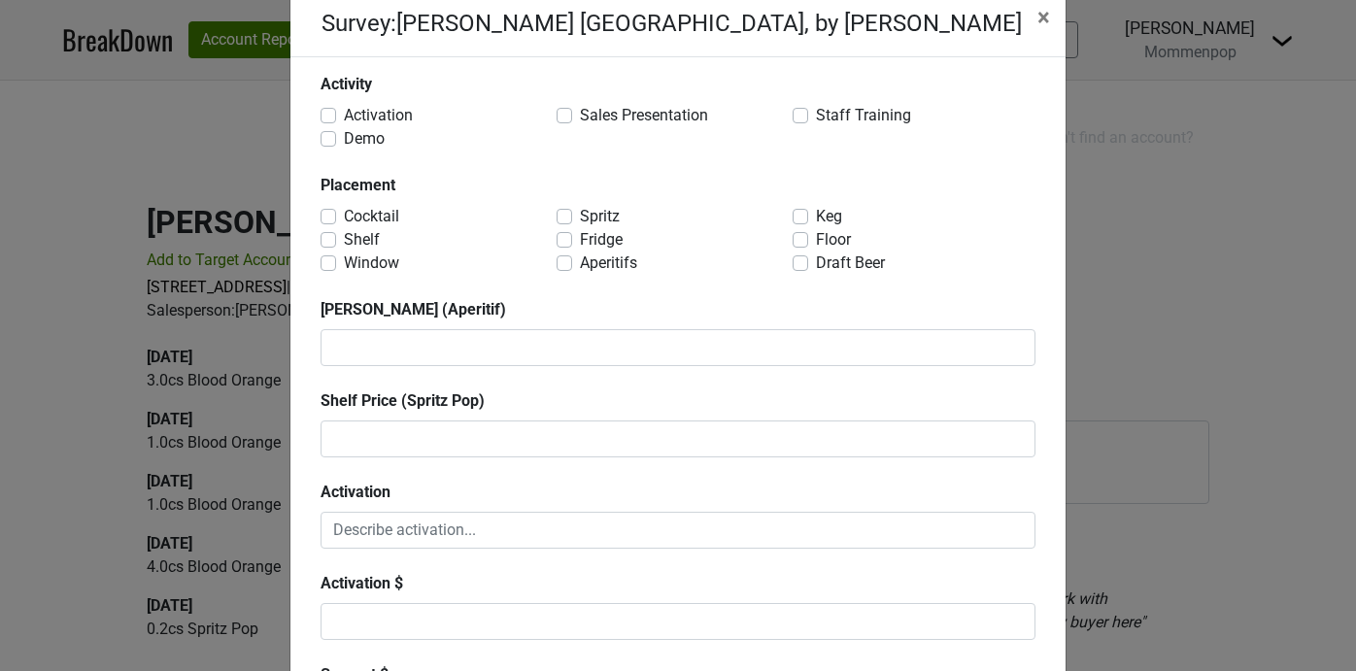
click at [580, 217] on label "Spritz" at bounding box center [600, 216] width 40 height 23
click at [565, 217] on input "Spritz" at bounding box center [565, 214] width 16 height 19
checkbox input "true"
click at [580, 258] on label "Aperitifs" at bounding box center [608, 263] width 57 height 23
click at [563, 258] on input "Aperitifs" at bounding box center [565, 261] width 16 height 19
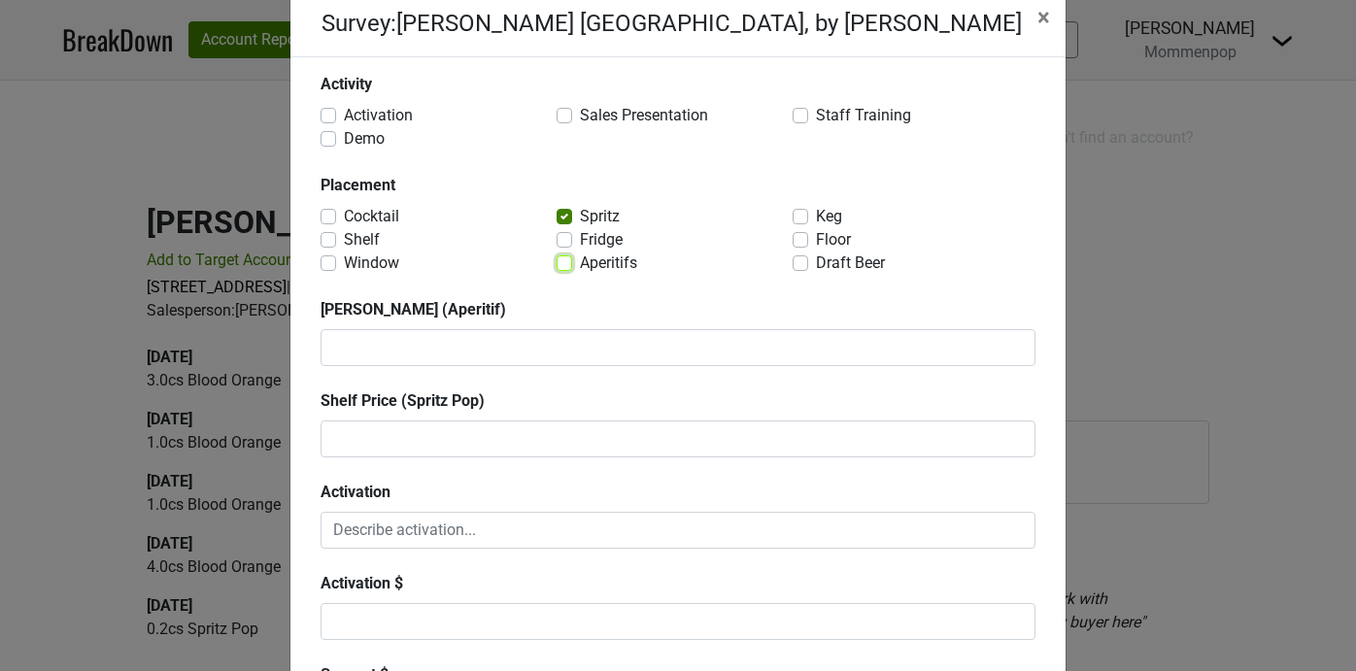
checkbox input "true"
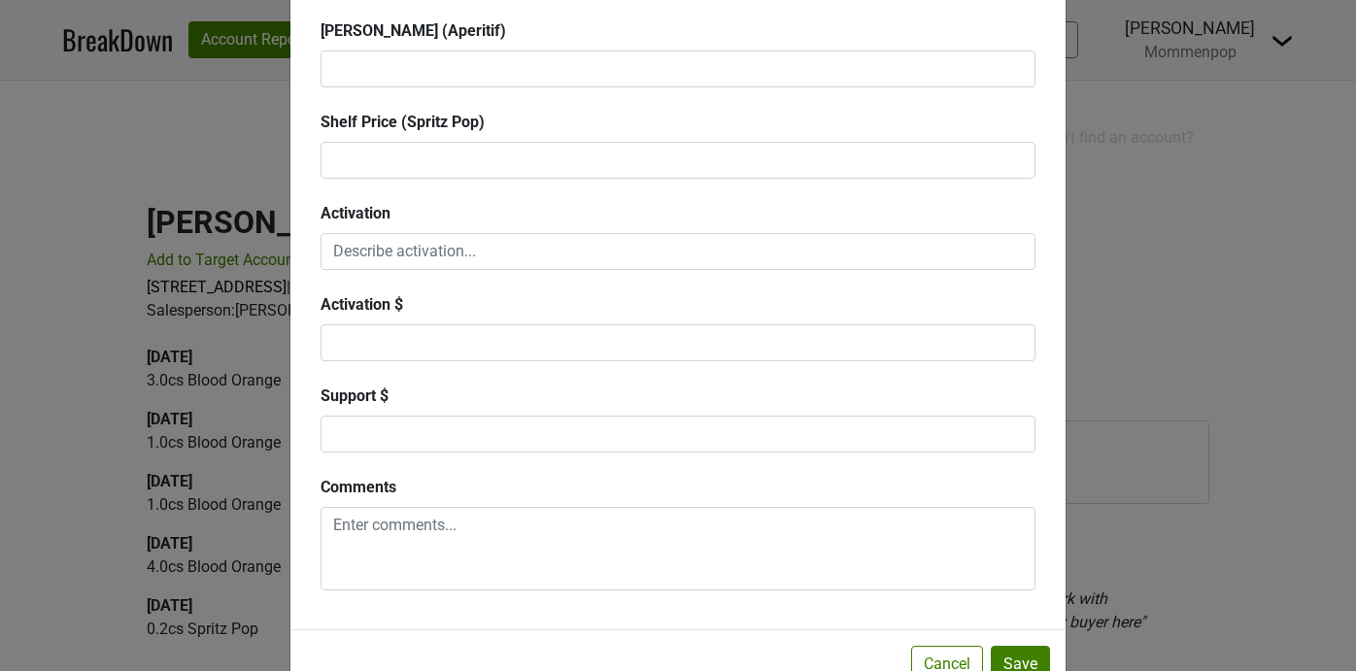
scroll to position [372, 0]
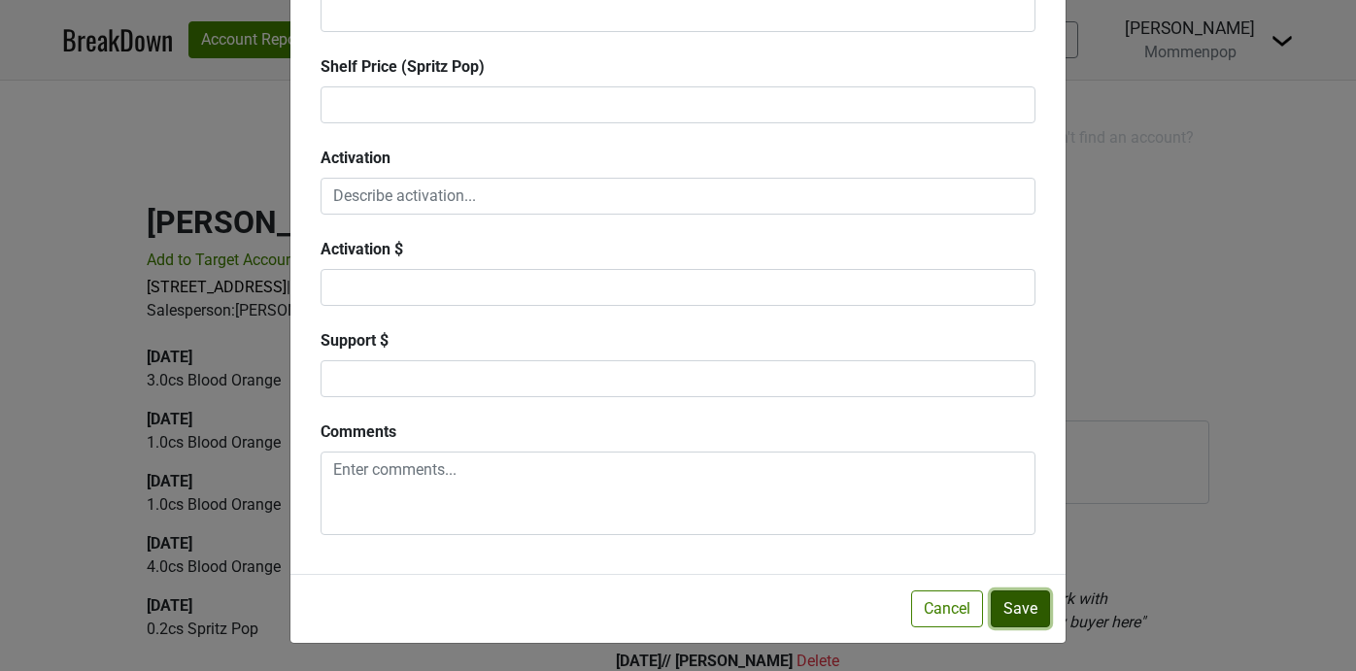
click at [1024, 607] on button "Save" at bounding box center [1020, 609] width 59 height 37
checkbox input "false"
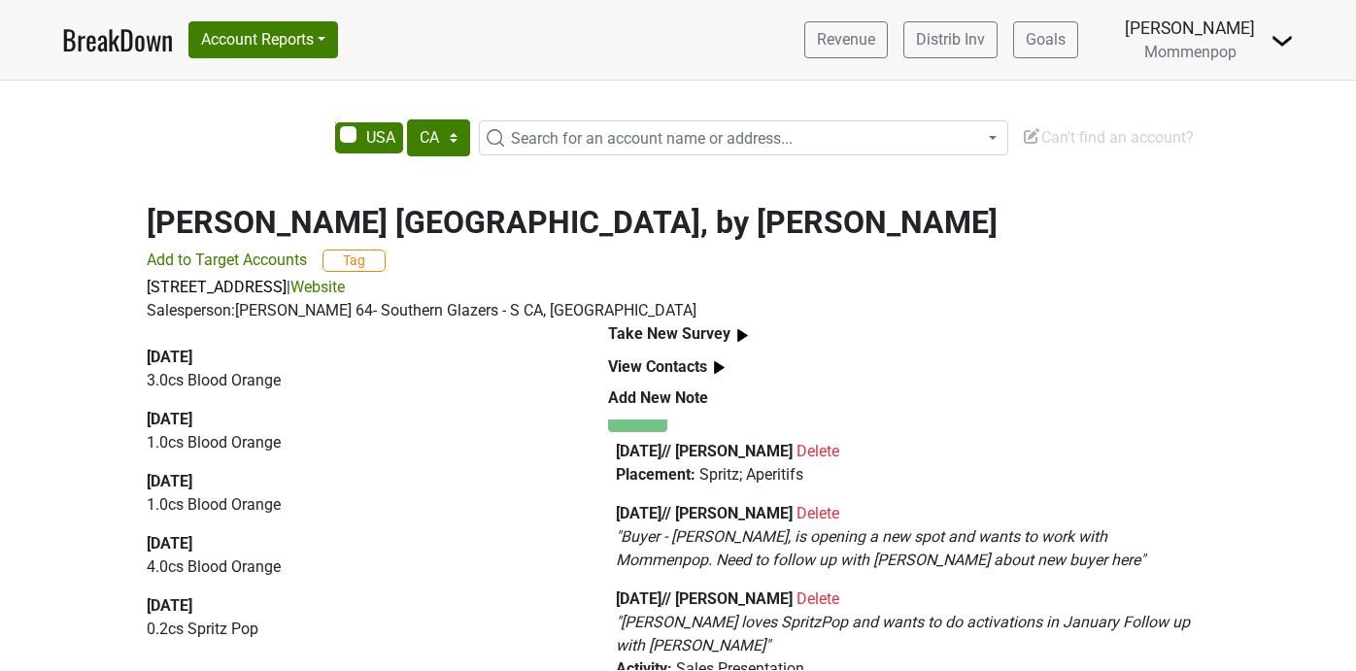
scroll to position [0, 0]
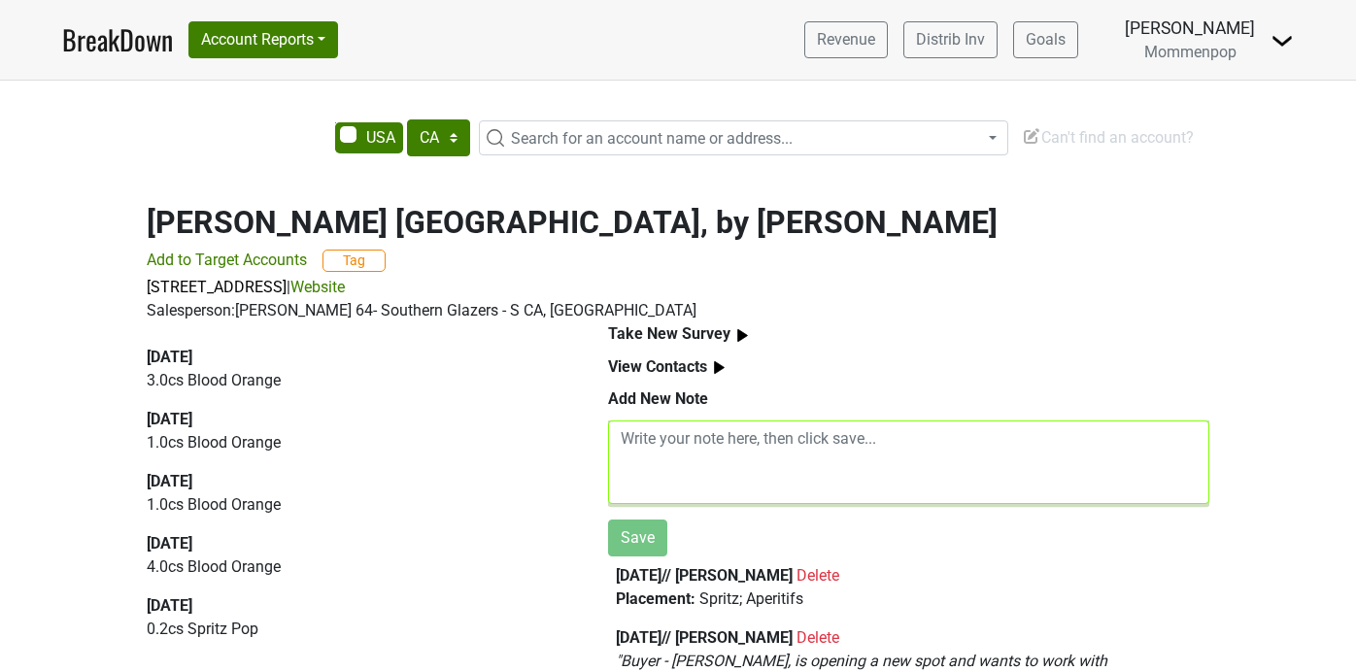
click at [739, 450] on textarea at bounding box center [908, 463] width 601 height 84
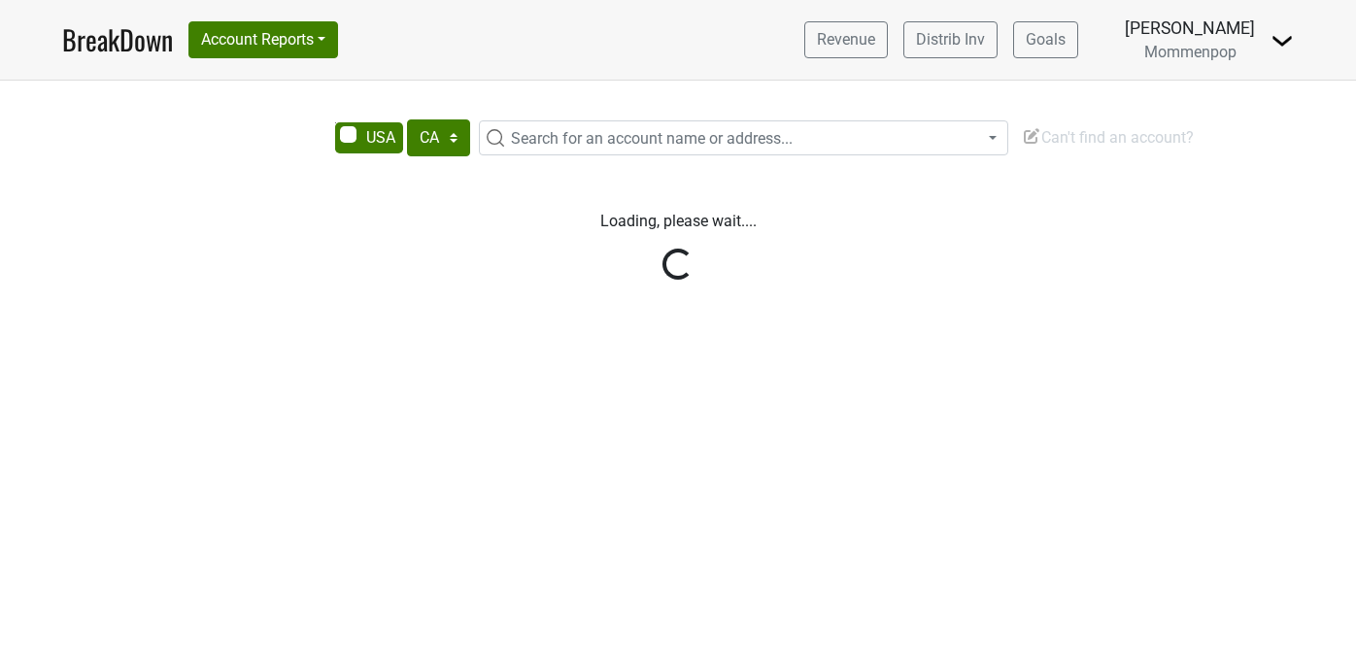
select select "CA"
